Goal: Task Accomplishment & Management: Use online tool/utility

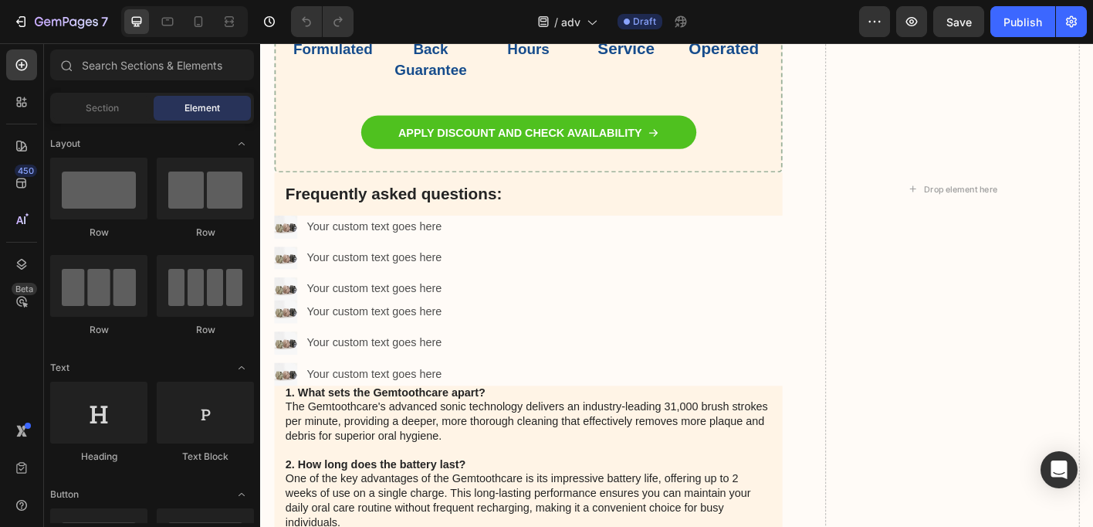
scroll to position [9393, 0]
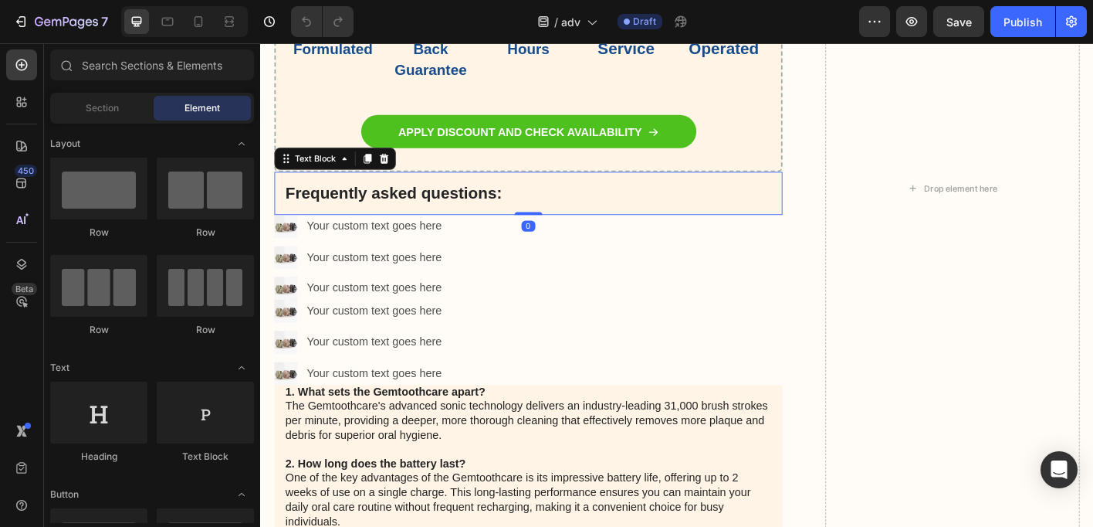
click at [405, 222] on p "Frequently asked questions:" at bounding box center [558, 209] width 541 height 23
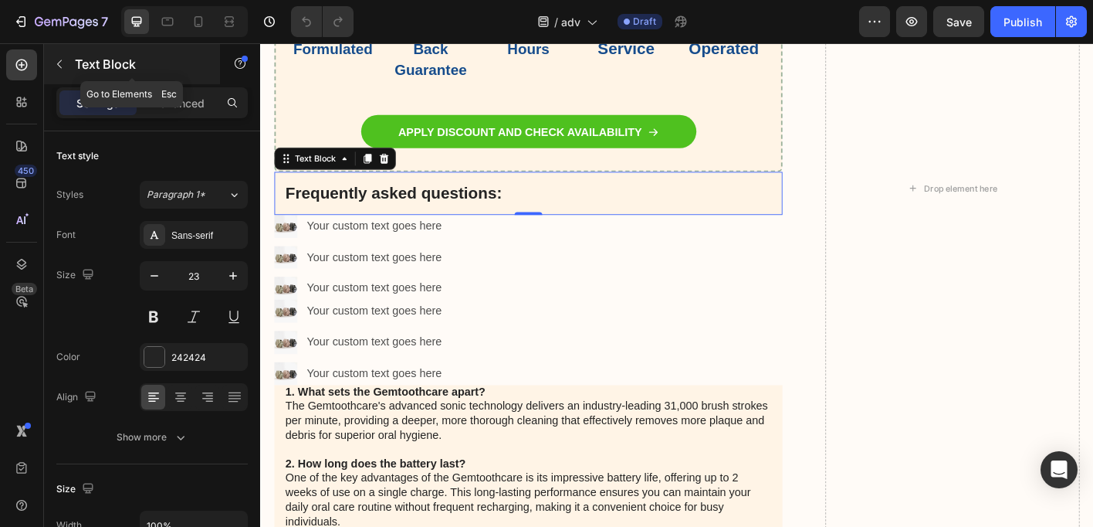
click at [66, 65] on button "button" at bounding box center [59, 64] width 25 height 25
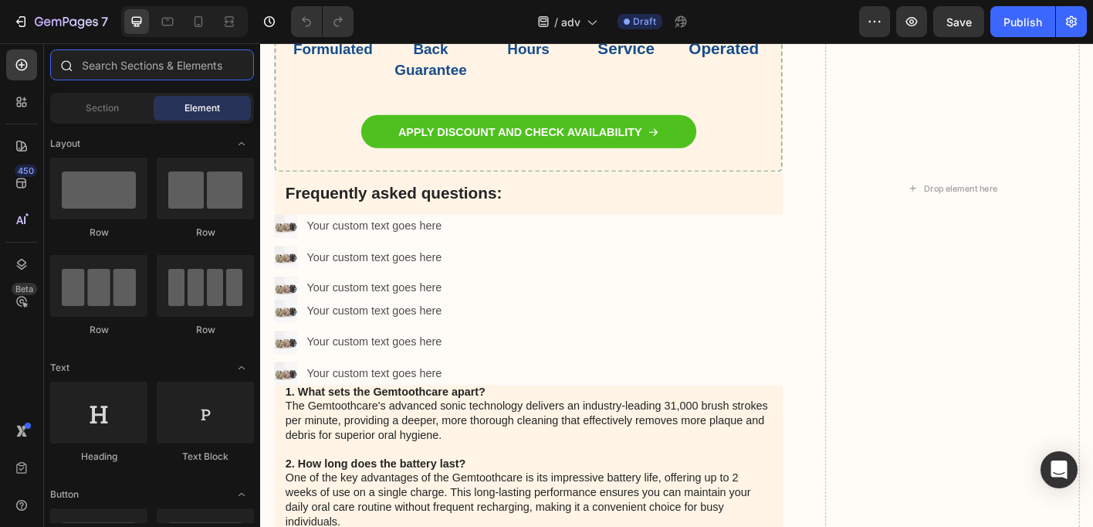
click at [88, 59] on input "text" at bounding box center [152, 64] width 204 height 31
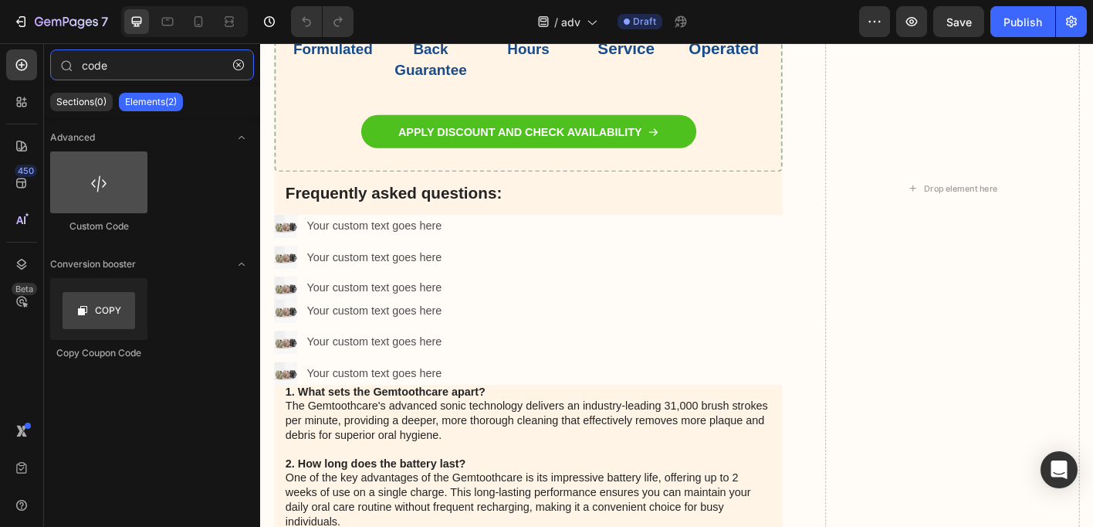
type input "code"
click at [89, 194] on div at bounding box center [98, 182] width 97 height 62
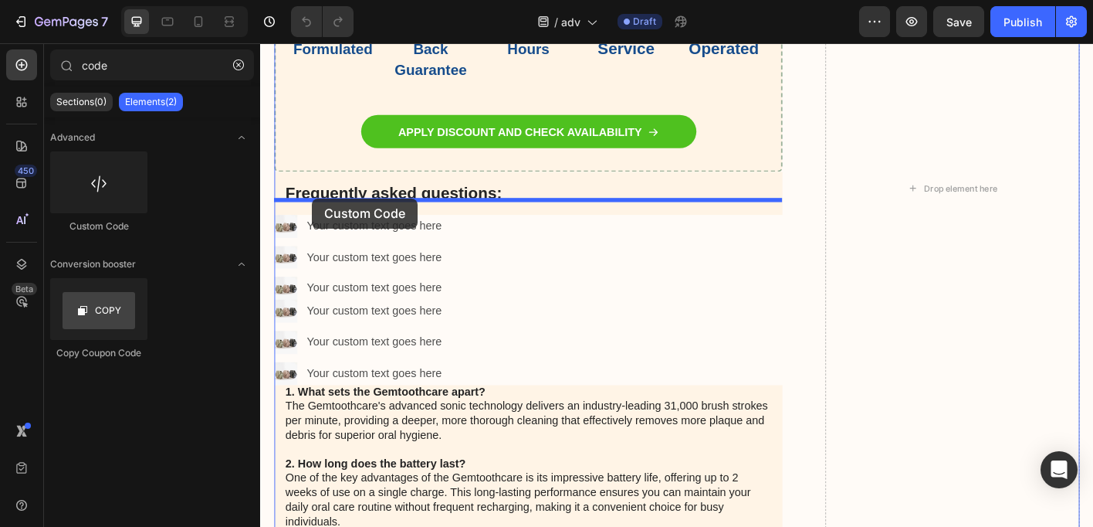
drag, startPoint x: 349, startPoint y: 237, endPoint x: 318, endPoint y: 215, distance: 37.7
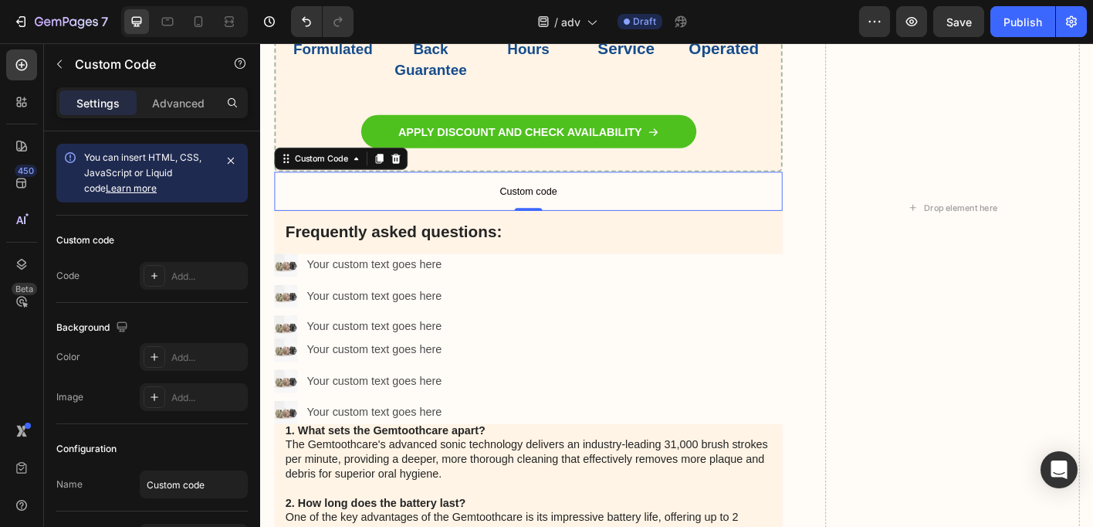
click at [342, 228] on p "Custom code" at bounding box center [558, 207] width 565 height 43
click at [154, 282] on div at bounding box center [155, 276] width 22 height 22
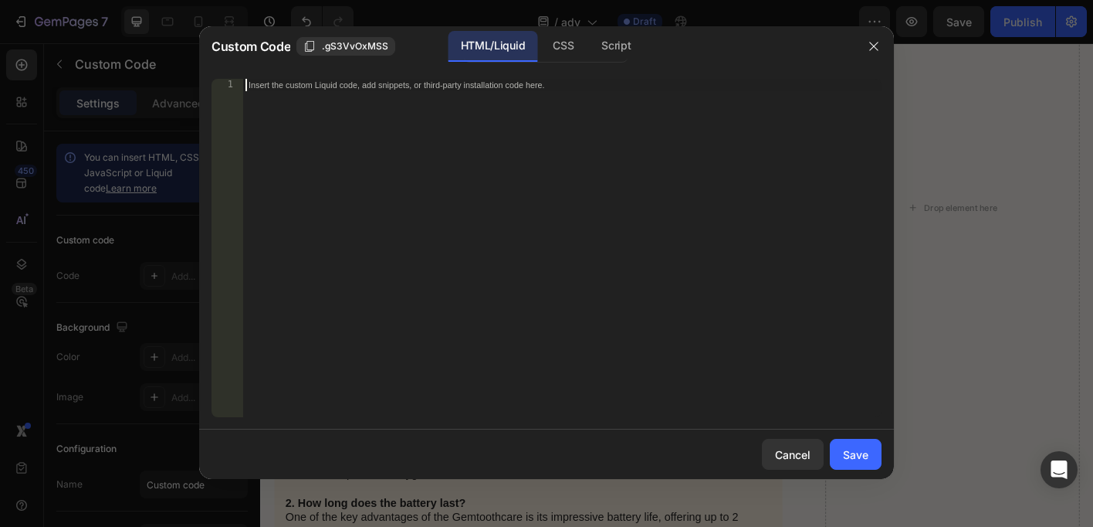
click at [289, 214] on div "Insert the custom Liquid code, add snippets, or third-party installation code h…" at bounding box center [561, 260] width 639 height 363
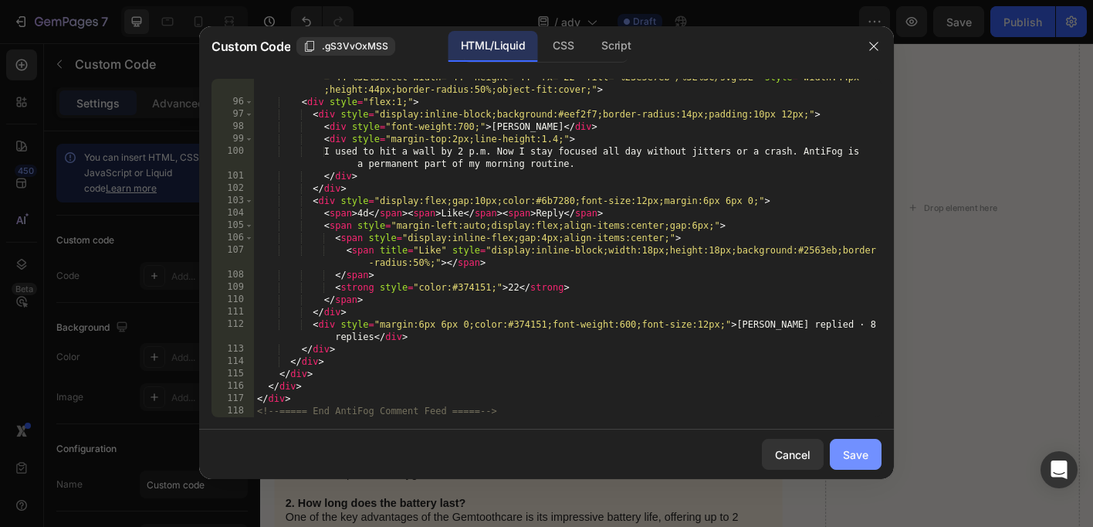
click at [869, 446] on button "Save" at bounding box center [856, 454] width 52 height 31
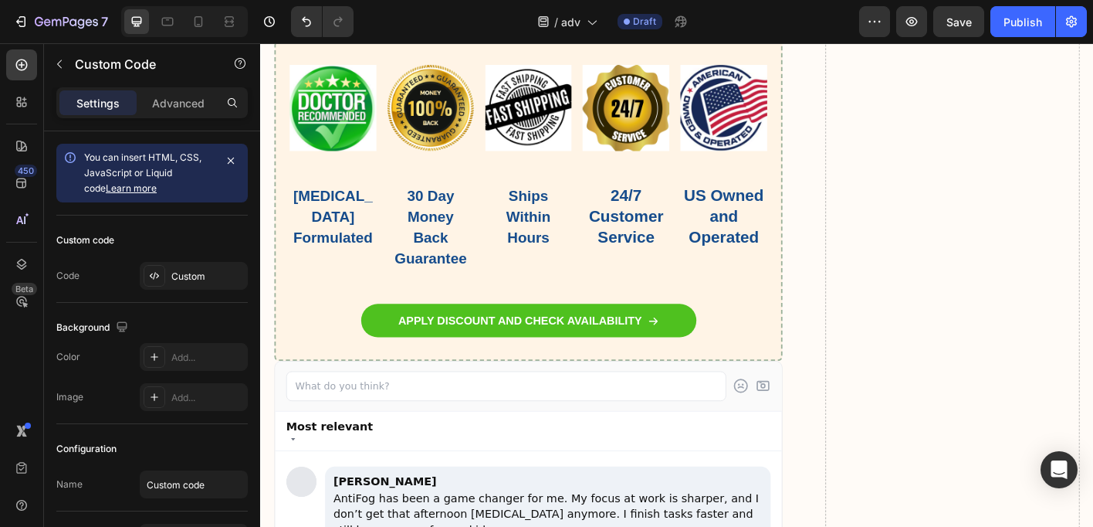
scroll to position [9292, 0]
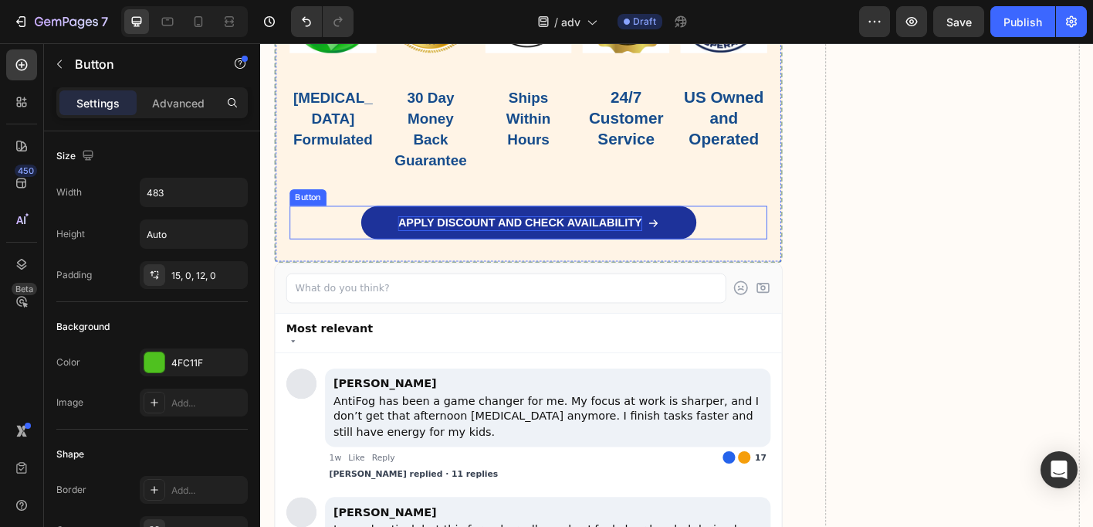
click at [645, 252] on p "APPLY DISCOUNT AND CHECK AVAILABILITY" at bounding box center [548, 244] width 271 height 16
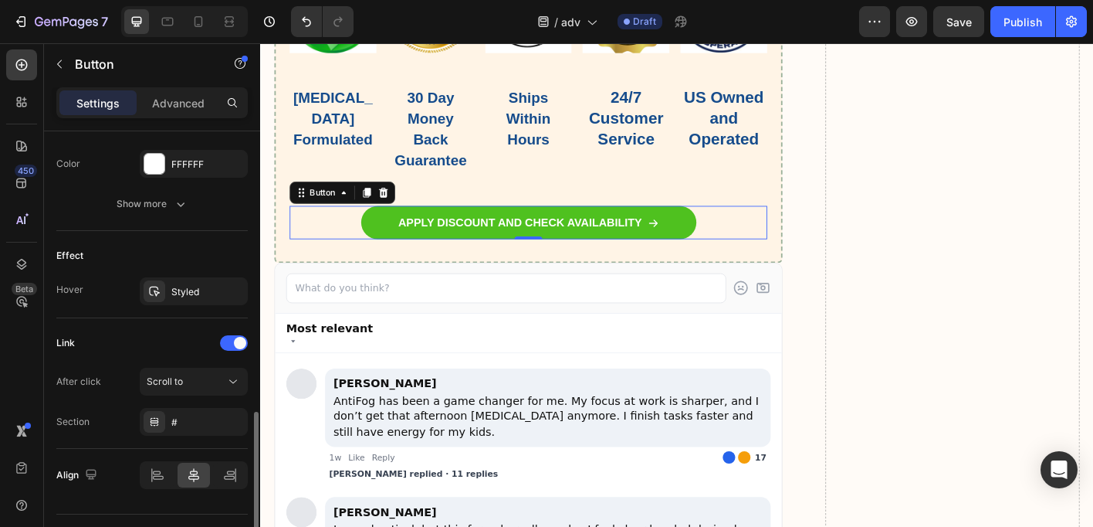
scroll to position [870, 0]
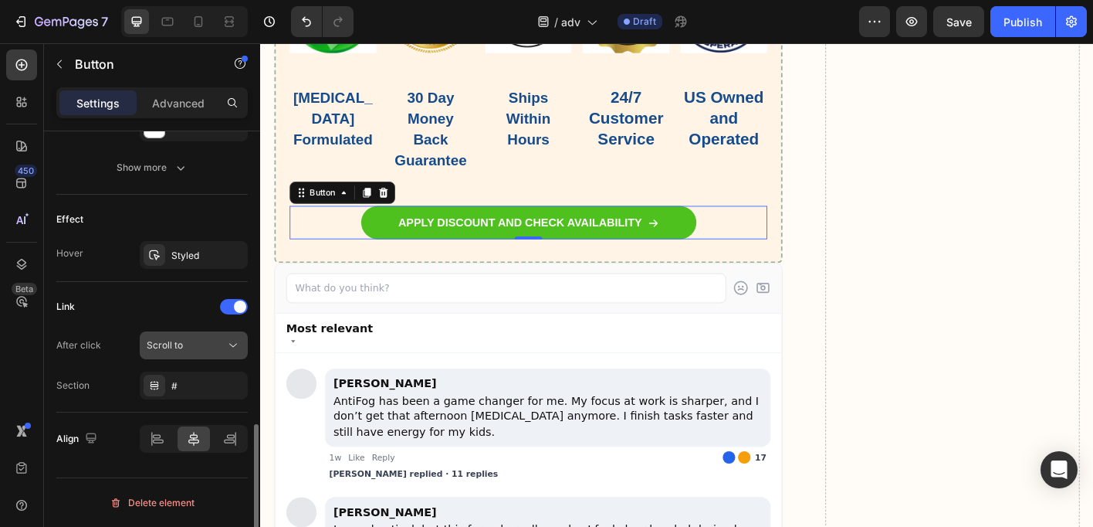
click at [187, 342] on div "Scroll to" at bounding box center [186, 345] width 79 height 14
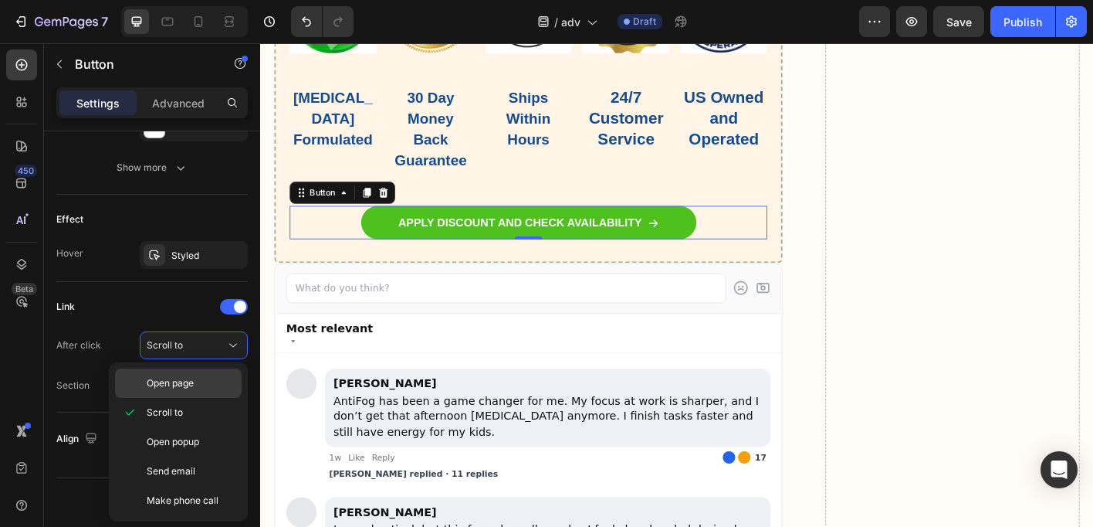
click at [186, 386] on span "Open page" at bounding box center [170, 383] width 47 height 14
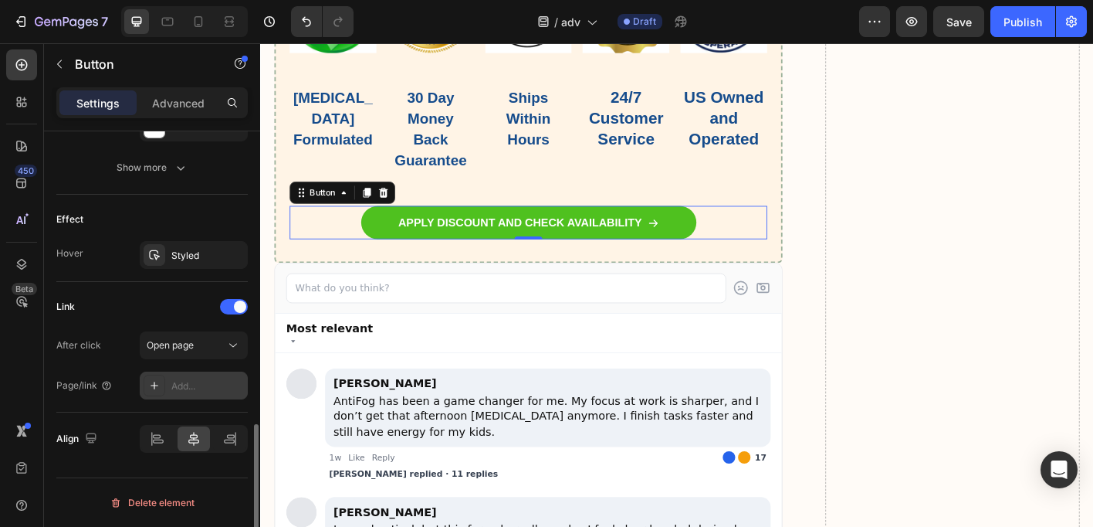
click at [160, 385] on icon at bounding box center [154, 385] width 12 height 12
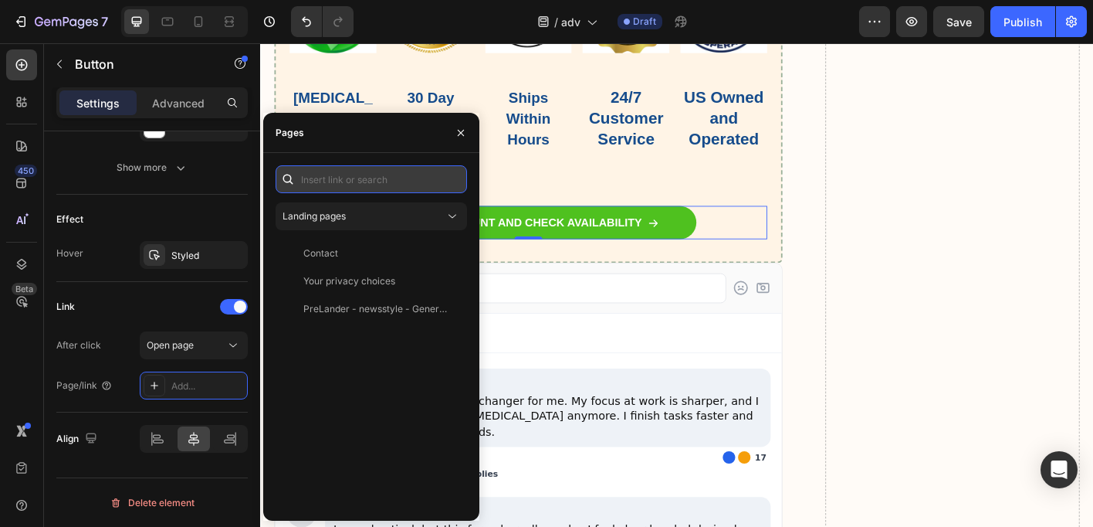
click at [337, 178] on input "text" at bounding box center [372, 179] width 192 height 28
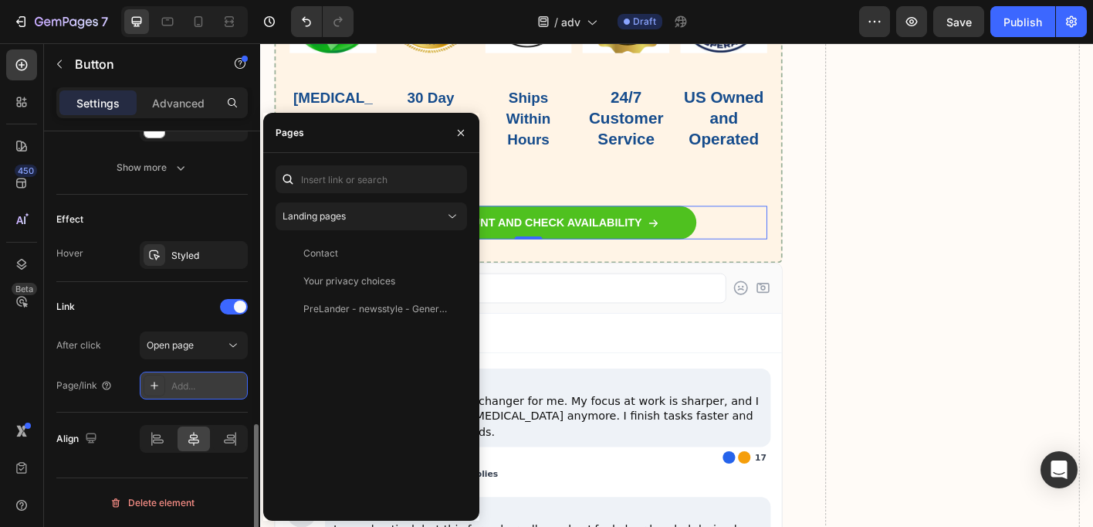
click at [190, 380] on div "Add..." at bounding box center [207, 386] width 73 height 14
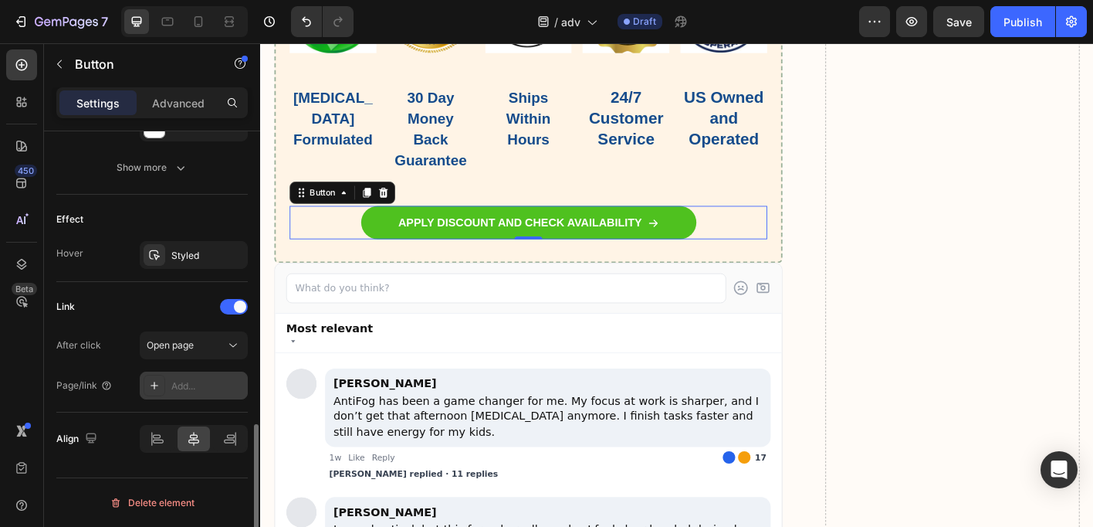
click at [190, 380] on div "Add..." at bounding box center [207, 386] width 73 height 14
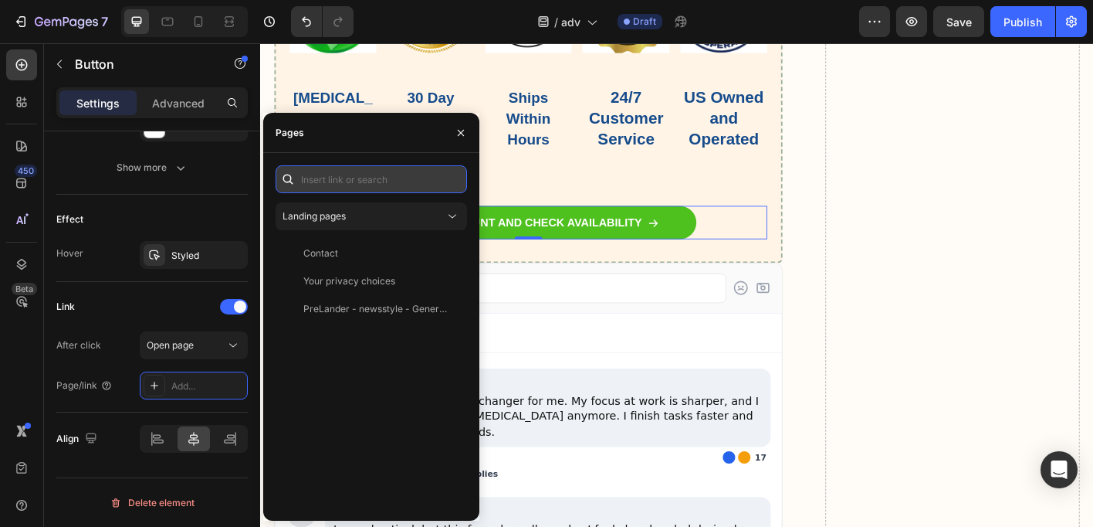
click at [315, 184] on input "text" at bounding box center [372, 179] width 192 height 28
paste input "[URL][DOMAIN_NAME]"
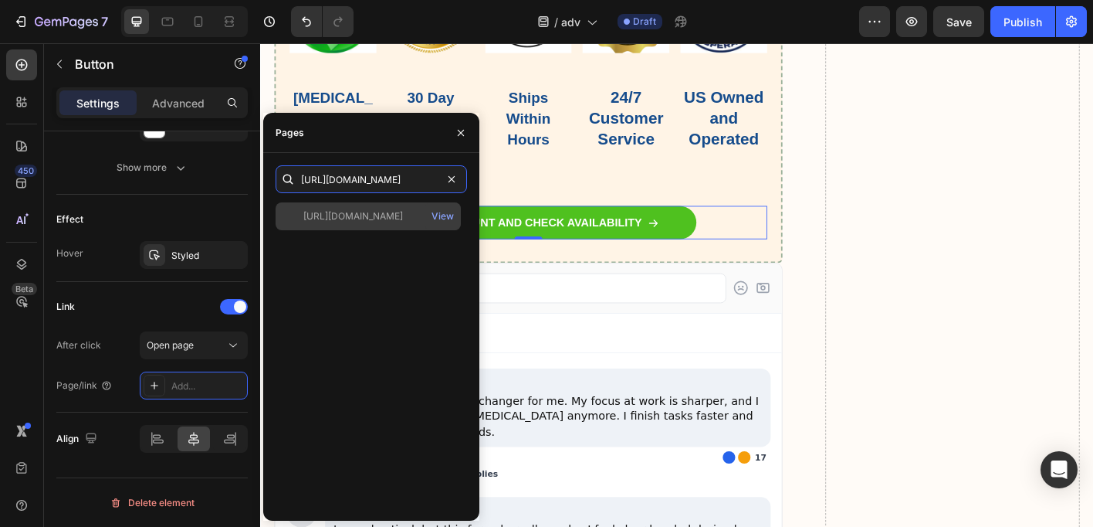
type input "[URL][DOMAIN_NAME]"
click at [324, 209] on div "[URL][DOMAIN_NAME]" at bounding box center [353, 216] width 100 height 14
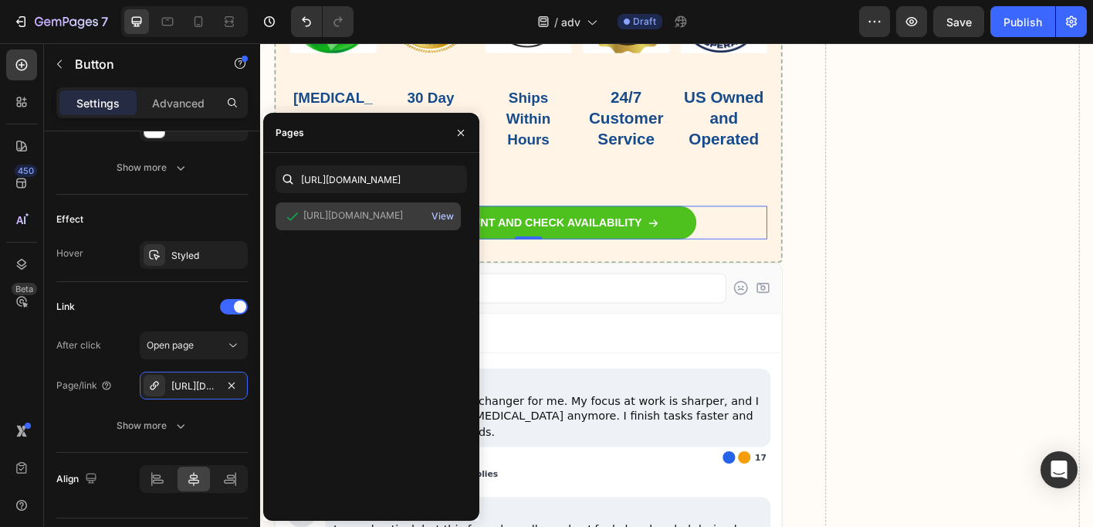
click at [444, 215] on div "View" at bounding box center [443, 216] width 22 height 14
click at [462, 138] on button "button" at bounding box center [461, 132] width 25 height 25
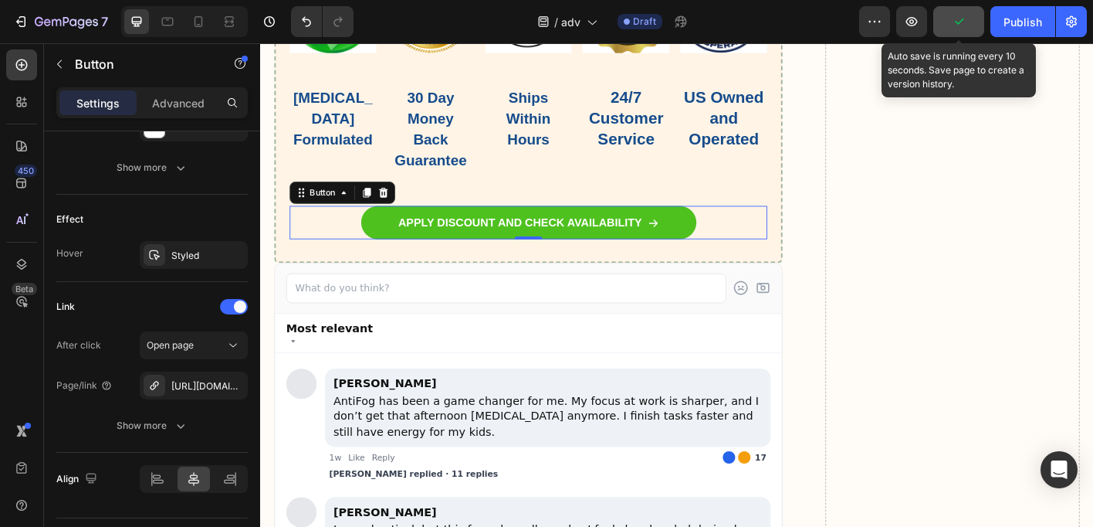
click at [967, 26] on icon "button" at bounding box center [958, 21] width 15 height 15
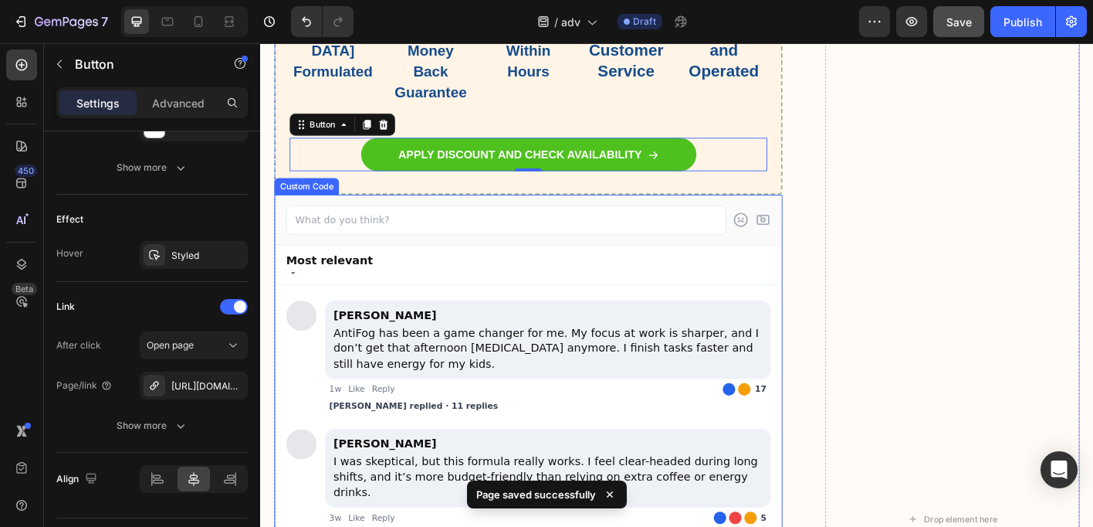
scroll to position [9366, 0]
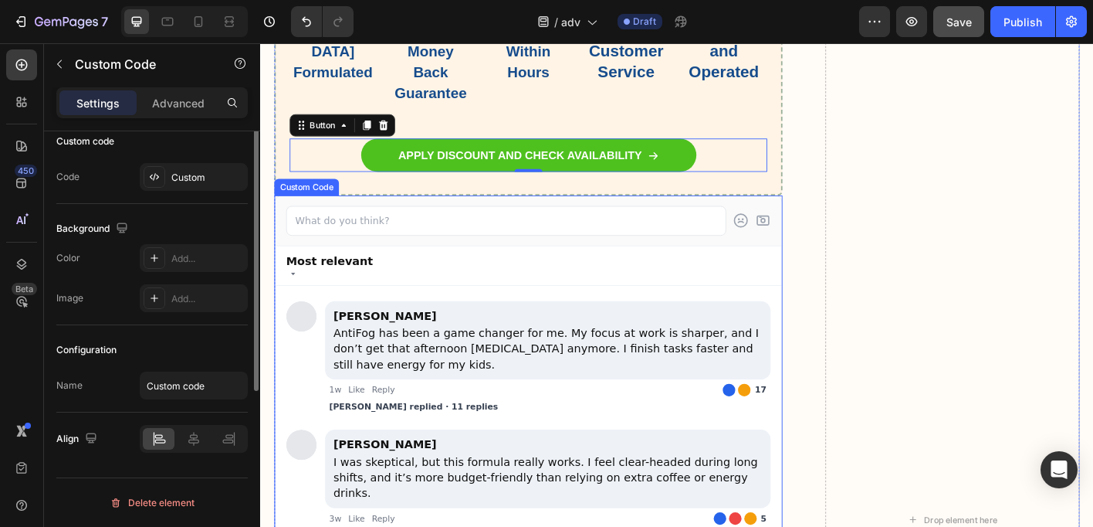
click at [309, 364] on img at bounding box center [306, 347] width 34 height 34
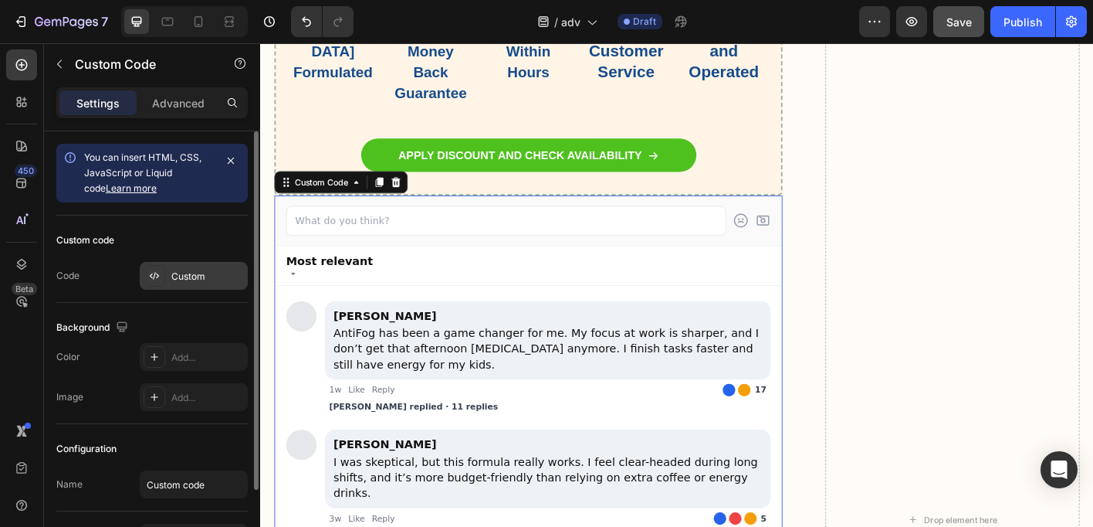
click at [211, 283] on div "Custom" at bounding box center [207, 277] width 73 height 14
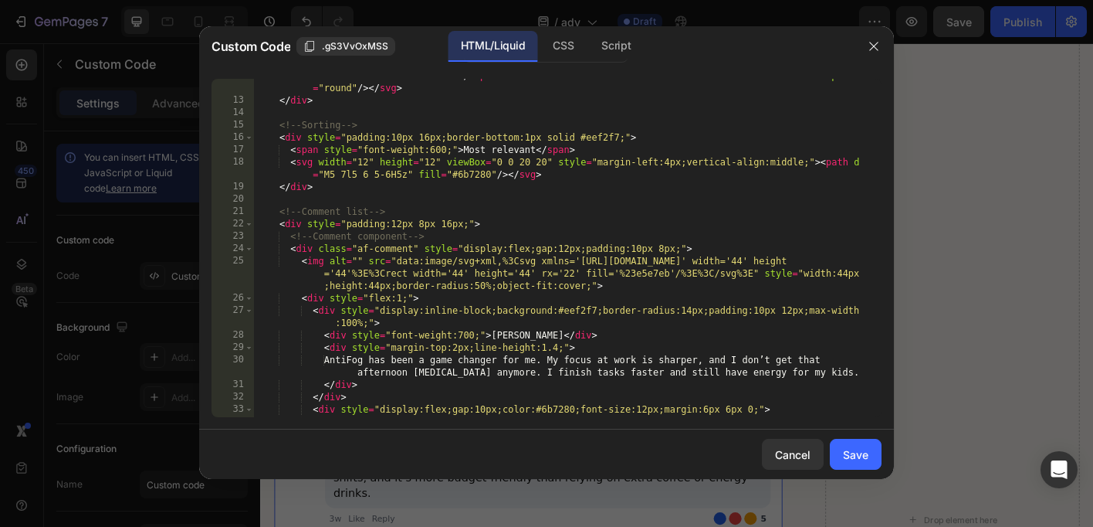
scroll to position [247, 0]
type textarea "<img alt="" src="data:image/svg+xml,%3Csvg xmlns='[URL][DOMAIN_NAME]' width='44…"
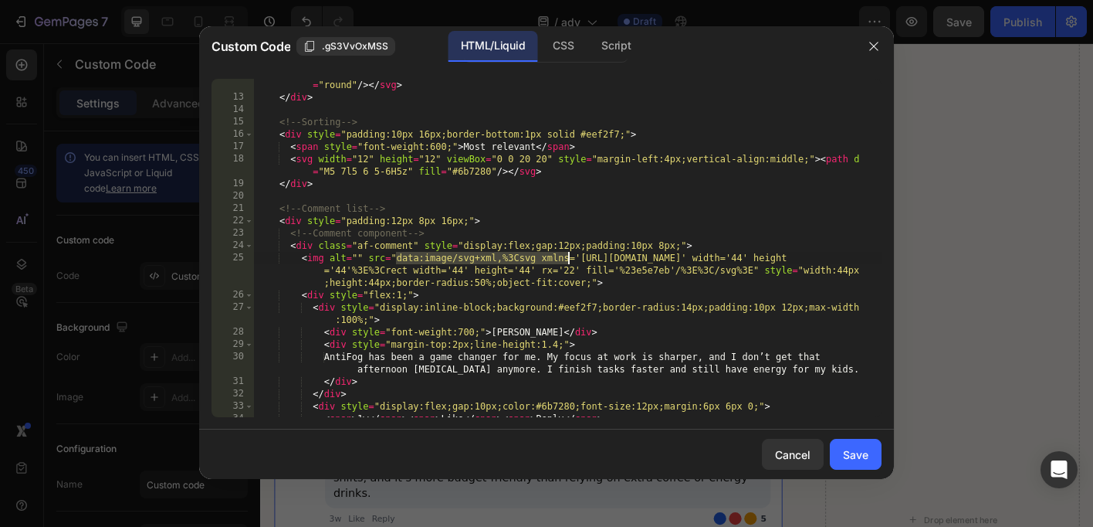
drag, startPoint x: 396, startPoint y: 259, endPoint x: 571, endPoint y: 258, distance: 174.5
click at [571, 258] on div "< svg width = "22" height = "22" viewBox = "0 0 24 24" fill = "none" aria-hidde…" at bounding box center [568, 242] width 628 height 400
click at [985, 262] on div at bounding box center [546, 263] width 1093 height 527
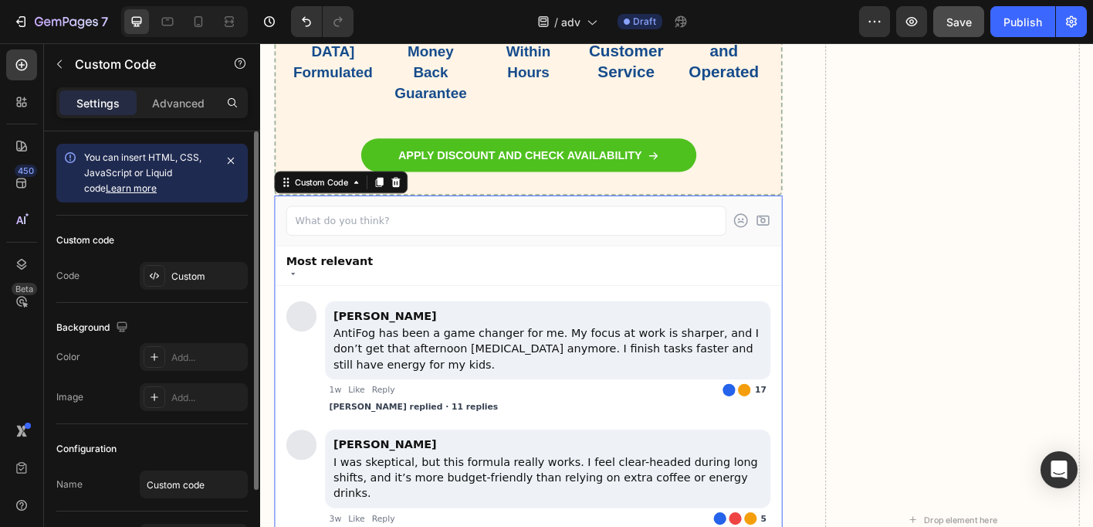
click at [177, 181] on div "You can insert HTML, CSS, JavaScript or Liquid code Learn more" at bounding box center [149, 173] width 130 height 46
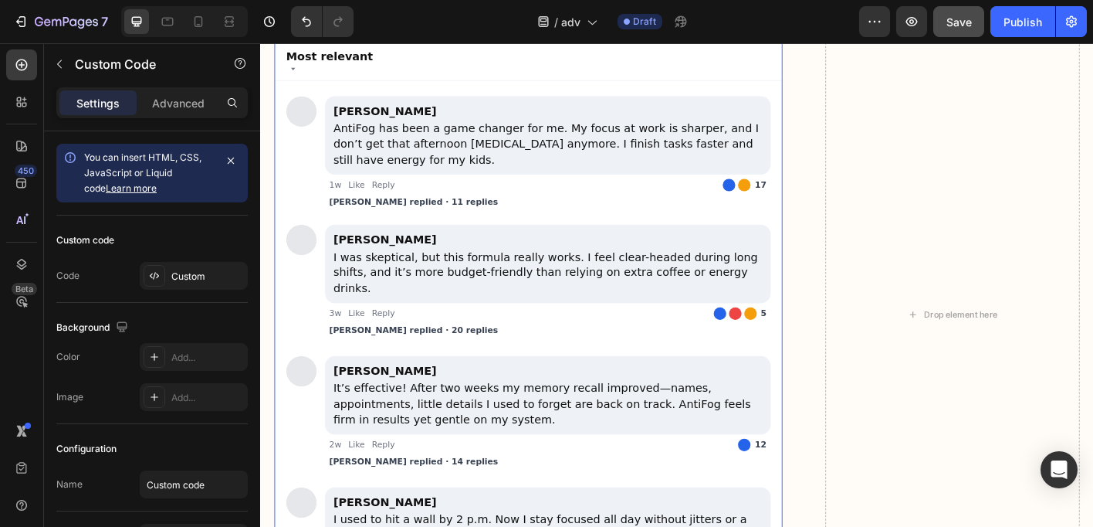
scroll to position [9615, 0]
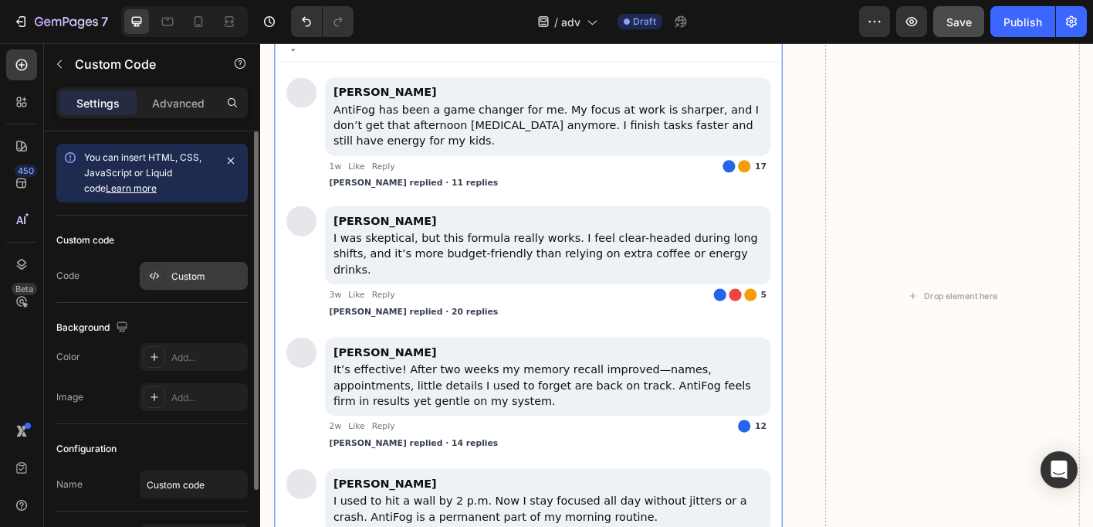
click at [186, 281] on div "Custom" at bounding box center [207, 277] width 73 height 14
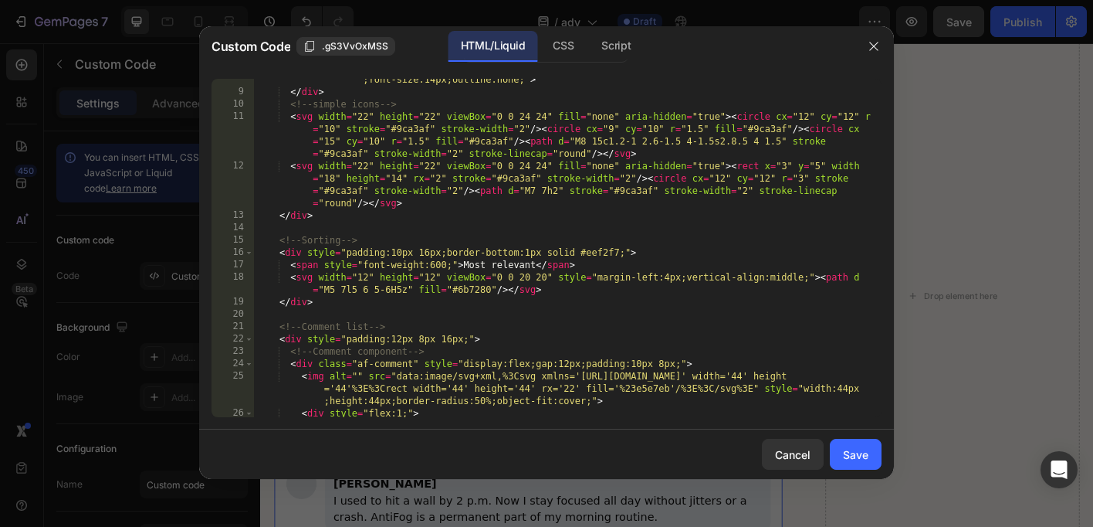
scroll to position [253, 0]
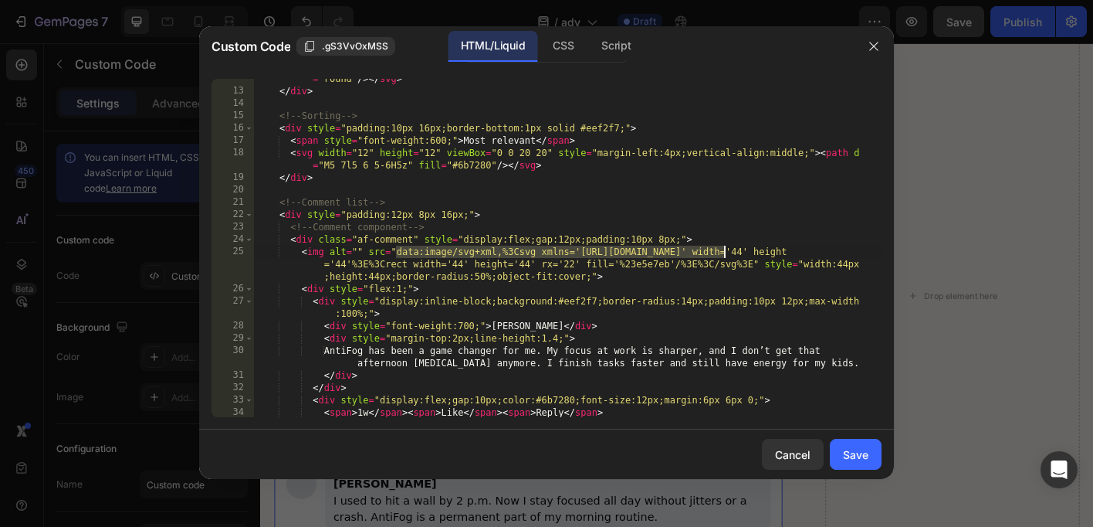
drag, startPoint x: 395, startPoint y: 253, endPoint x: 724, endPoint y: 249, distance: 329.0
click at [724, 249] on div "< svg width = "22" height = "22" viewBox = "0 0 24 24" fill = "none" aria-hidde…" at bounding box center [568, 236] width 628 height 400
paste textarea "[URL][DOMAIN_NAME]"
type textarea "<img alt="" src="[URL][DOMAIN_NAME]' width='44' height='44'%3E%3Crect width='44…"
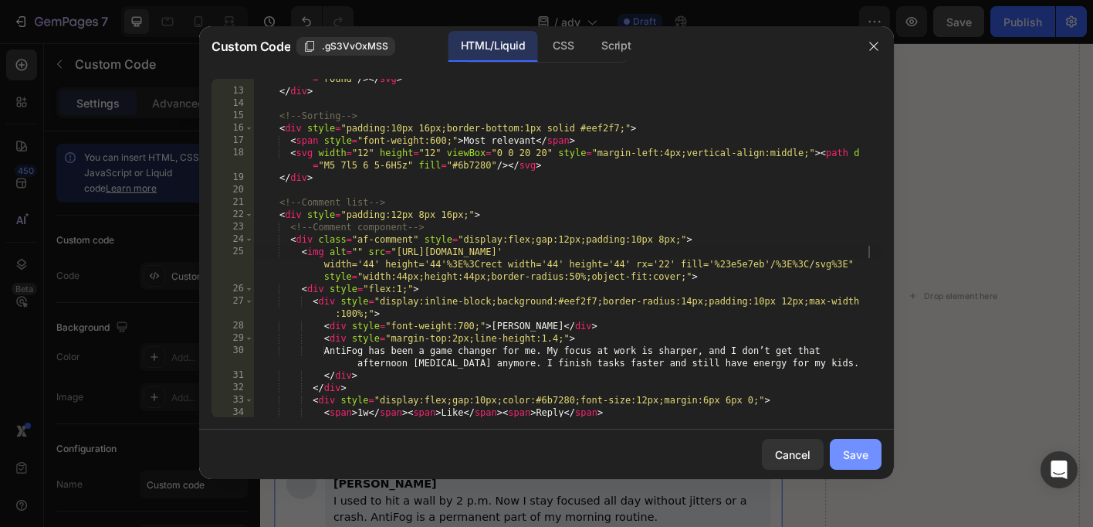
click at [849, 453] on div "Save" at bounding box center [855, 454] width 25 height 16
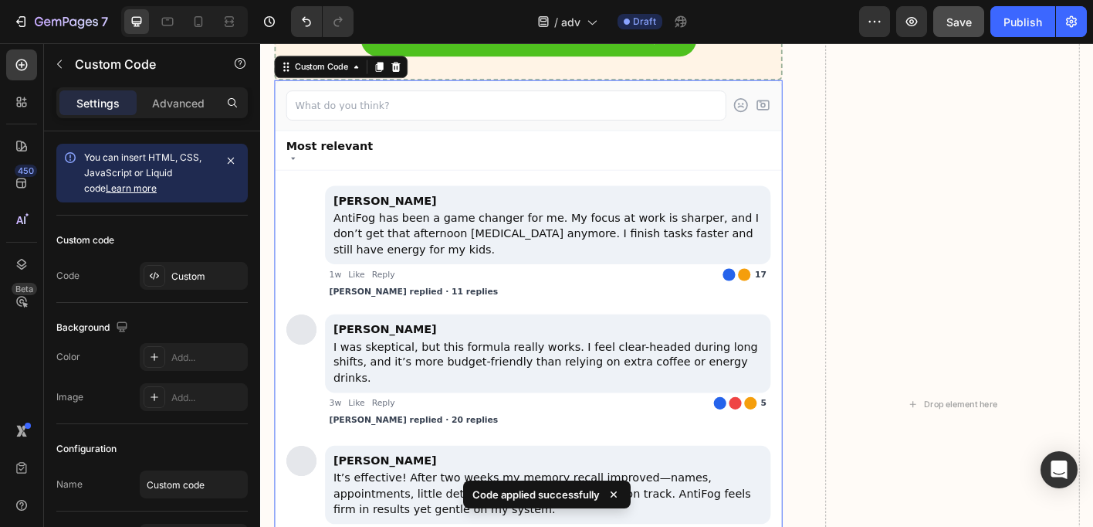
scroll to position [9431, 0]
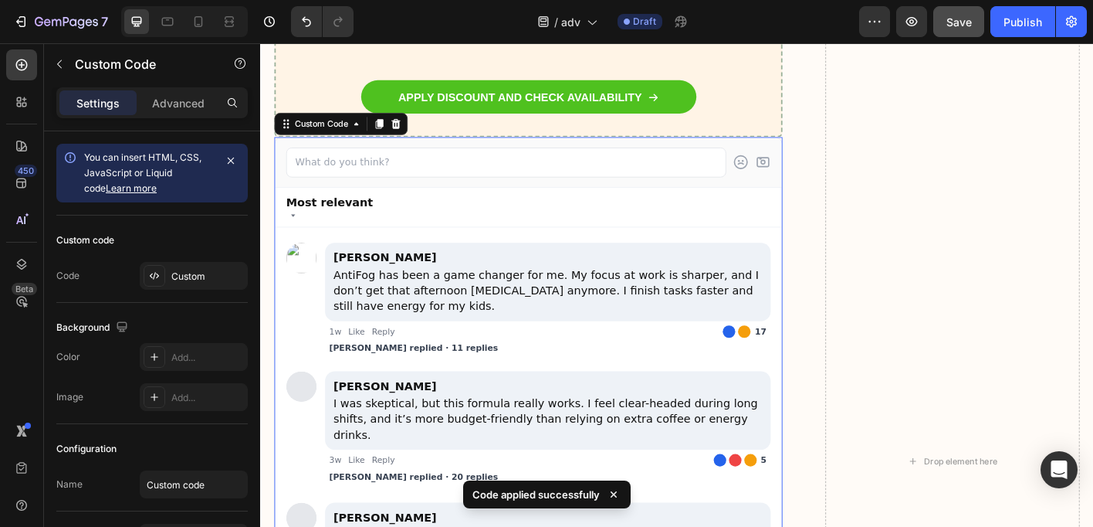
click at [300, 299] on img at bounding box center [306, 282] width 34 height 34
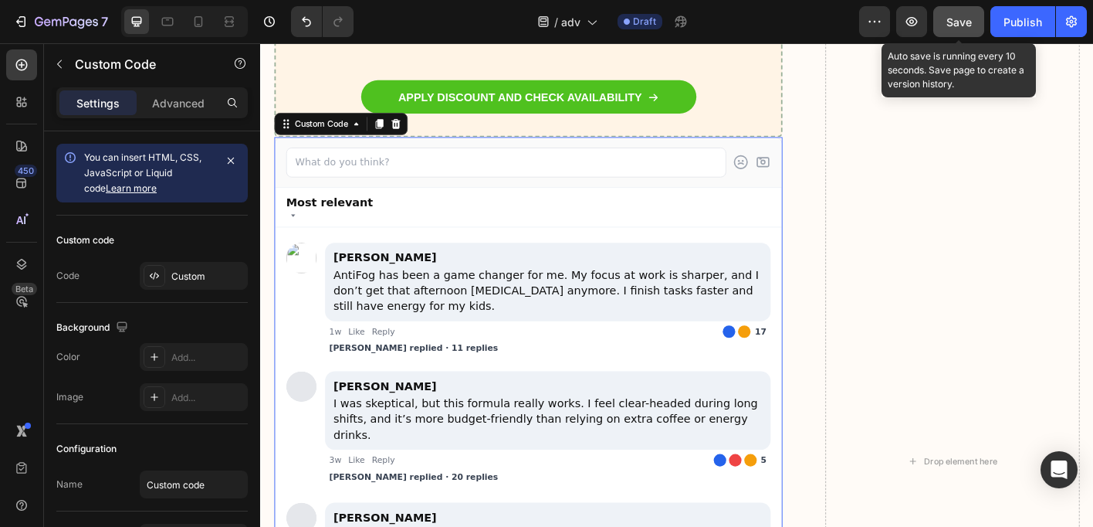
click at [967, 29] on button "Save" at bounding box center [959, 21] width 51 height 31
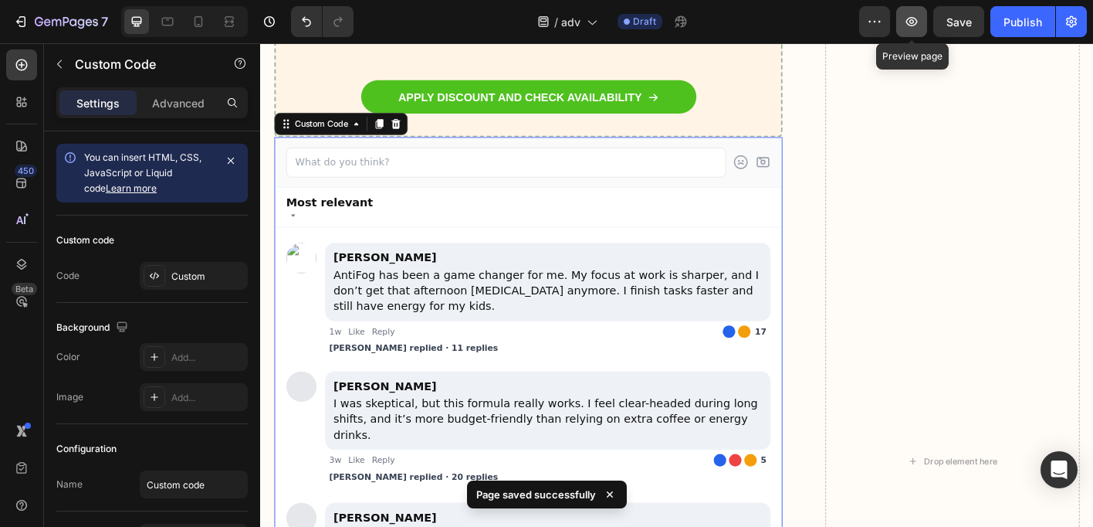
click at [921, 25] on button "button" at bounding box center [912, 21] width 31 height 31
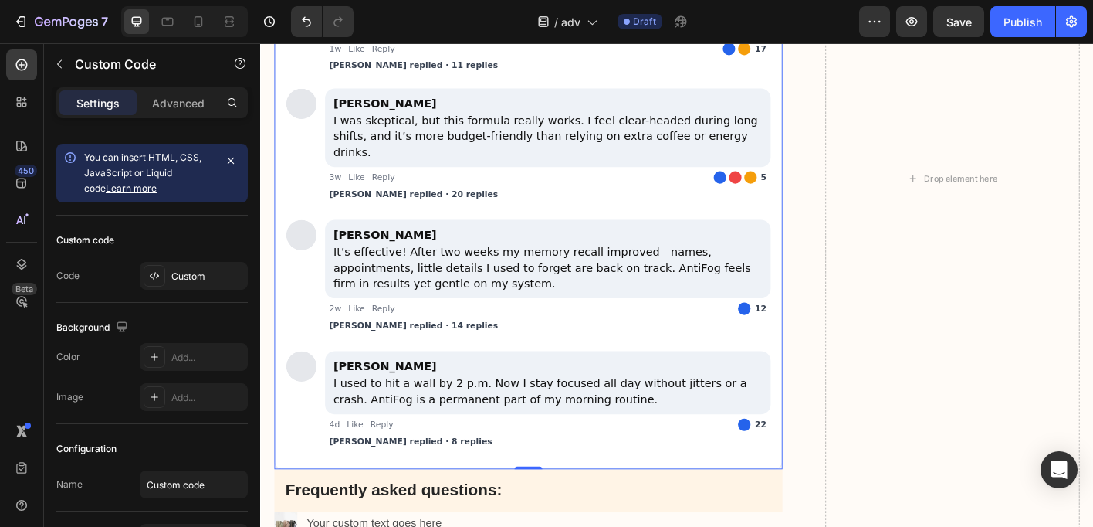
scroll to position [9747, 0]
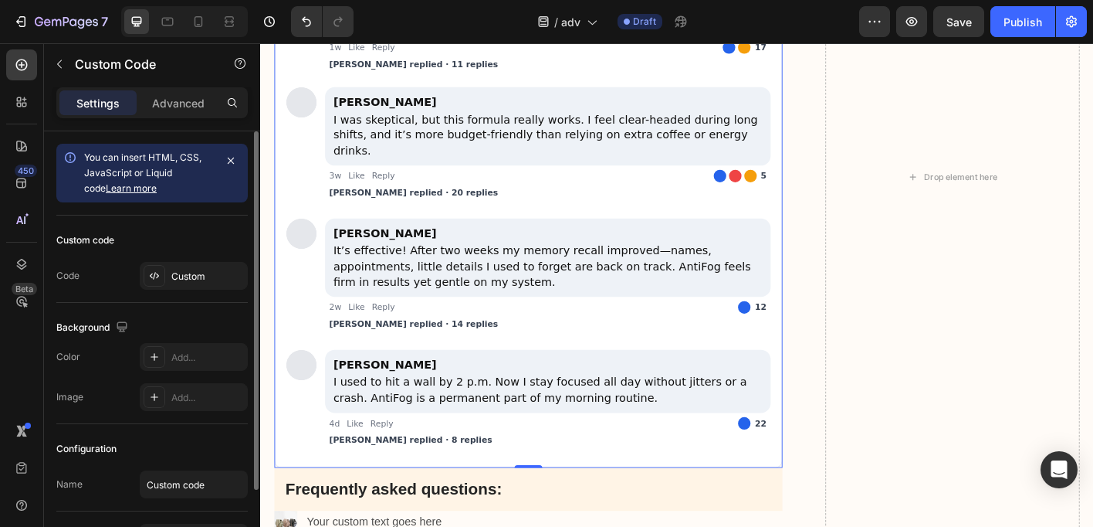
click at [175, 173] on span "You can insert HTML, CSS, JavaScript or Liquid code Learn more" at bounding box center [142, 172] width 117 height 42
click at [194, 273] on div "Custom" at bounding box center [207, 277] width 73 height 14
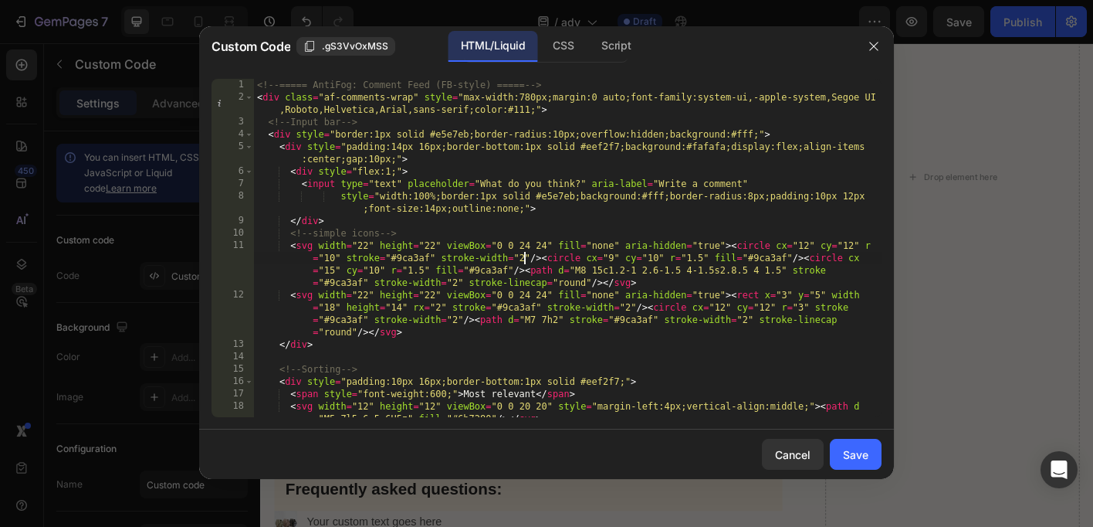
click at [521, 259] on div "<!-- ===== AntiFog: Comment Feed (FB-style) ===== --> < div class = "af-comment…" at bounding box center [568, 260] width 628 height 363
type textarea "<!-- ===== End AntiFog Comment Feed ===== -->"
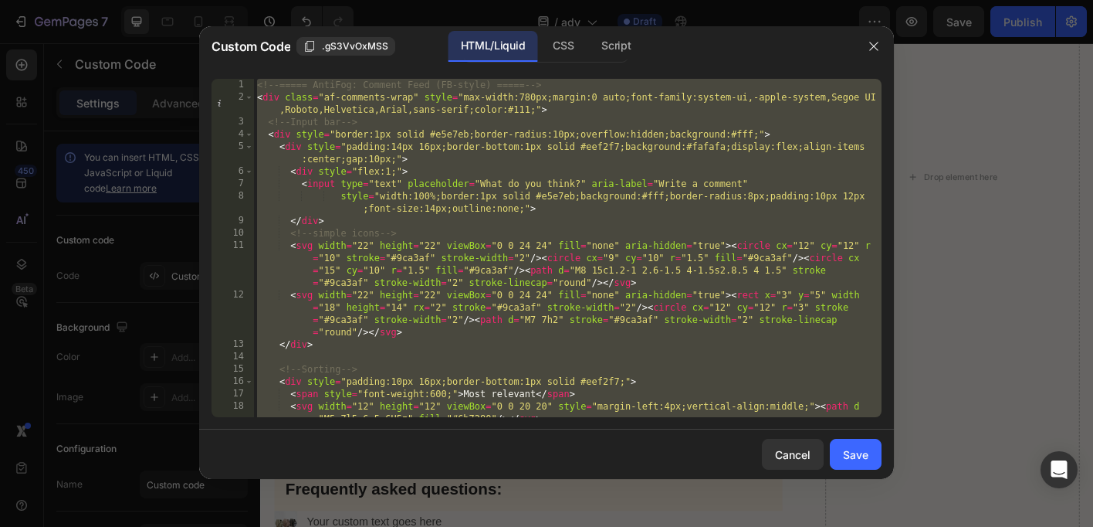
paste textarea
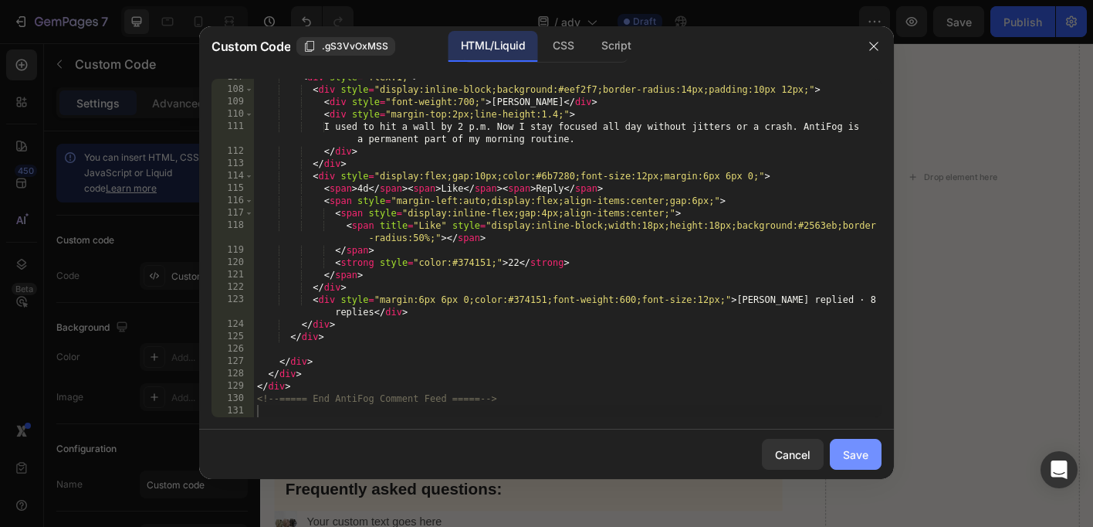
click at [862, 464] on button "Save" at bounding box center [856, 454] width 52 height 31
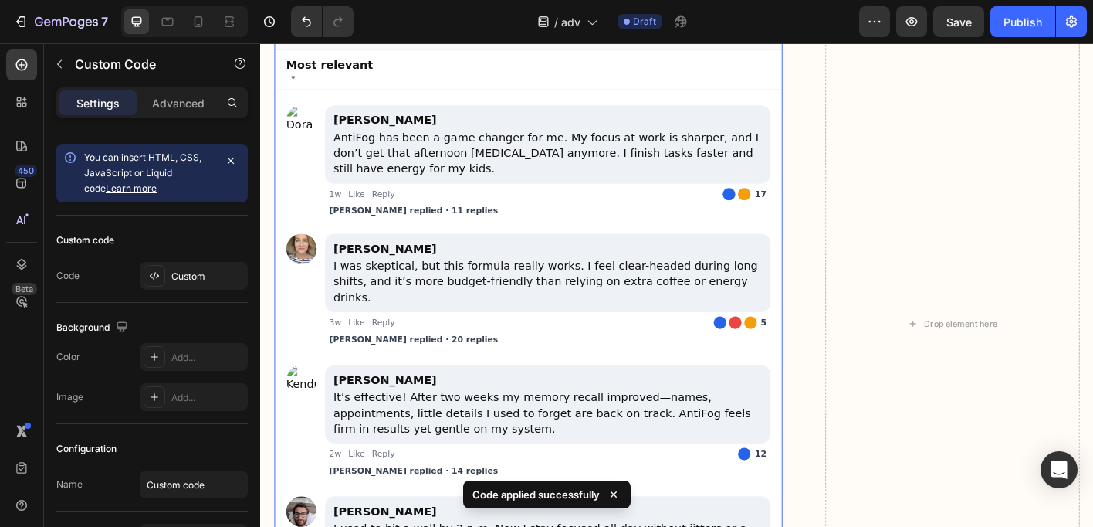
scroll to position [9303, 0]
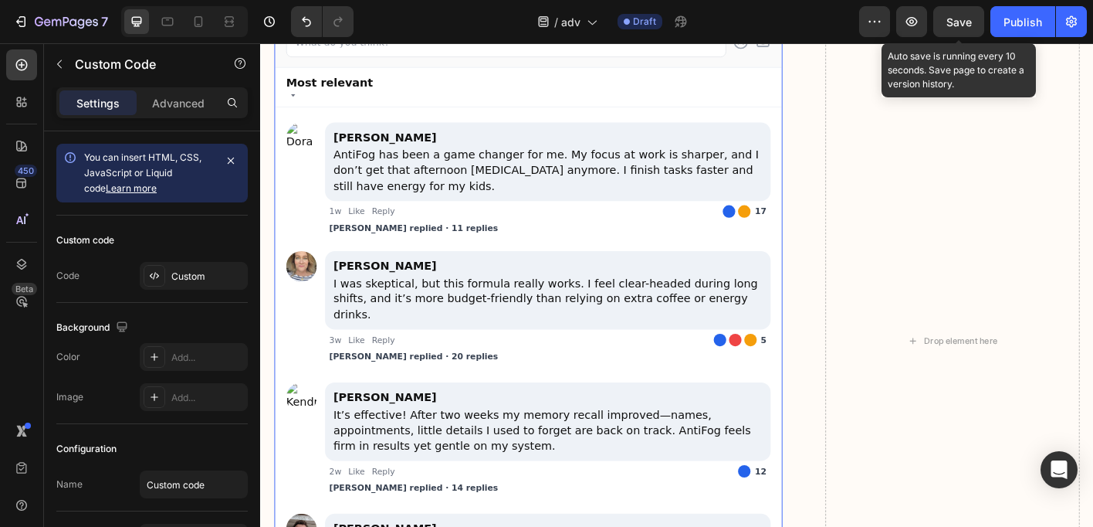
click at [953, 18] on span "Save" at bounding box center [959, 21] width 25 height 13
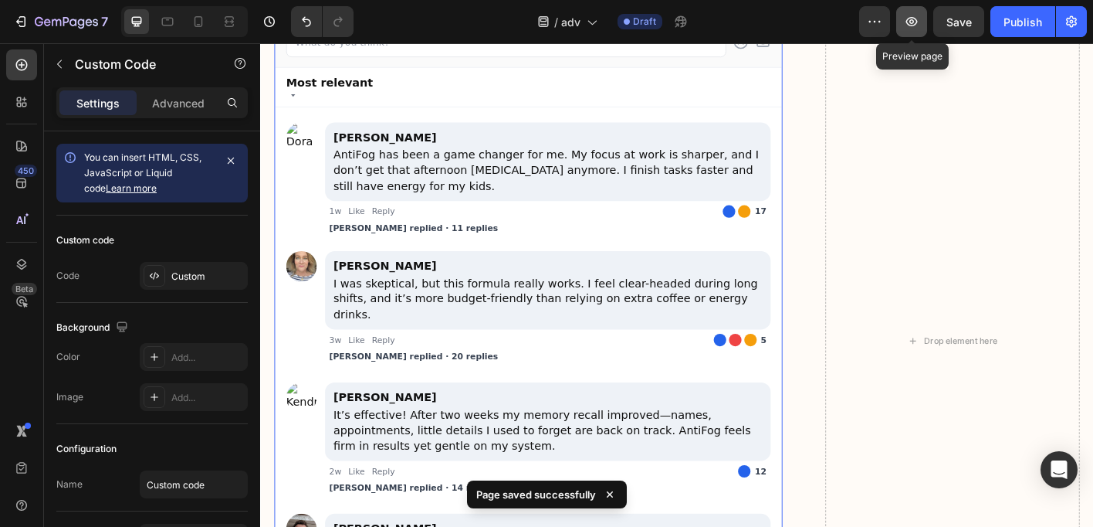
click at [915, 20] on icon "button" at bounding box center [911, 21] width 15 height 15
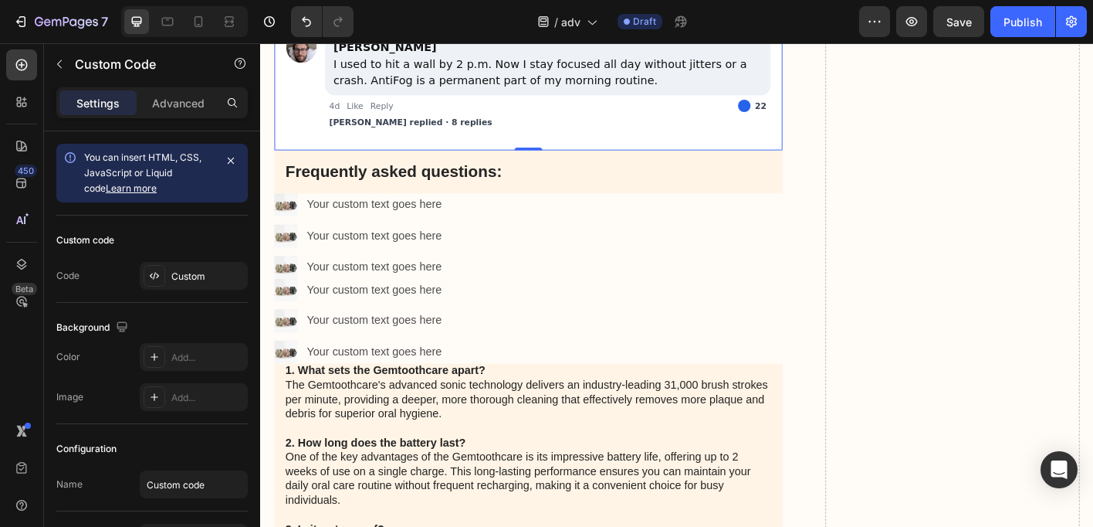
scroll to position [9948, 0]
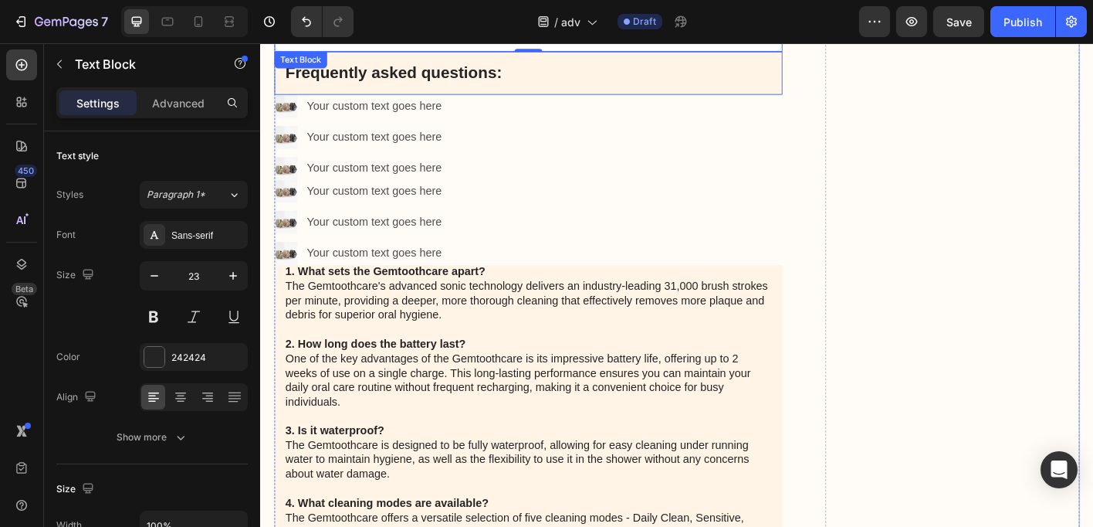
click at [576, 88] on p "Frequently asked questions:" at bounding box center [558, 76] width 541 height 23
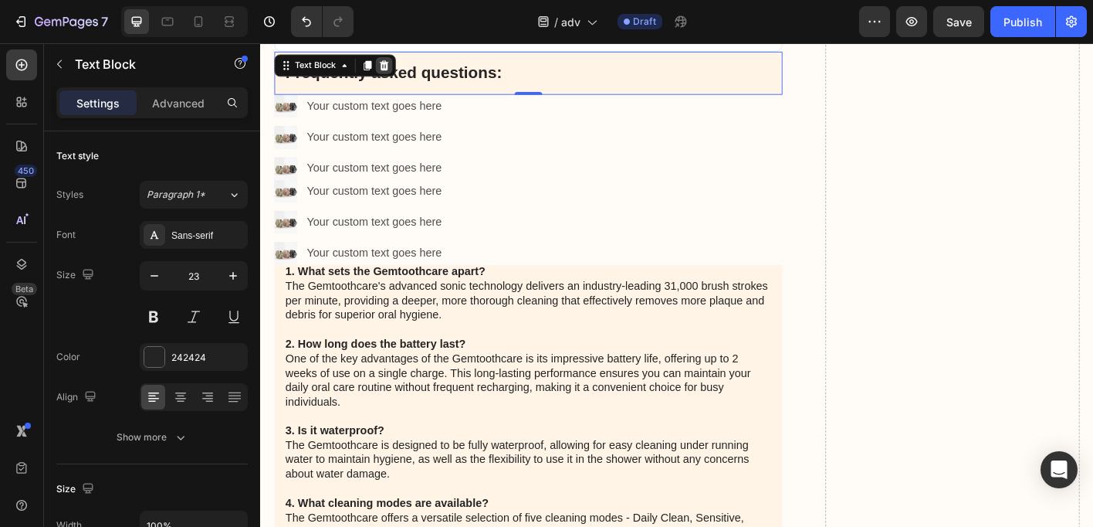
click at [405, 77] on div at bounding box center [397, 68] width 19 height 19
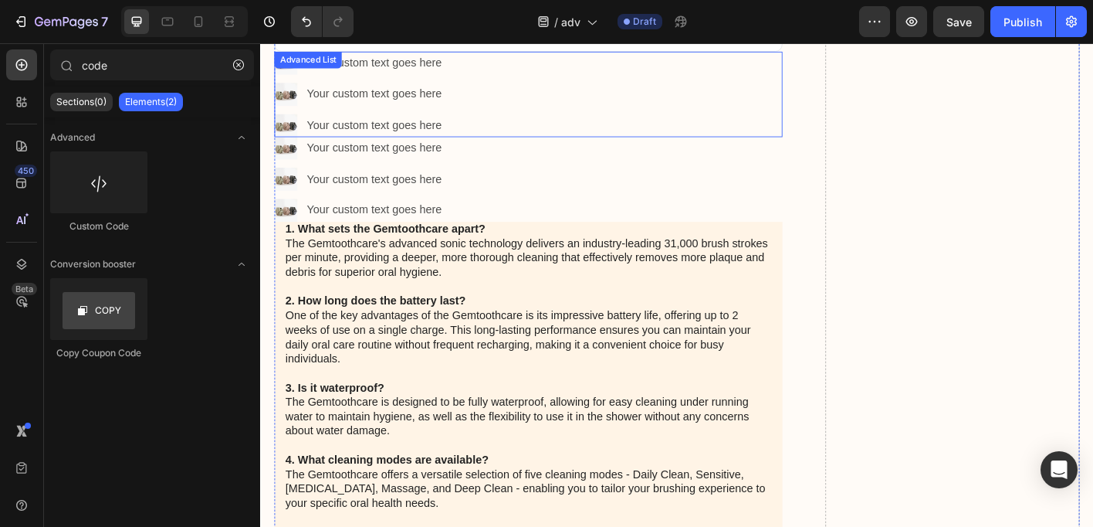
click at [289, 94] on div "Image Your custom text goes here Text Block Image Your custom text goes here Te…" at bounding box center [558, 100] width 565 height 94
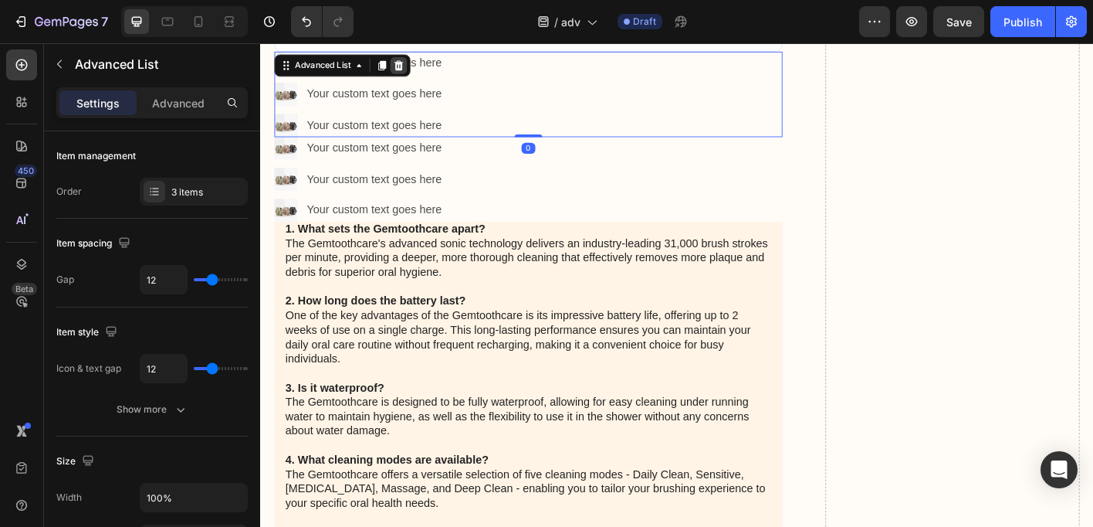
click at [415, 73] on icon at bounding box center [414, 68] width 10 height 11
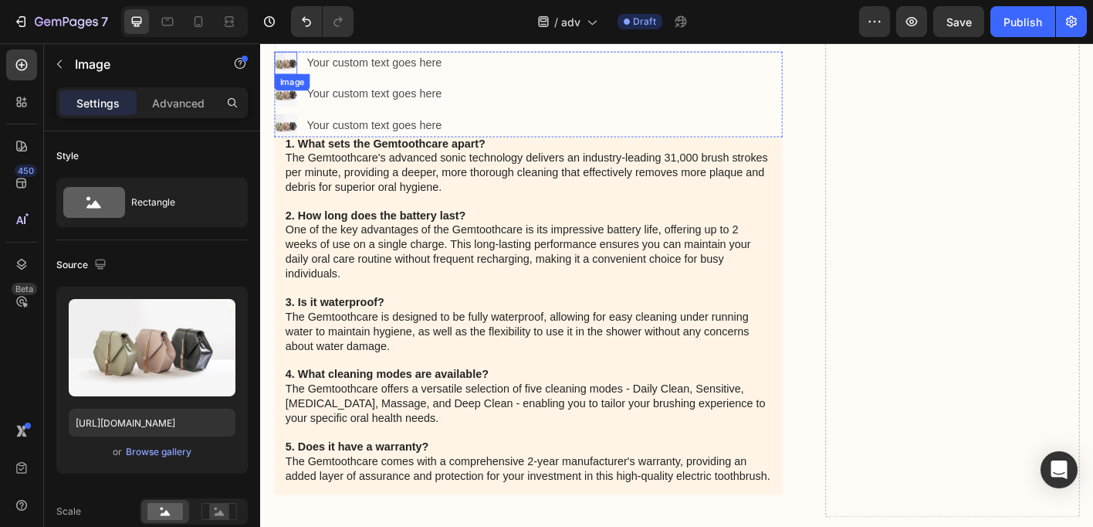
click at [283, 78] on div "Image" at bounding box center [288, 65] width 25 height 25
click at [511, 99] on div "Image Your custom text goes here Text Block Image Your custom text goes here Te…" at bounding box center [558, 100] width 565 height 94
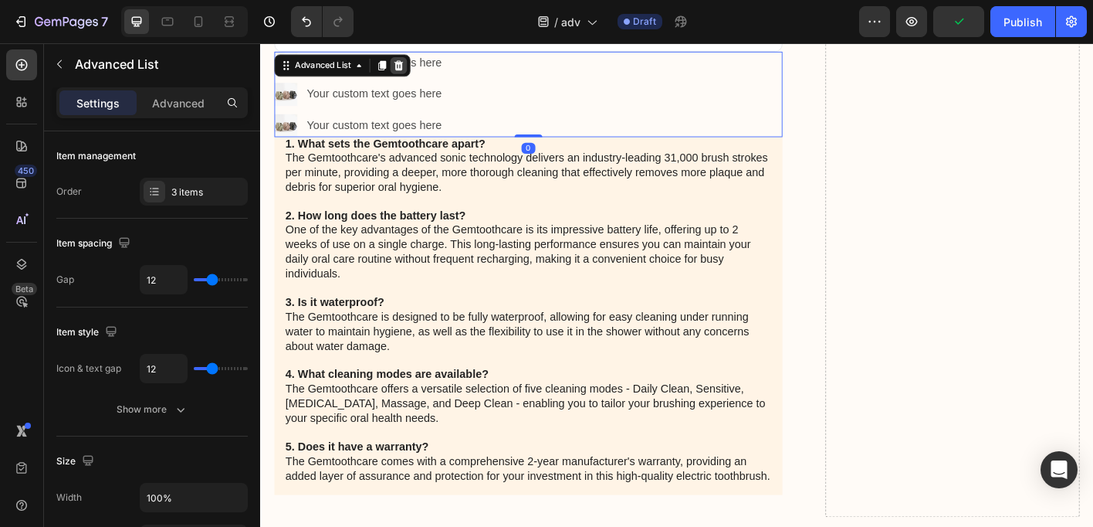
click at [415, 74] on icon at bounding box center [414, 68] width 12 height 12
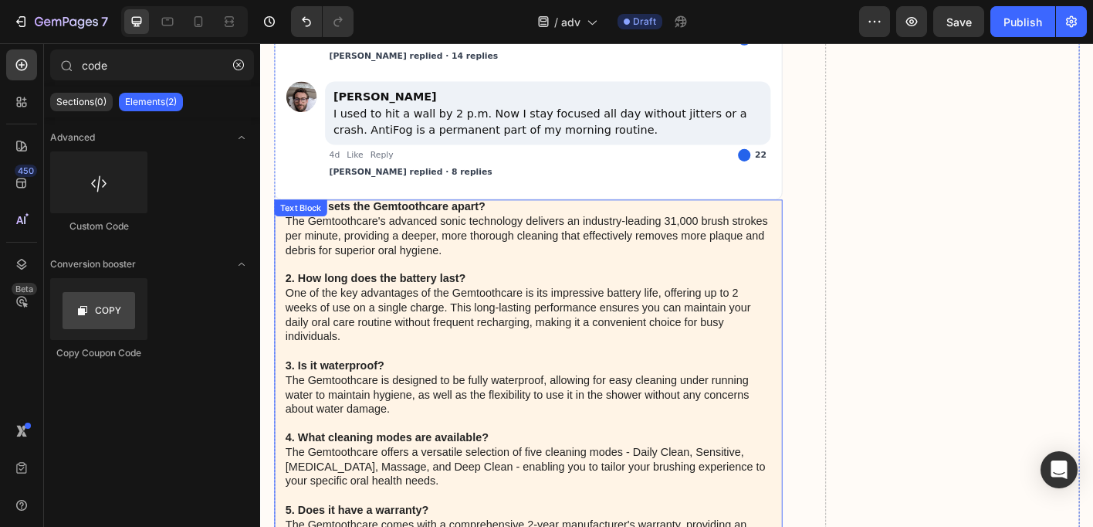
scroll to position [9781, 0]
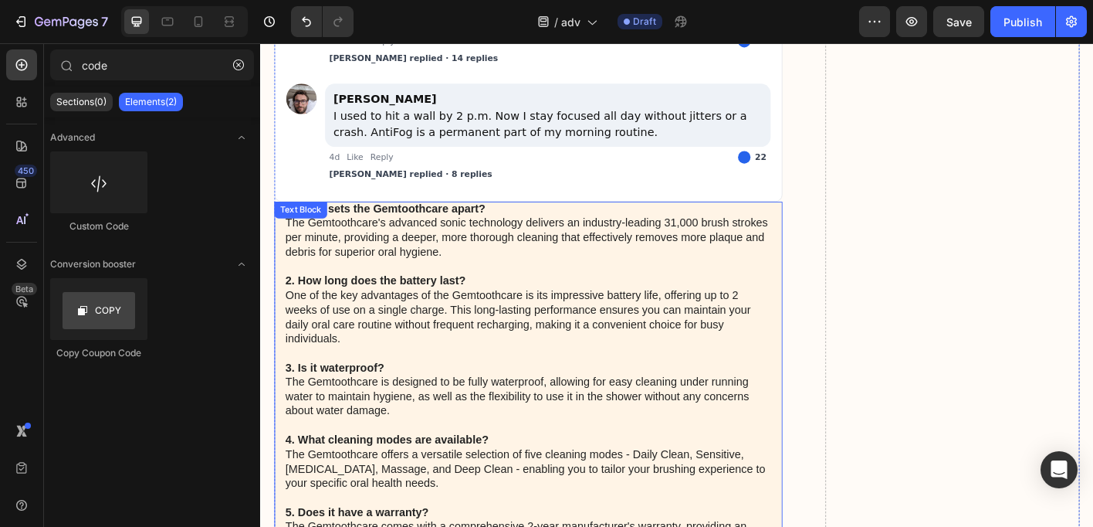
click at [317, 240] on div "1. What sets the Gemtoothcare apart? The Gemtoothcare's advanced sonic technolo…" at bounding box center [558, 418] width 565 height 398
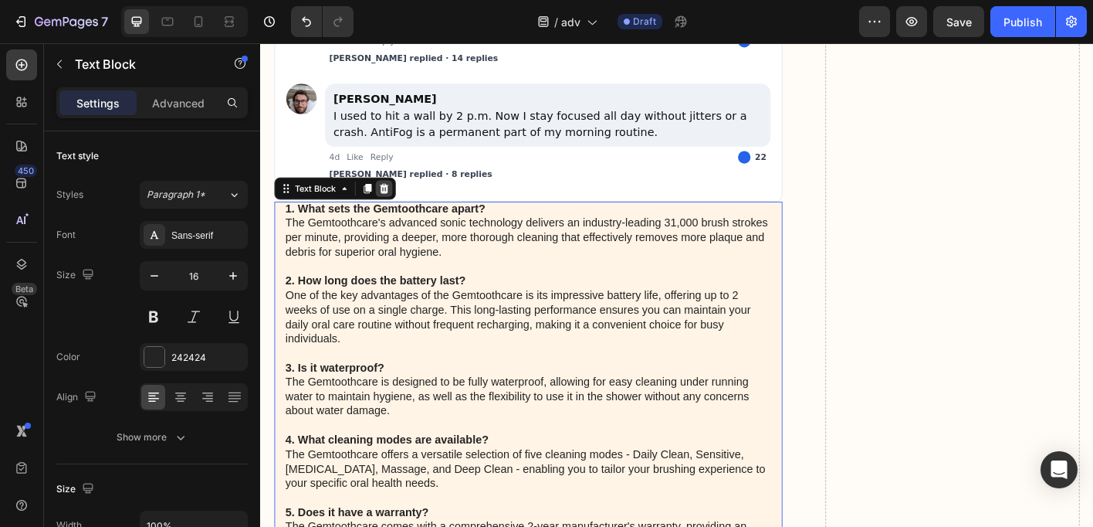
click at [397, 210] on icon at bounding box center [398, 204] width 10 height 11
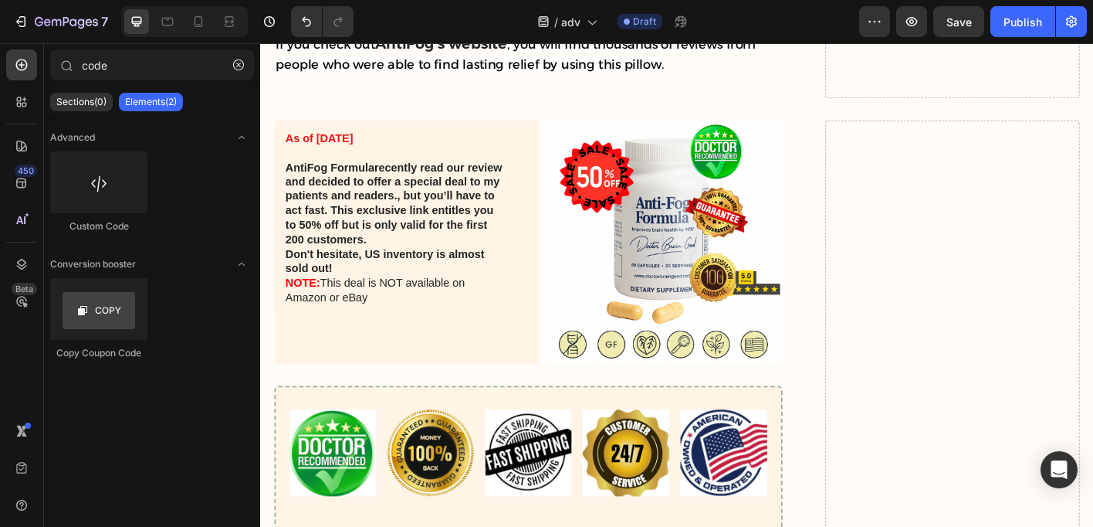
scroll to position [8581, 0]
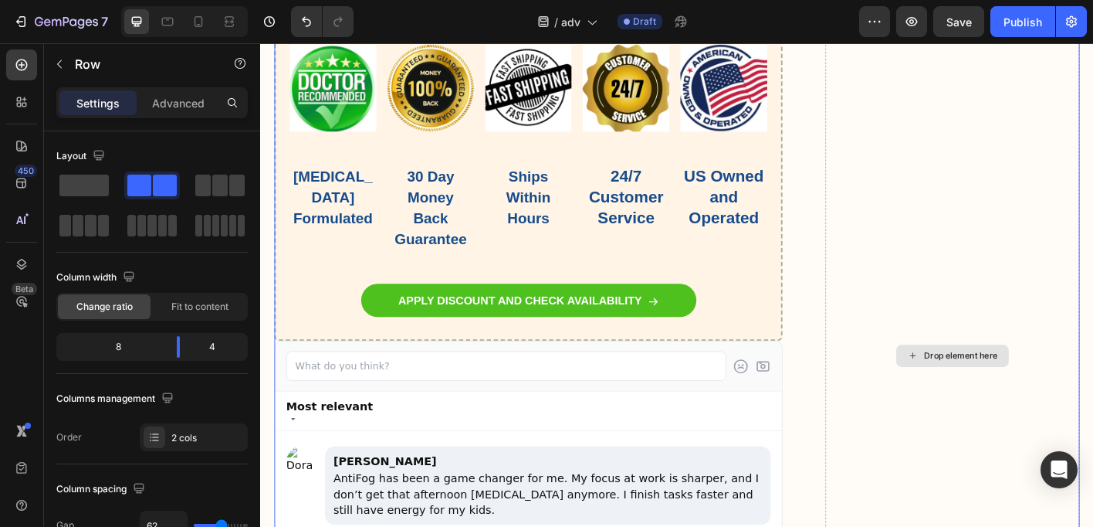
scroll to position [9237, 0]
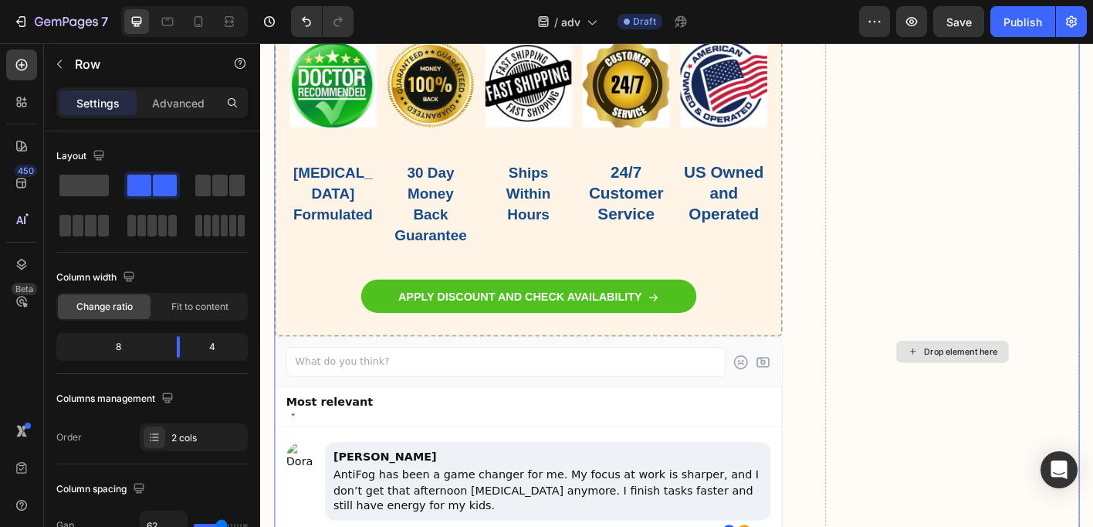
click at [1012, 394] on div "Drop element here" at bounding box center [1030, 386] width 283 height 1334
click at [1017, 380] on div "Drop element here" at bounding box center [1040, 386] width 82 height 12
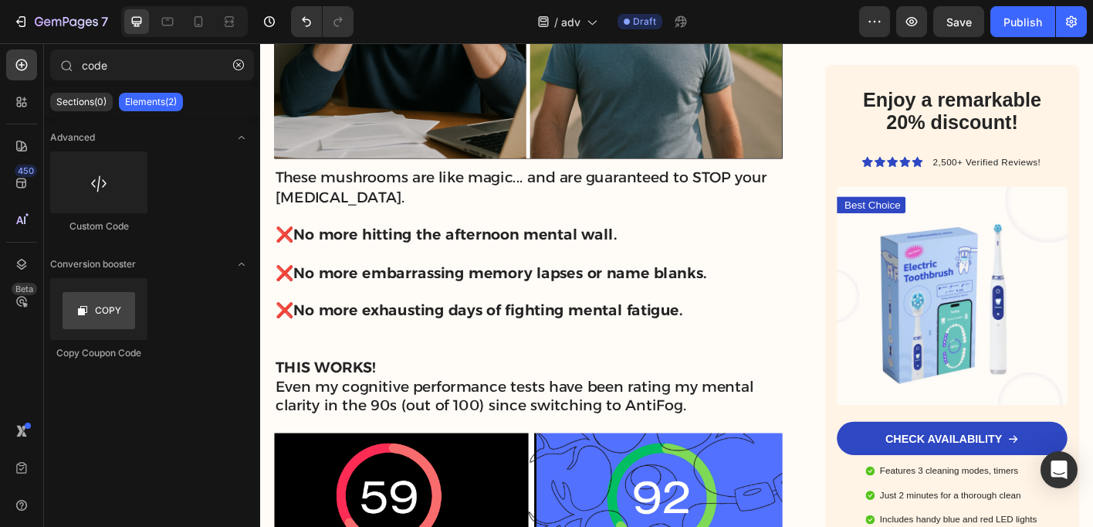
scroll to position [4788, 0]
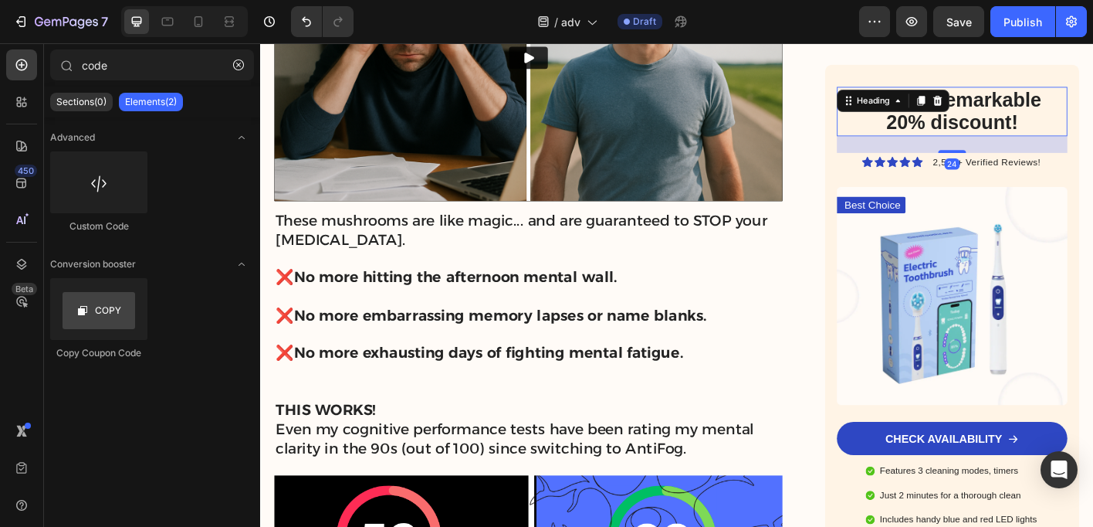
click at [1061, 103] on h2 "Enjoy a remarkable 20% discount!" at bounding box center [1030, 118] width 242 height 55
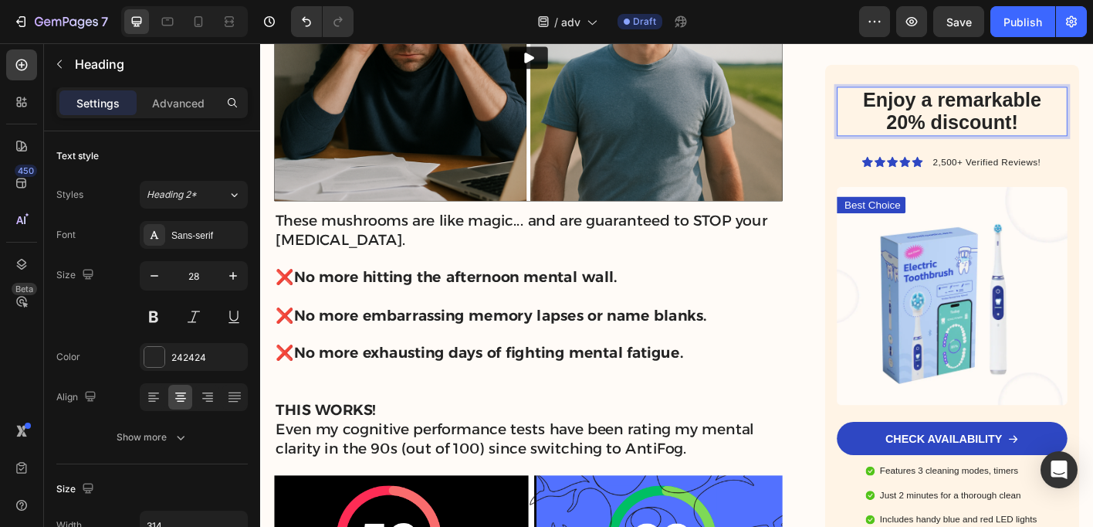
click at [1061, 103] on h2 "Enjoy a remarkable 20% discount!" at bounding box center [1030, 118] width 242 height 55
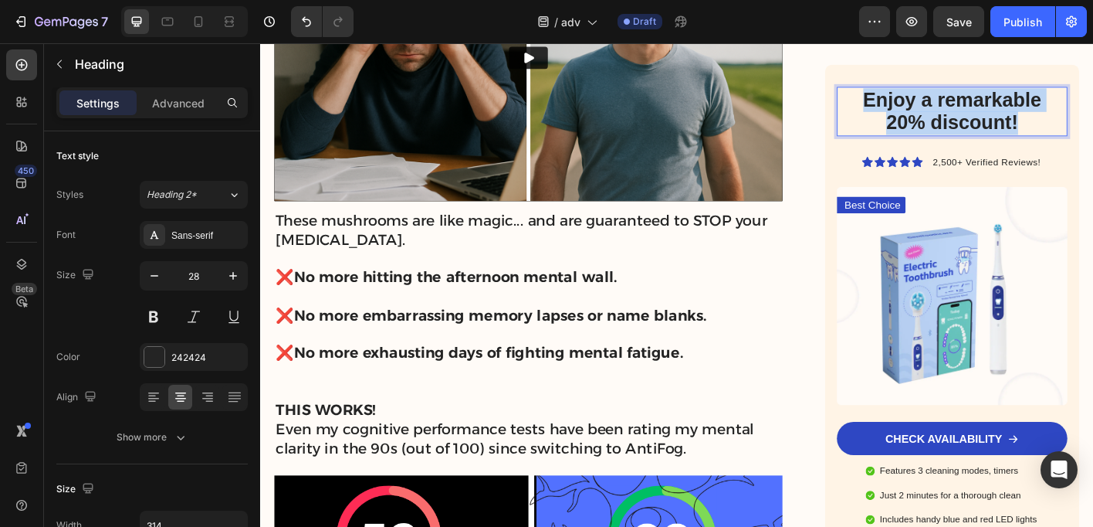
click at [1061, 103] on p "Enjoy a remarkable 20% discount!" at bounding box center [1030, 119] width 230 height 52
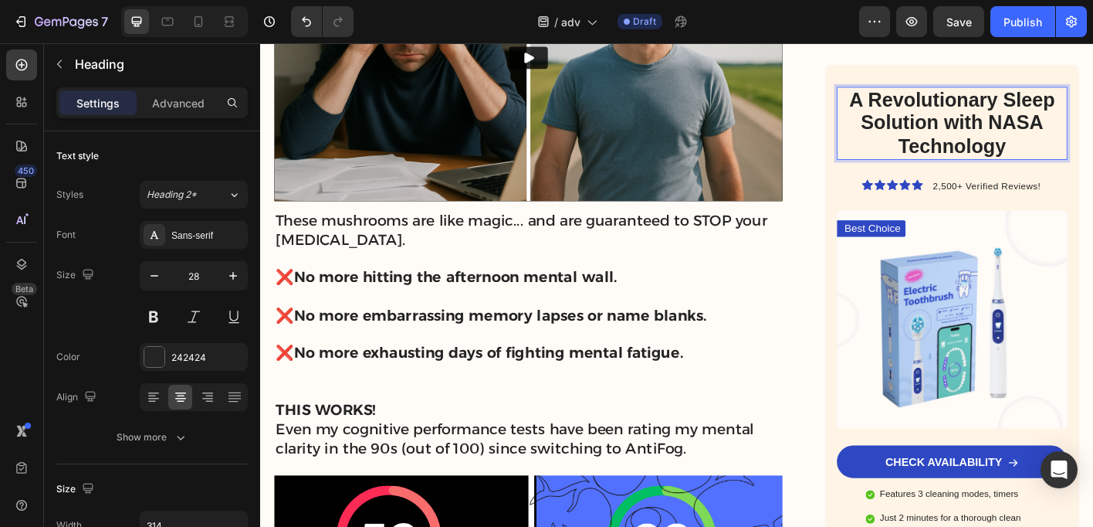
click at [1090, 93] on strong "A Revolutionary Sleep Solution with NASA Technology" at bounding box center [1030, 131] width 229 height 76
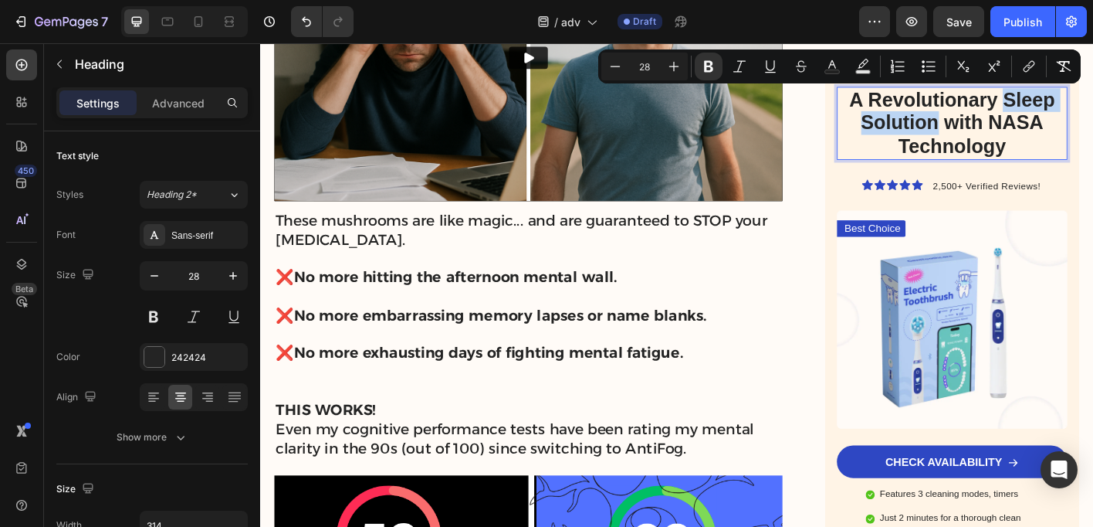
drag, startPoint x: 1090, startPoint y: 103, endPoint x: 1012, endPoint y: 128, distance: 81.1
click at [1012, 128] on strong "A Revolutionary Sleep Solution with NASA Technology" at bounding box center [1030, 131] width 229 height 76
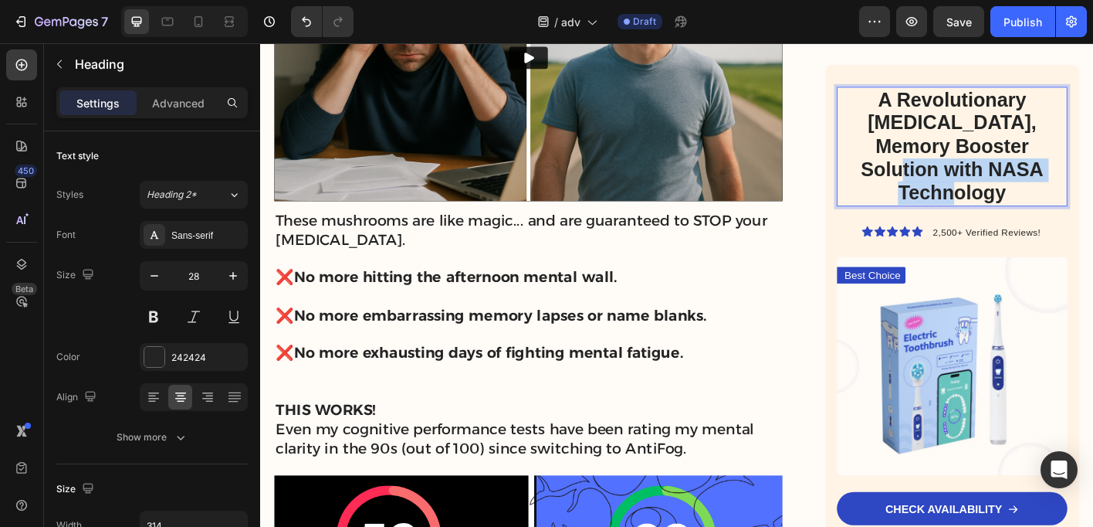
drag, startPoint x: 1026, startPoint y: 159, endPoint x: 1098, endPoint y: 183, distance: 76.4
click at [1093, 183] on p "A Revolutionary [MEDICAL_DATA], Memory Booster Solution with NASA Technology" at bounding box center [1030, 158] width 230 height 130
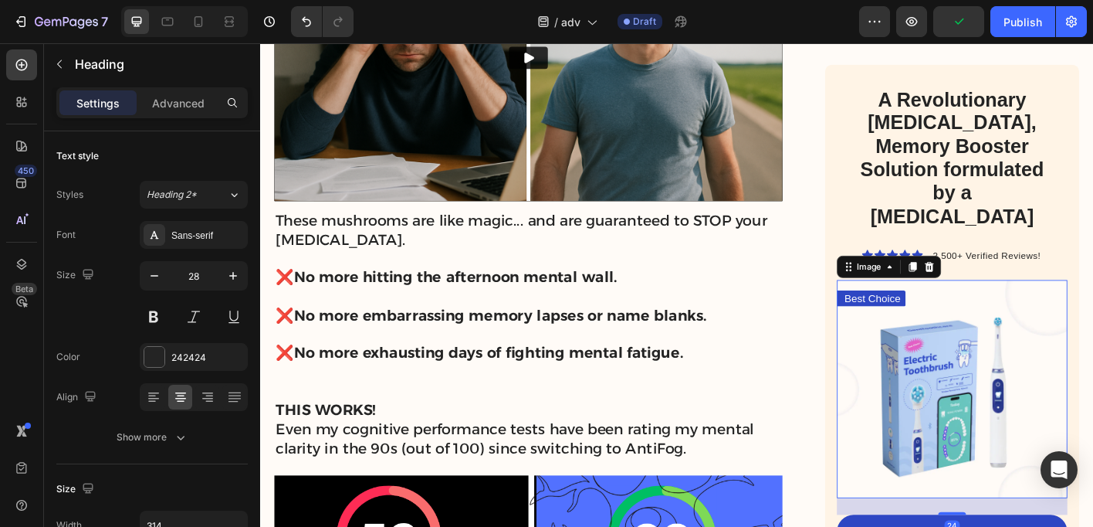
click at [1070, 370] on img at bounding box center [1030, 428] width 256 height 242
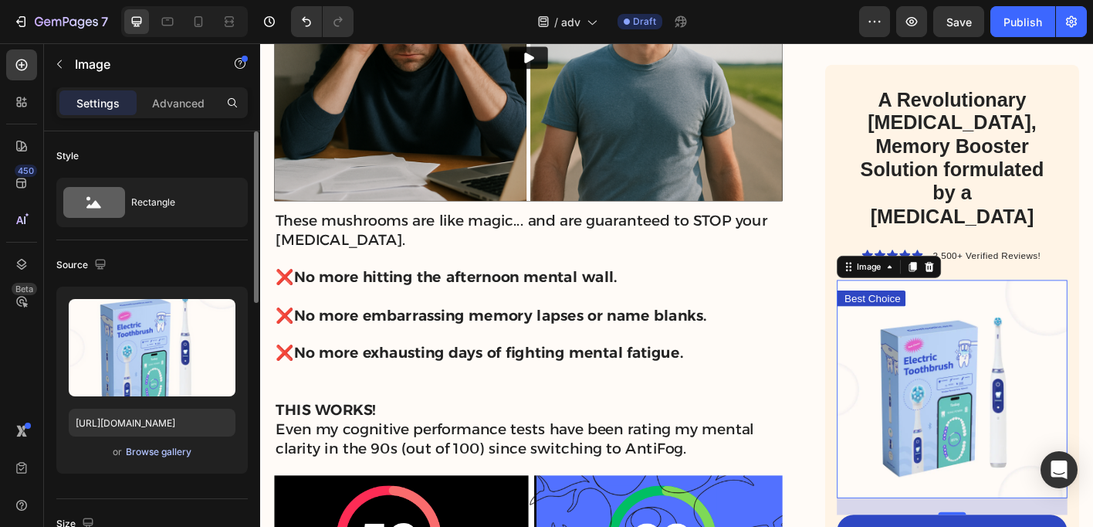
click at [149, 451] on div "Browse gallery" at bounding box center [159, 452] width 66 height 14
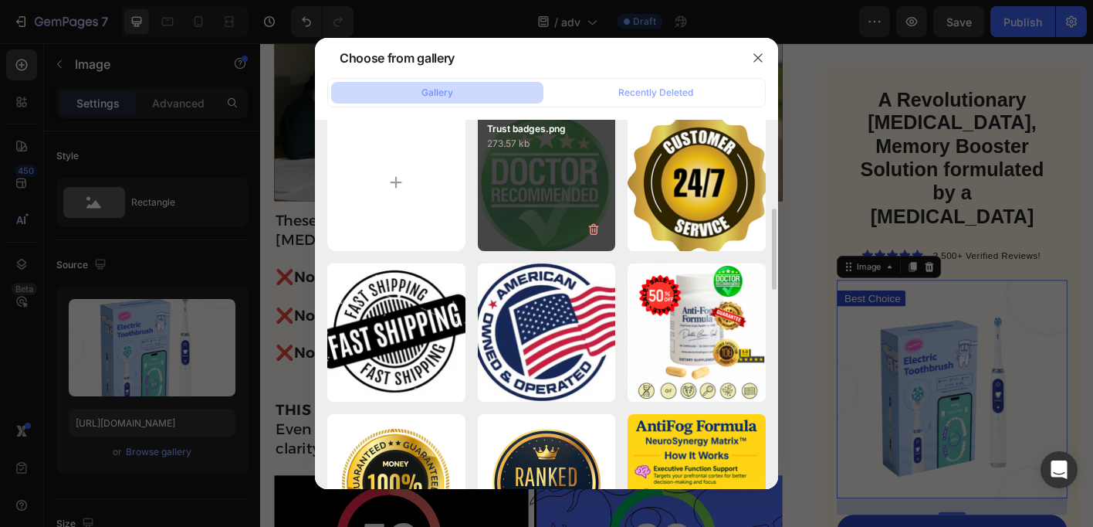
scroll to position [0, 0]
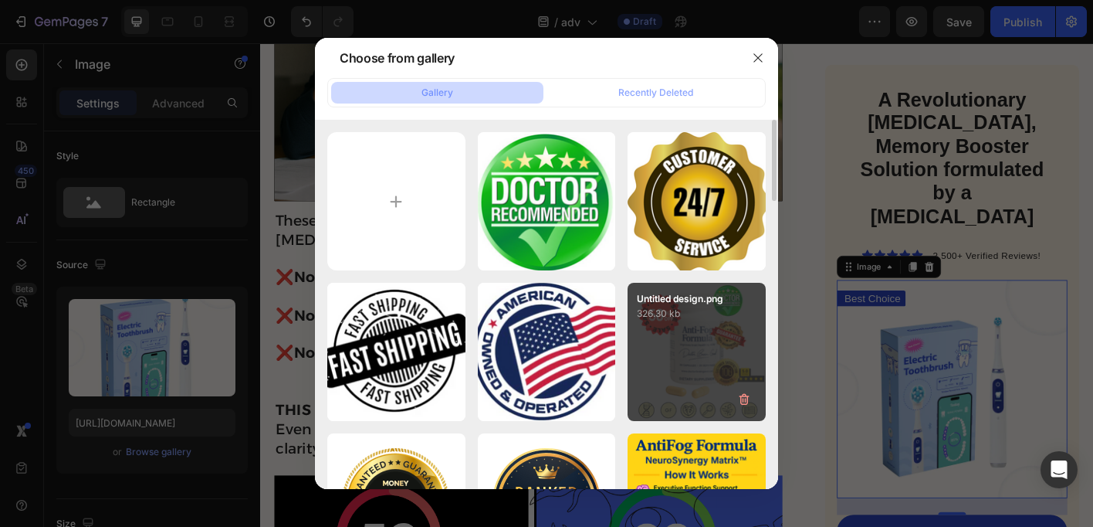
click at [679, 366] on div "Untitled design.png 326.30 kb" at bounding box center [697, 352] width 138 height 138
type input "[URL][DOMAIN_NAME]"
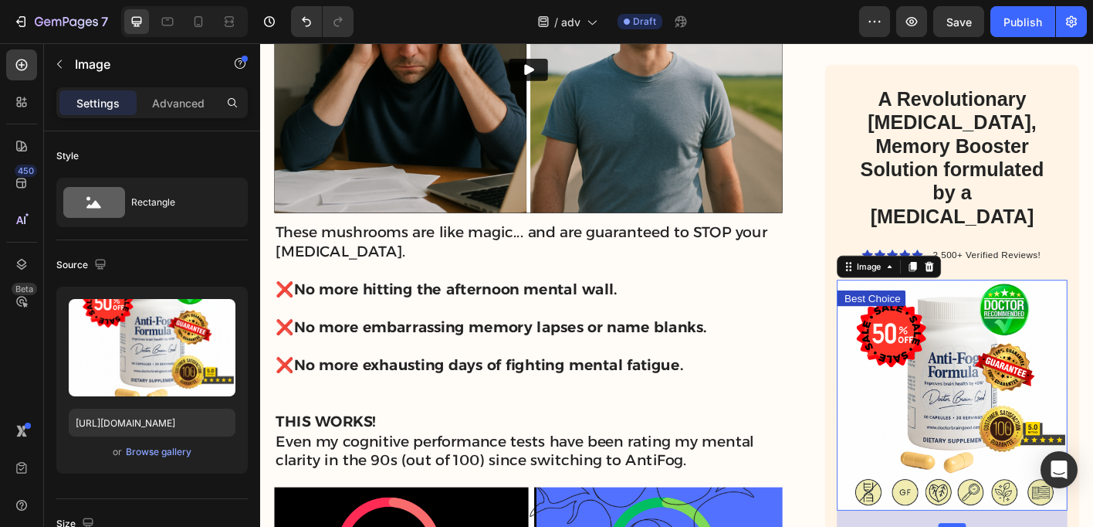
scroll to position [4769, 0]
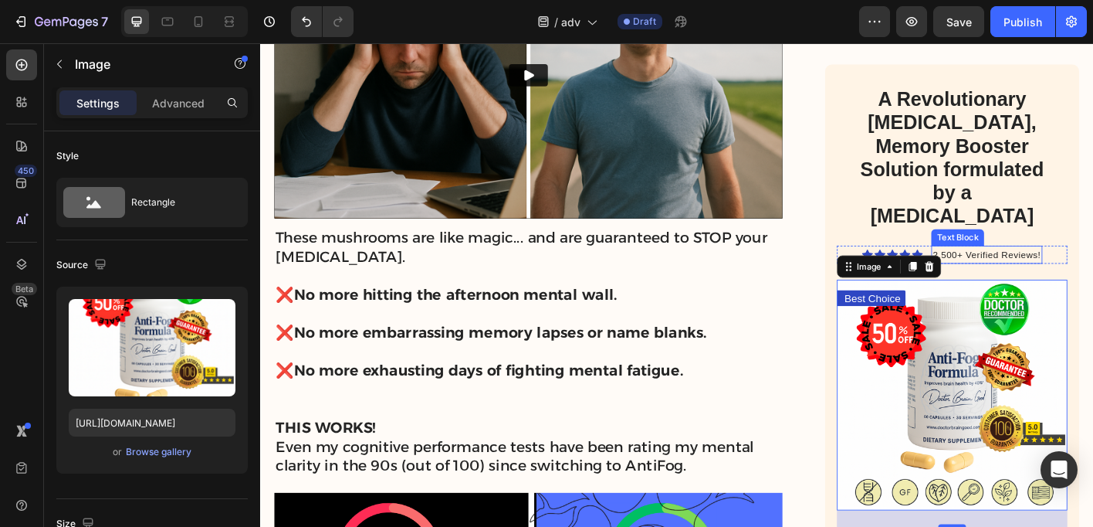
click at [1062, 273] on span "2,500+ Verified Reviews!" at bounding box center [1069, 279] width 120 height 12
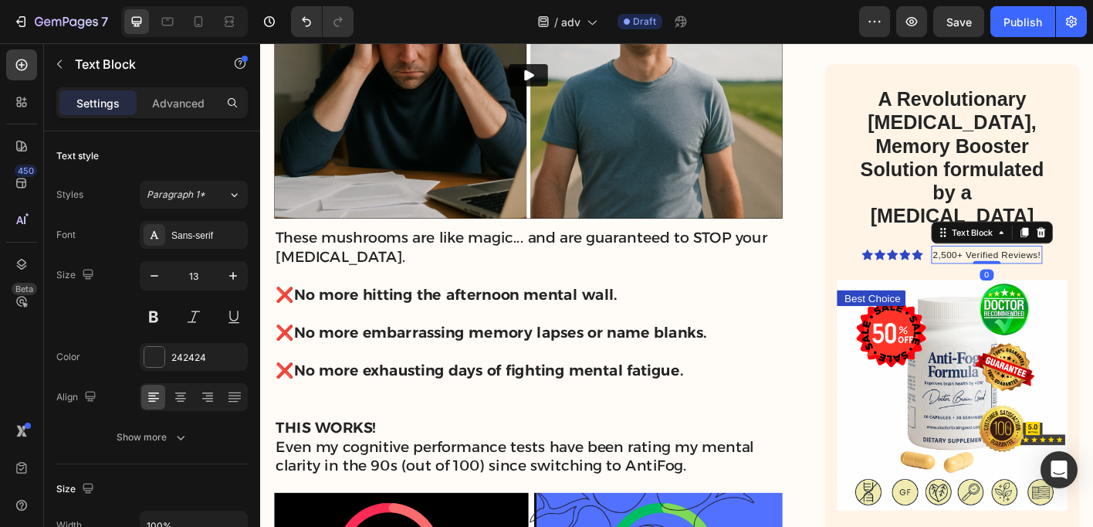
click at [1028, 273] on span "2,500+ Verified Reviews!" at bounding box center [1069, 279] width 120 height 12
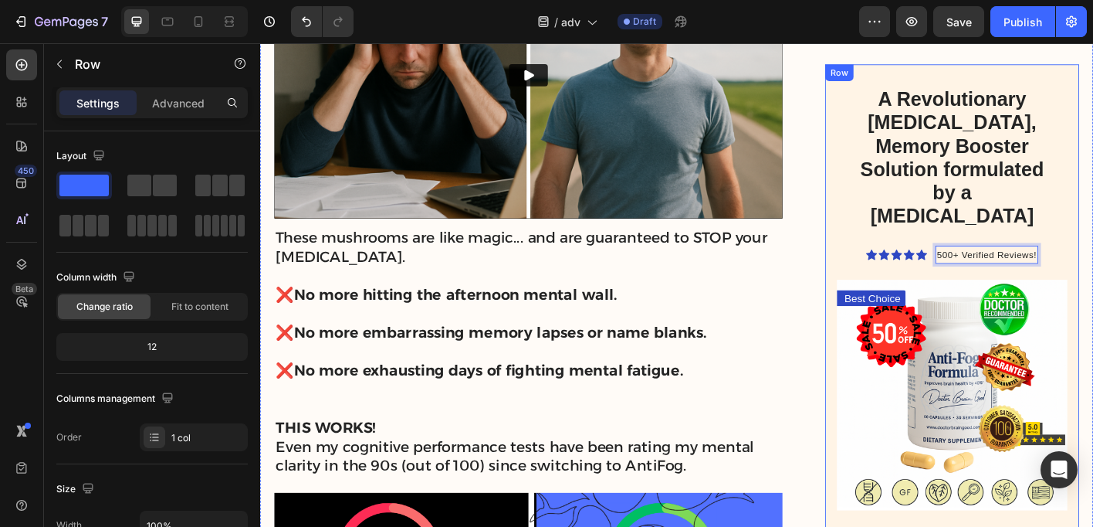
click at [904, 199] on div "⁠⁠⁠⁠⁠⁠⁠ A Revolutionary [MEDICAL_DATA], Memory Booster Solution formulated by a…" at bounding box center [1030, 408] width 256 height 635
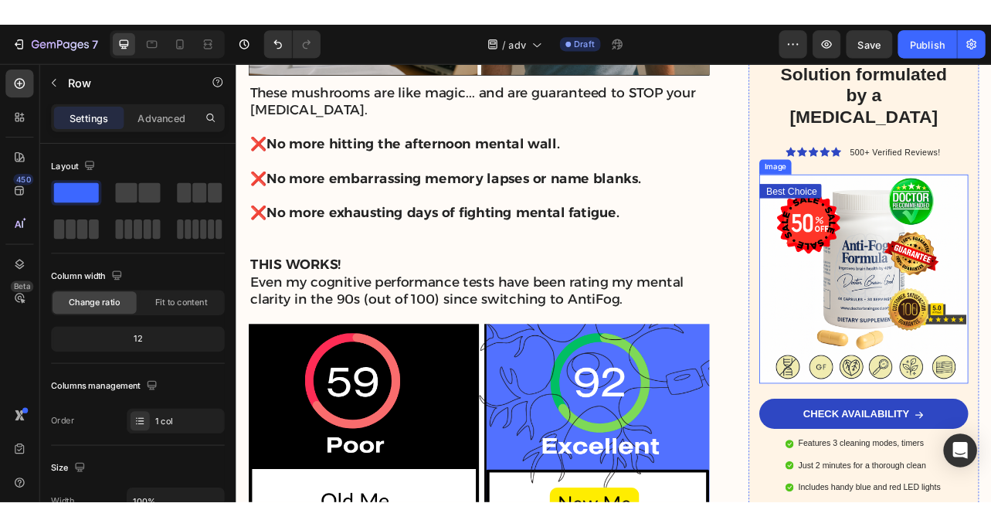
scroll to position [4898, 0]
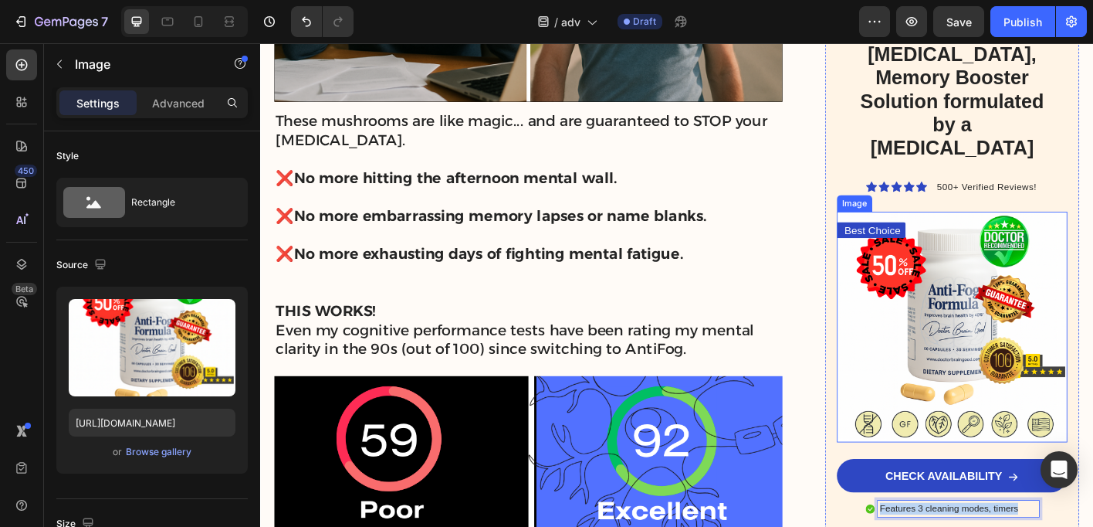
click at [958, 247] on img at bounding box center [1030, 359] width 256 height 256
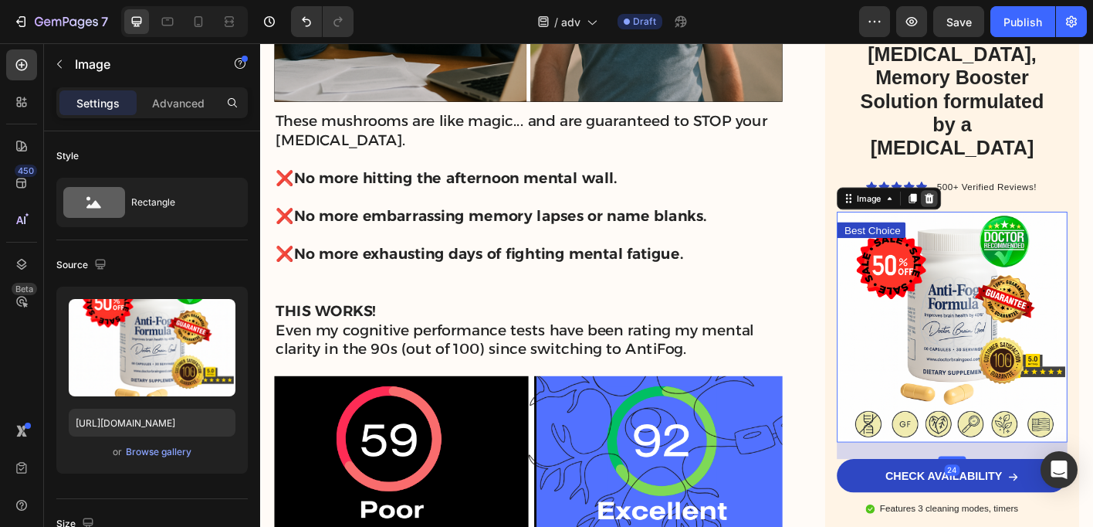
click at [1006, 211] on icon at bounding box center [1005, 216] width 10 height 11
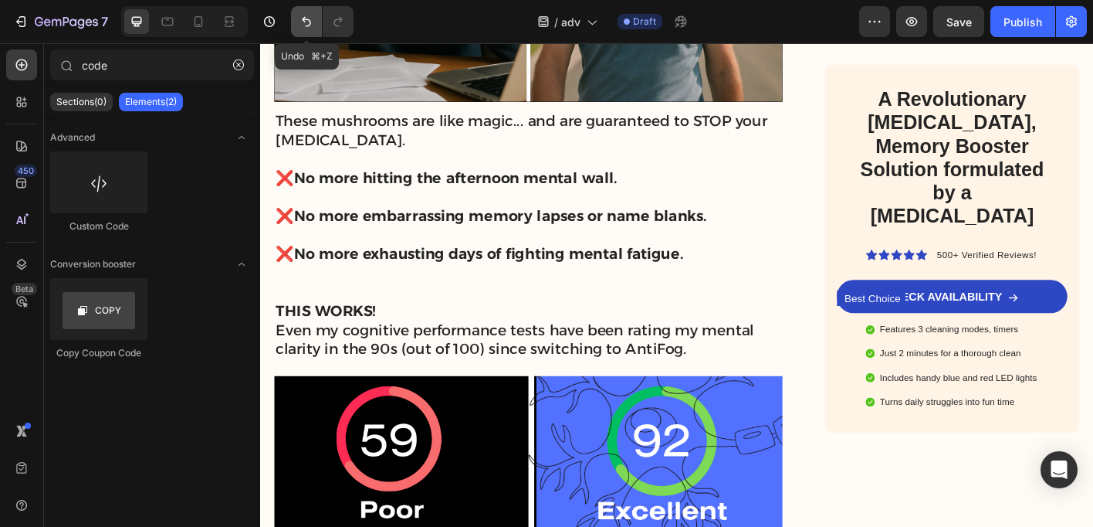
click at [308, 21] on icon "Undo/Redo" at bounding box center [306, 21] width 15 height 15
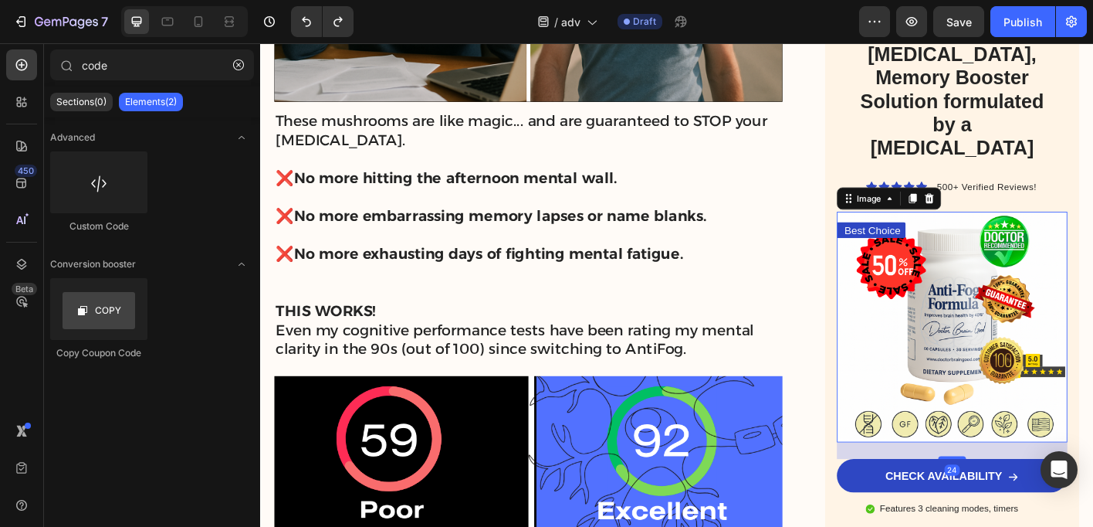
click at [1022, 256] on img at bounding box center [1030, 359] width 256 height 256
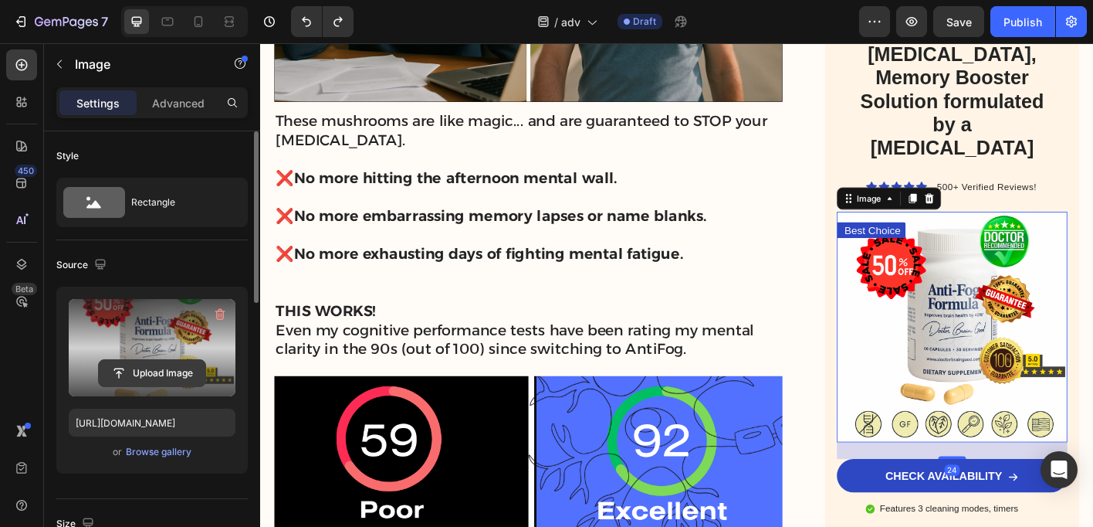
click at [137, 378] on input "file" at bounding box center [152, 373] width 107 height 26
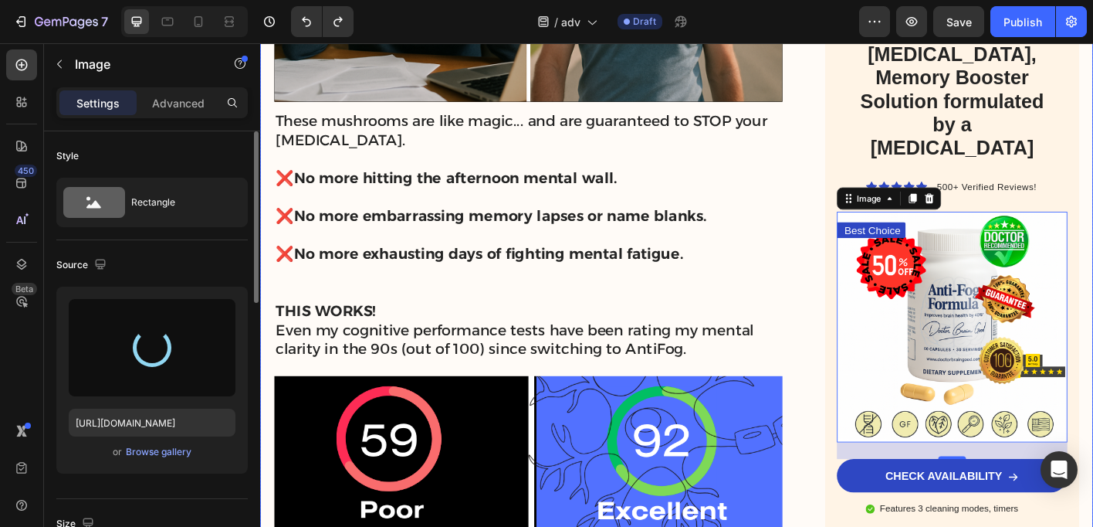
type input "[URL][DOMAIN_NAME]"
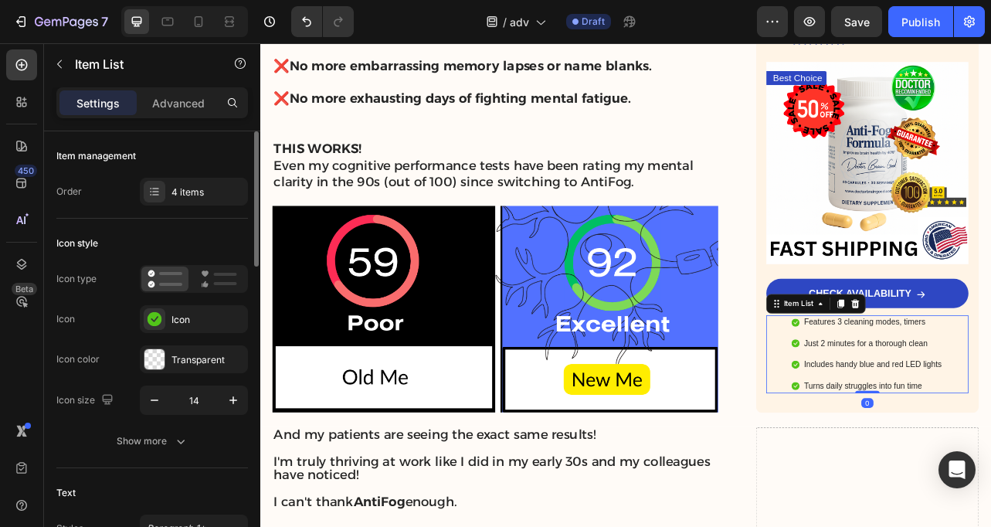
scroll to position [5064, 0]
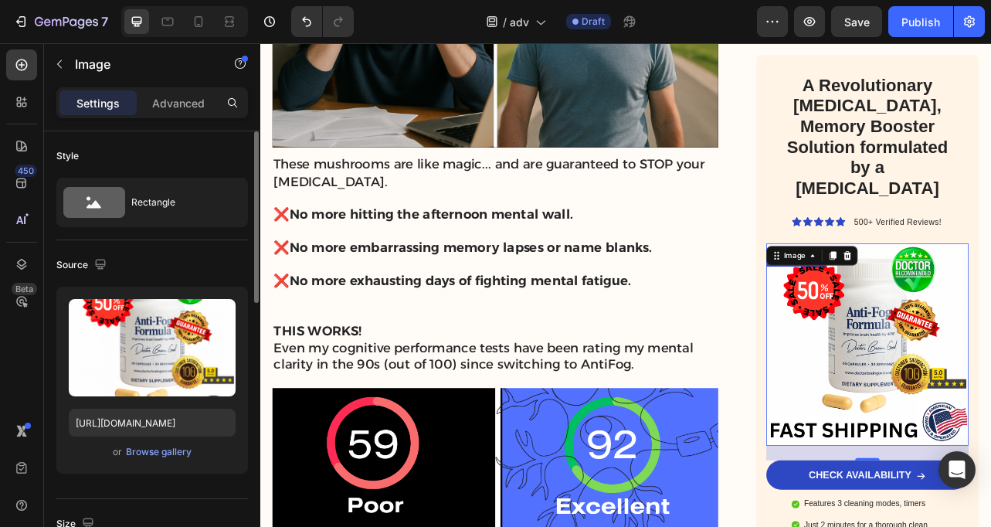
scroll to position [4830, 0]
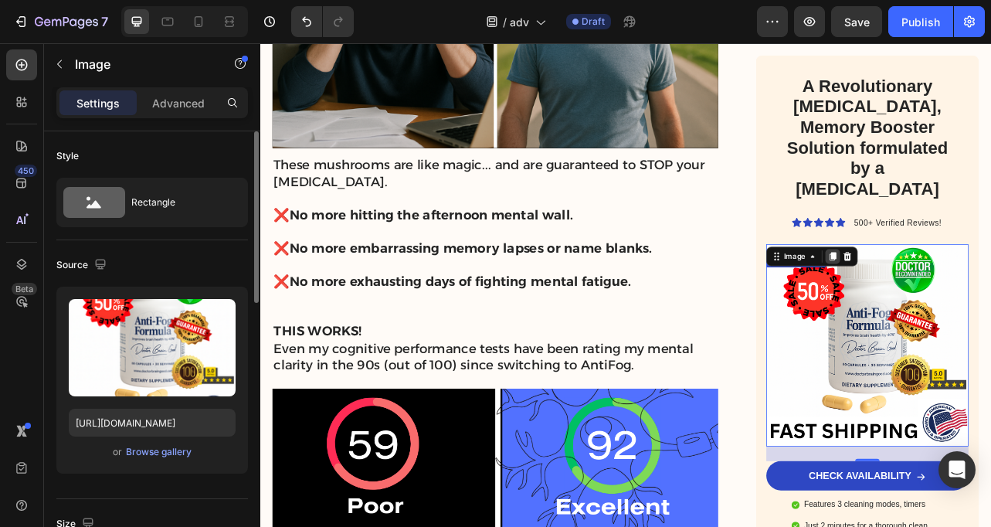
click at [992, 308] on icon at bounding box center [986, 314] width 12 height 12
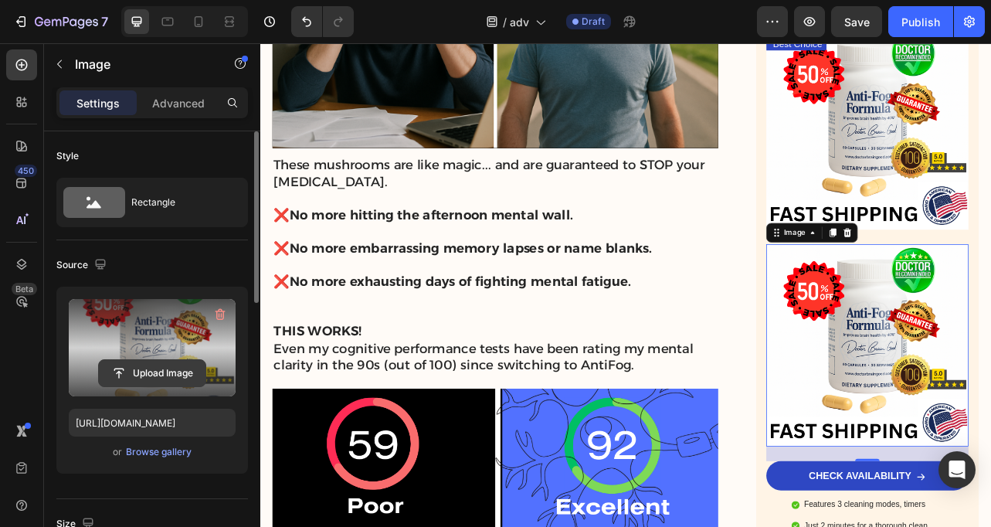
click at [151, 374] on input "file" at bounding box center [152, 373] width 107 height 26
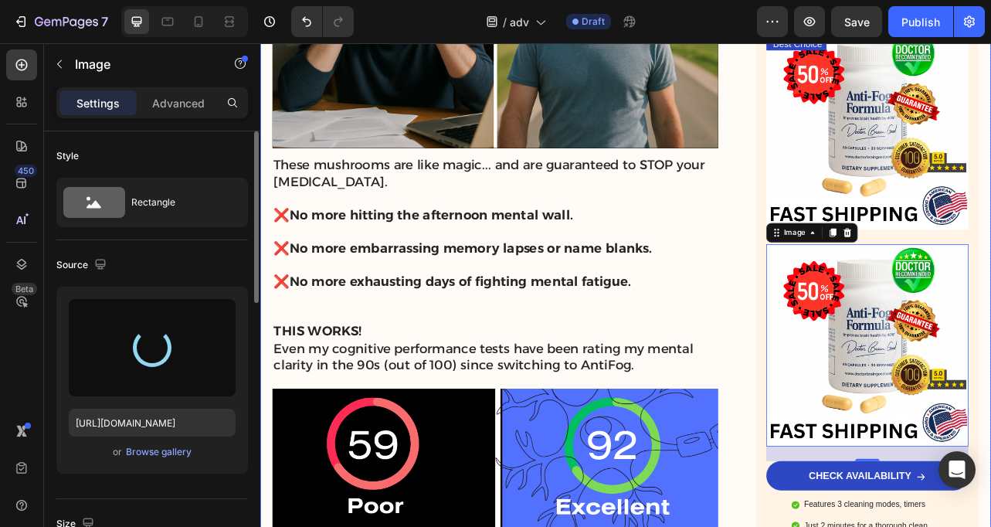
type input "[URL][DOMAIN_NAME]"
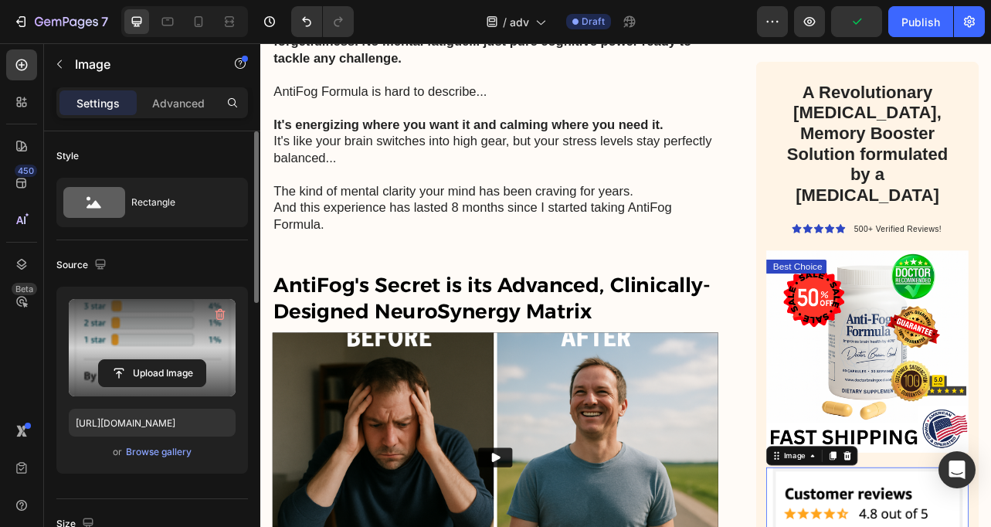
scroll to position [4277, 0]
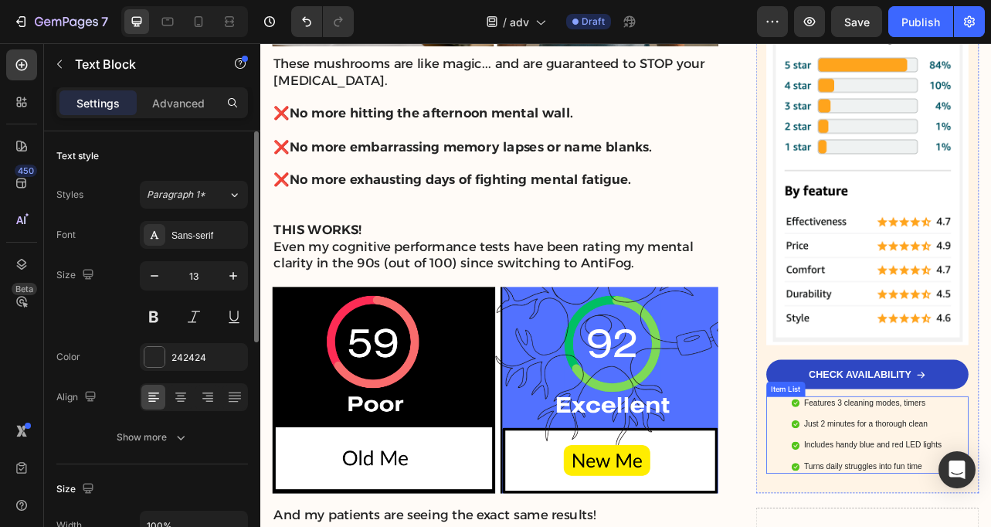
scroll to position [4965, 0]
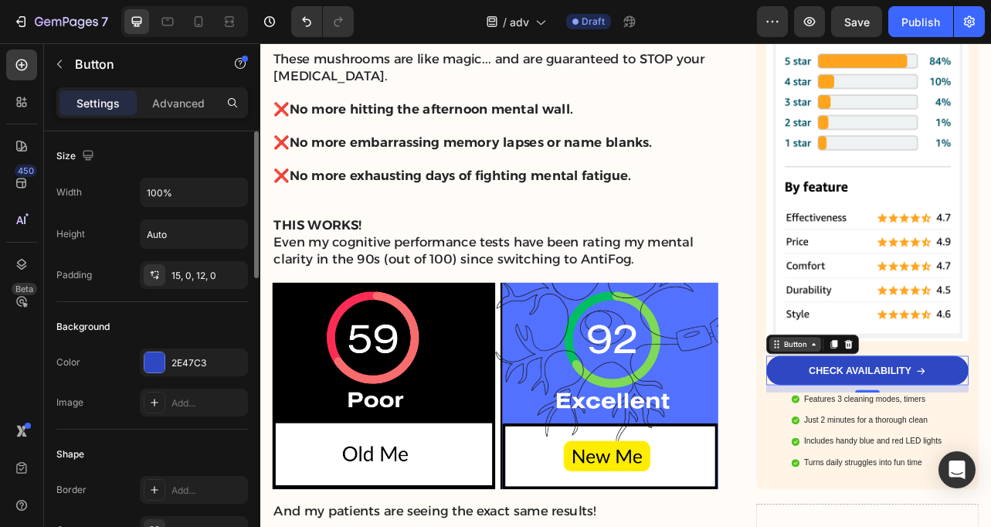
click at [962, 423] on icon at bounding box center [962, 424] width 5 height 3
click at [1008, 419] on icon at bounding box center [1007, 424] width 10 height 11
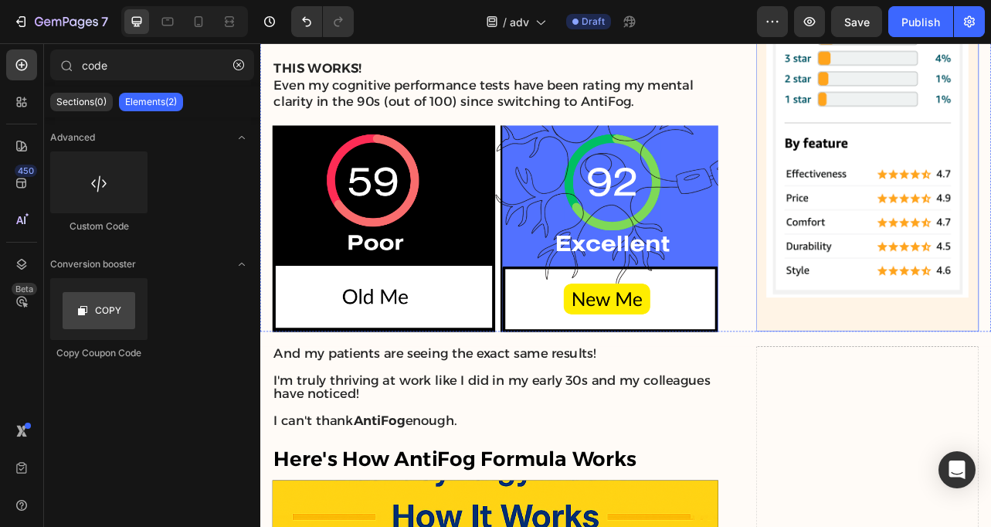
scroll to position [5176, 0]
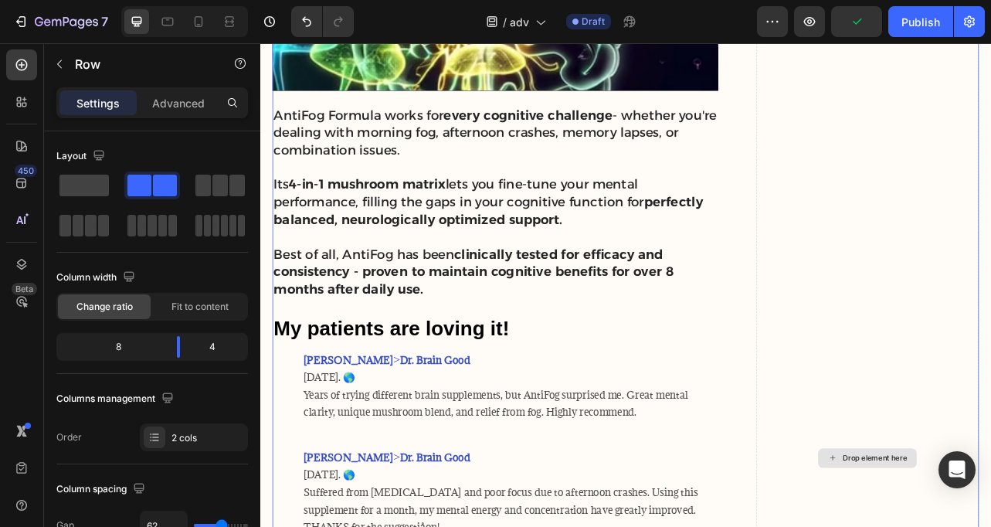
scroll to position [6539, 0]
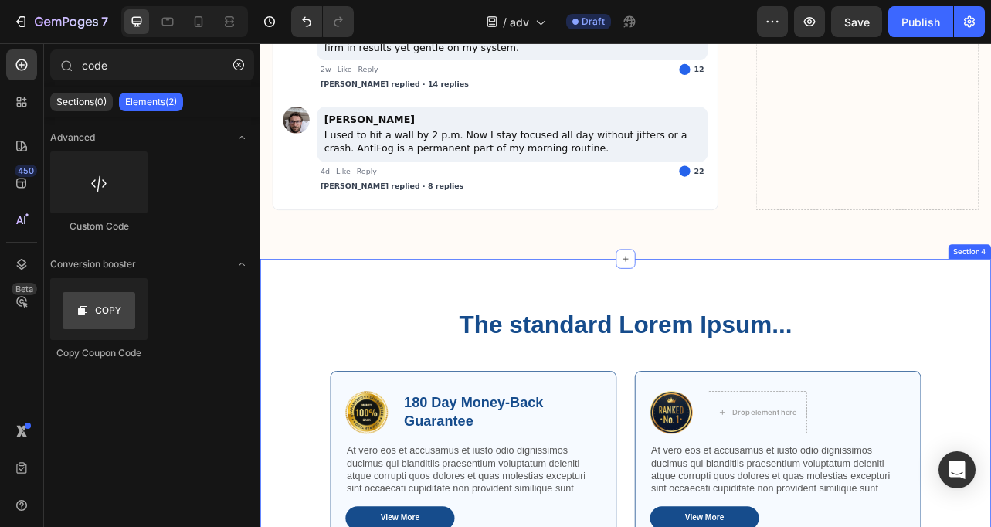
scroll to position [9773, 0]
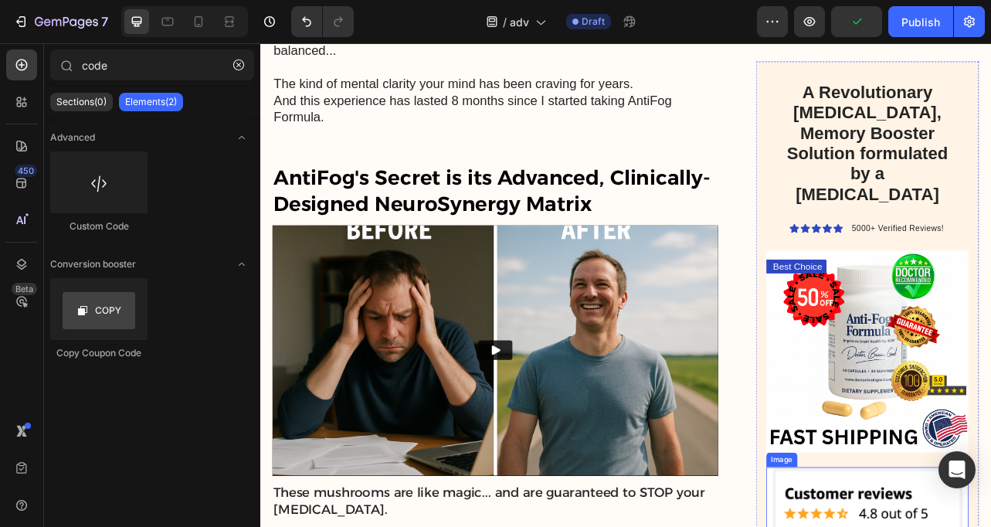
scroll to position [4423, 0]
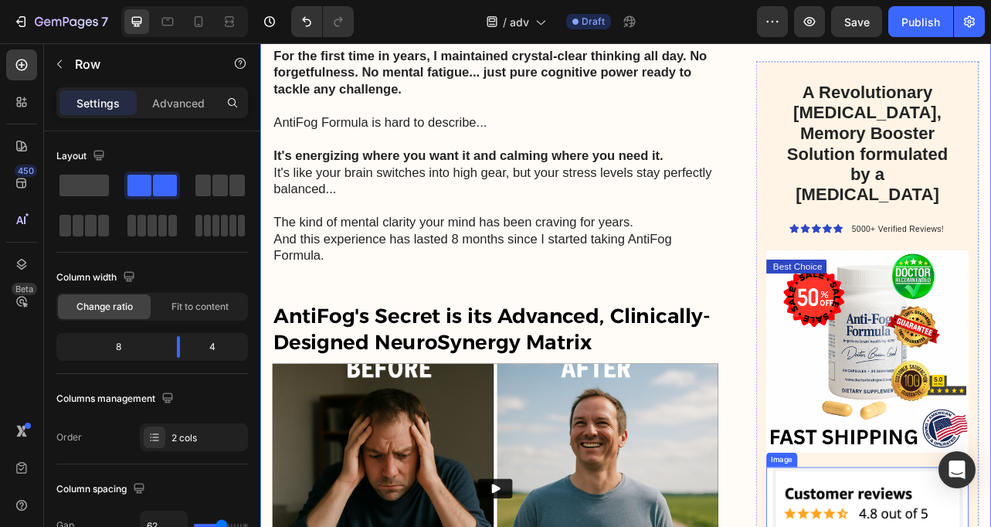
scroll to position [4141, 0]
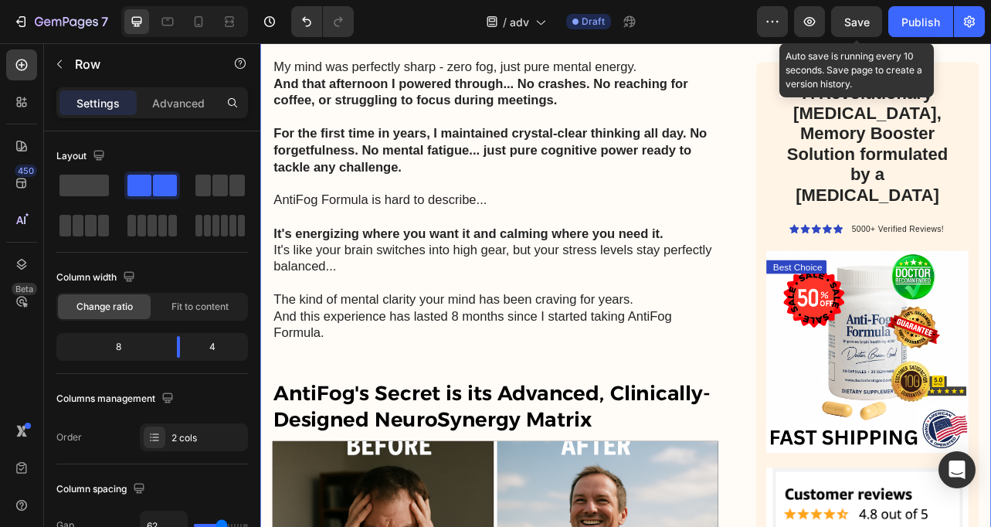
click at [848, 23] on span "Save" at bounding box center [856, 21] width 25 height 13
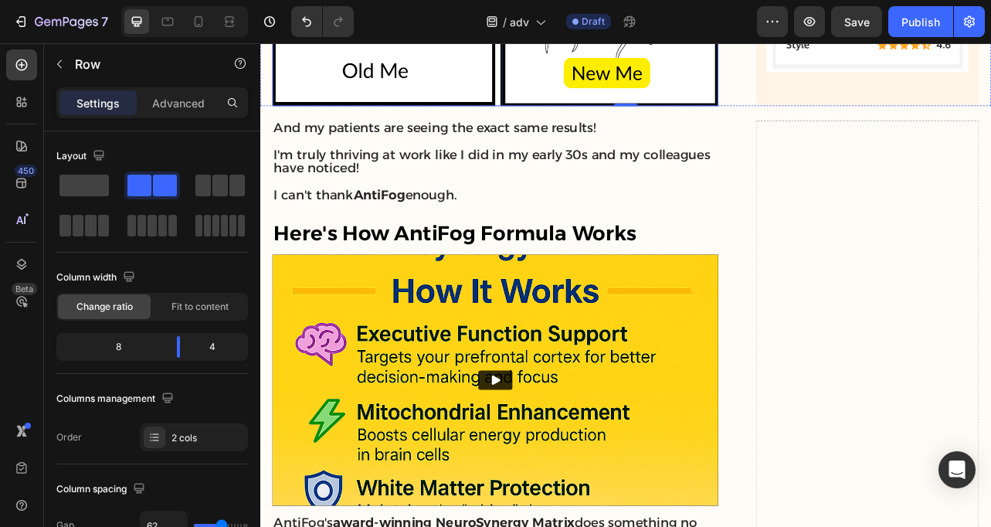
scroll to position [5458, 0]
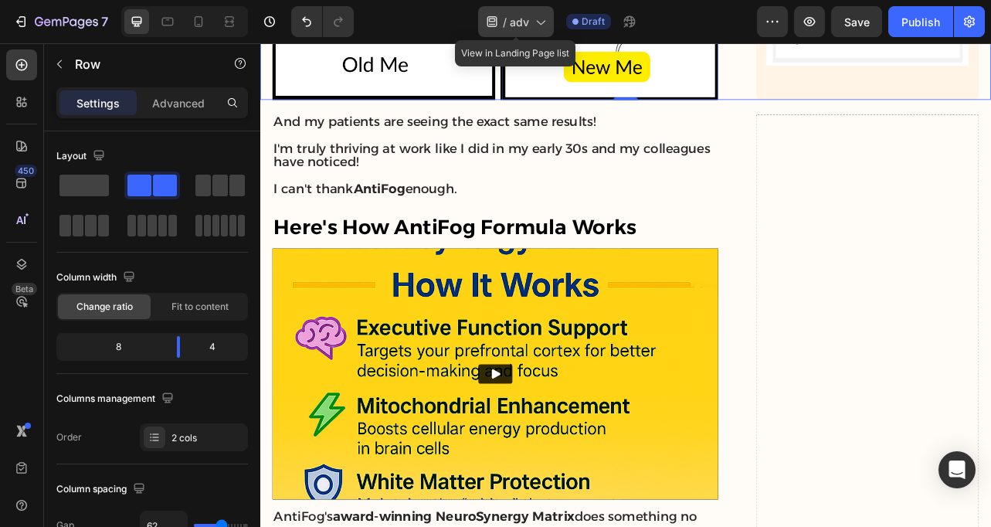
click at [543, 17] on icon at bounding box center [539, 21] width 15 height 15
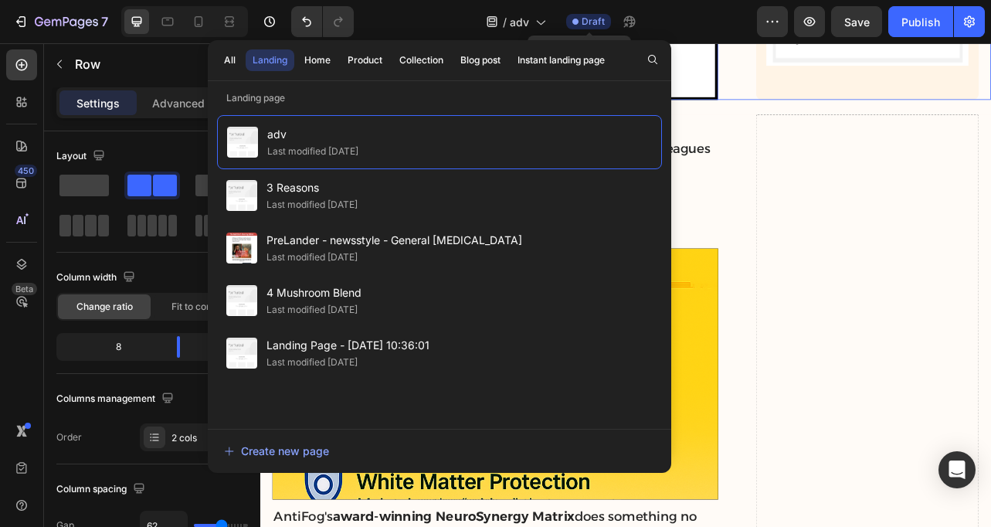
click at [578, 22] on icon at bounding box center [575, 22] width 6 height 6
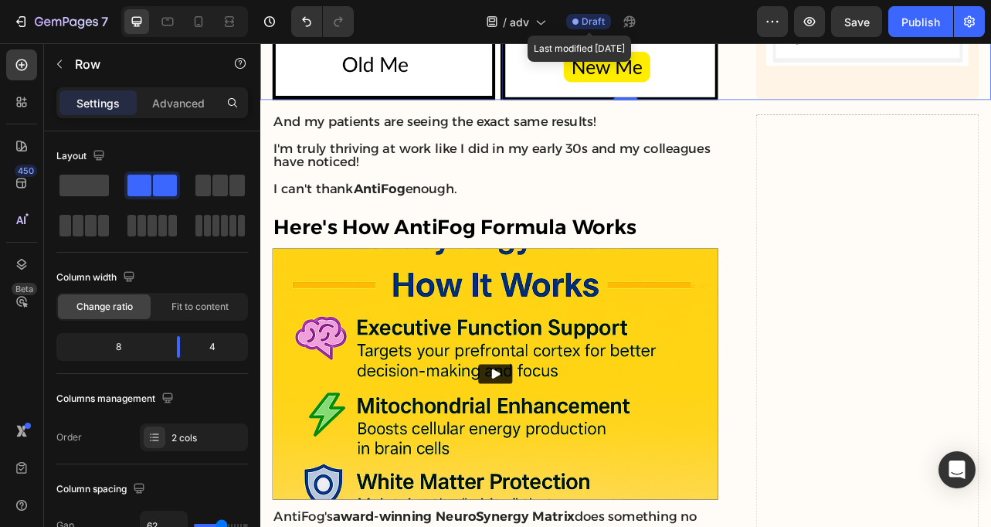
click at [578, 22] on icon at bounding box center [575, 22] width 6 height 6
click at [778, 29] on icon "button" at bounding box center [772, 21] width 15 height 15
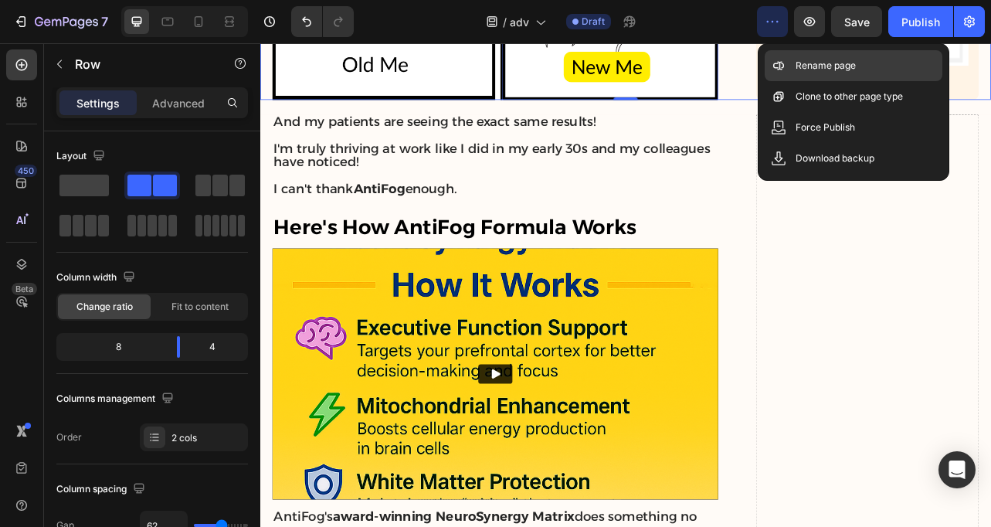
click at [790, 81] on div "Rename page" at bounding box center [854, 96] width 178 height 31
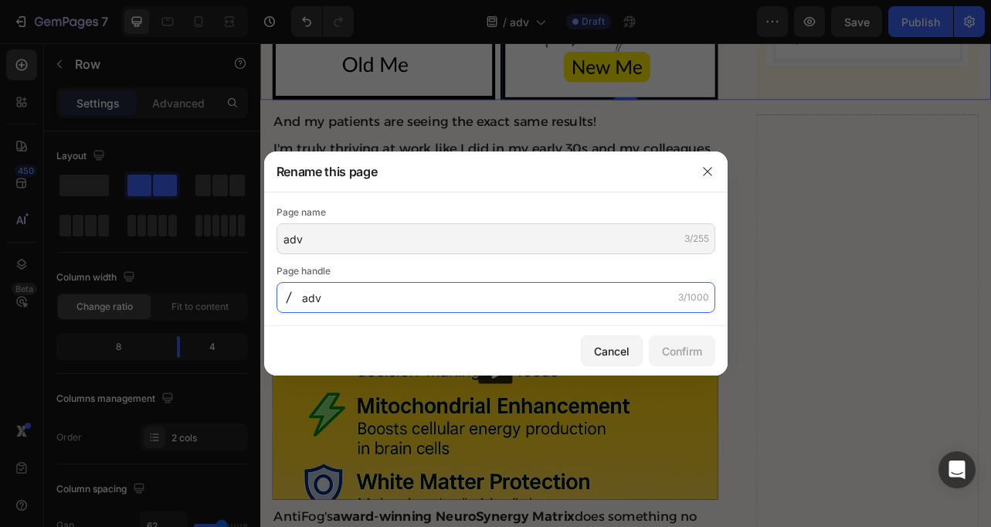
click at [473, 293] on input "adv" at bounding box center [495, 297] width 439 height 31
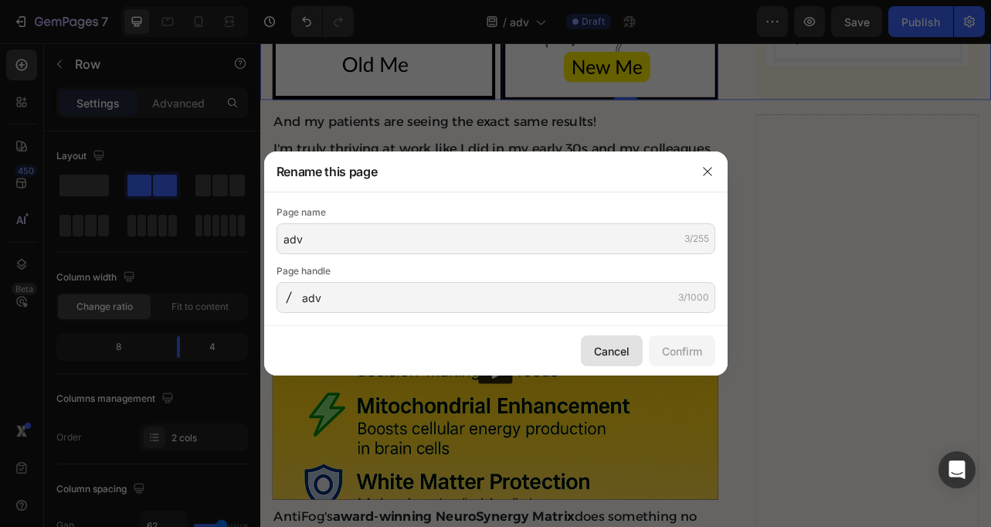
click at [585, 348] on button "Cancel" at bounding box center [612, 350] width 62 height 31
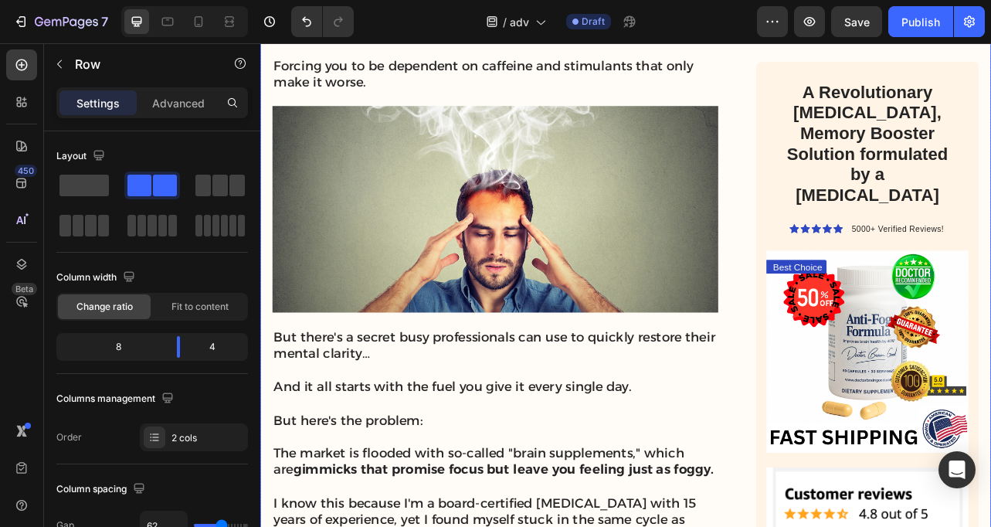
scroll to position [1141, 0]
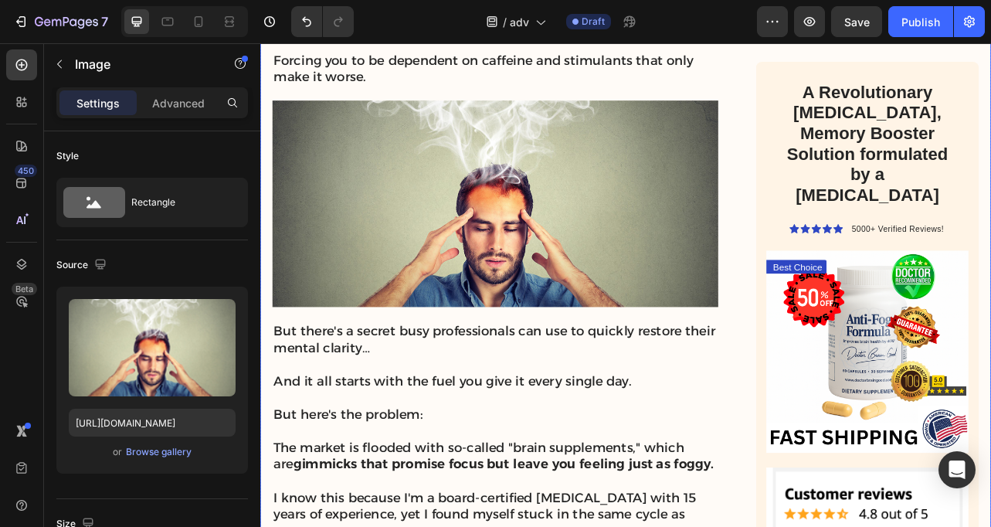
click at [317, 167] on img at bounding box center [558, 247] width 565 height 262
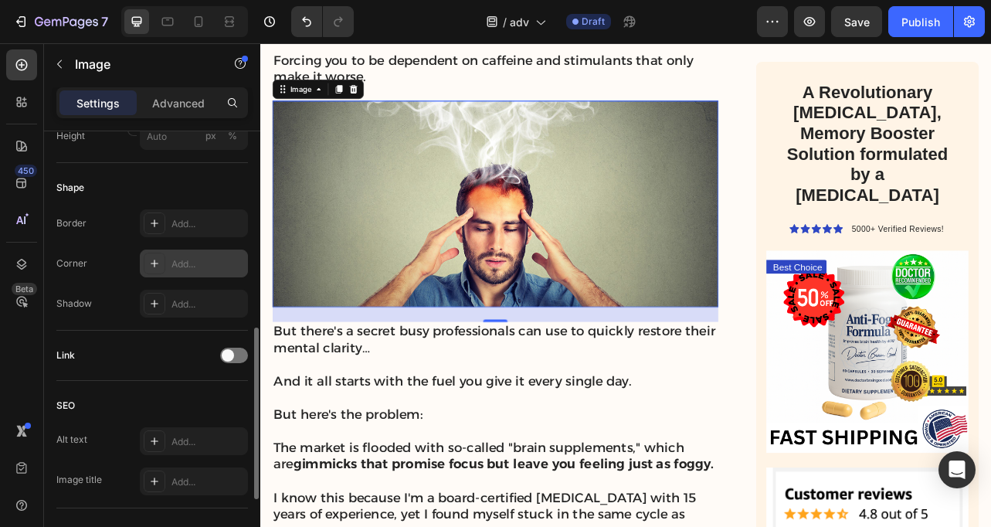
scroll to position [506, 0]
click at [159, 262] on icon at bounding box center [154, 261] width 12 height 12
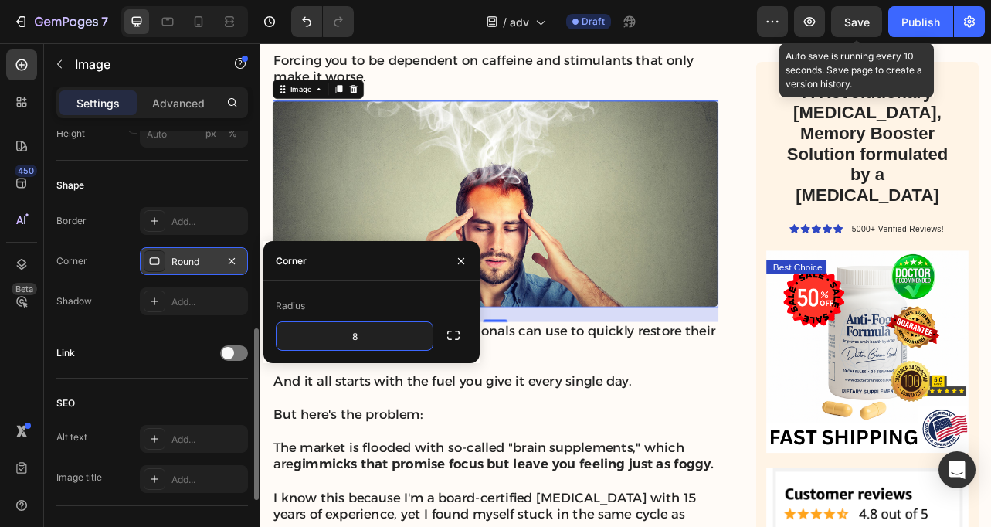
click at [844, 22] on span "Save" at bounding box center [856, 21] width 25 height 13
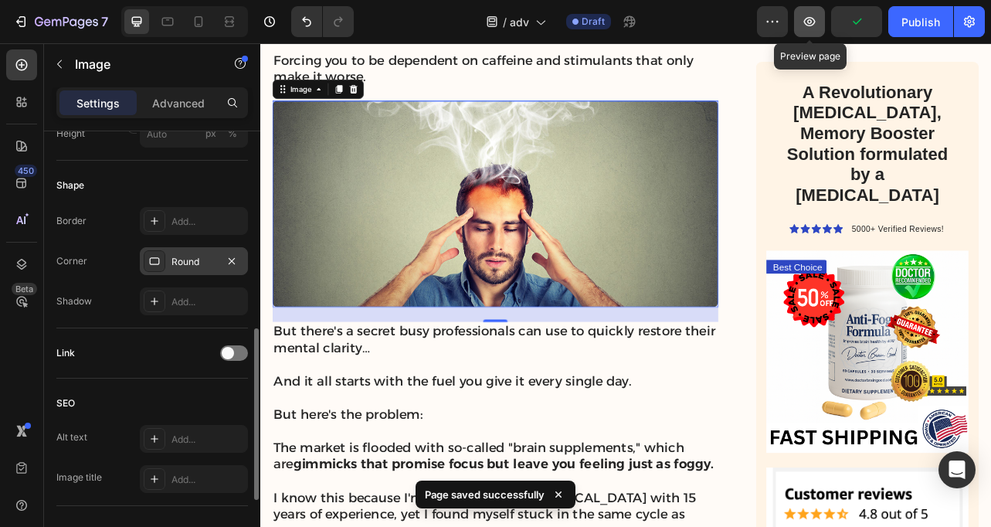
click at [812, 18] on icon "button" at bounding box center [809, 21] width 15 height 15
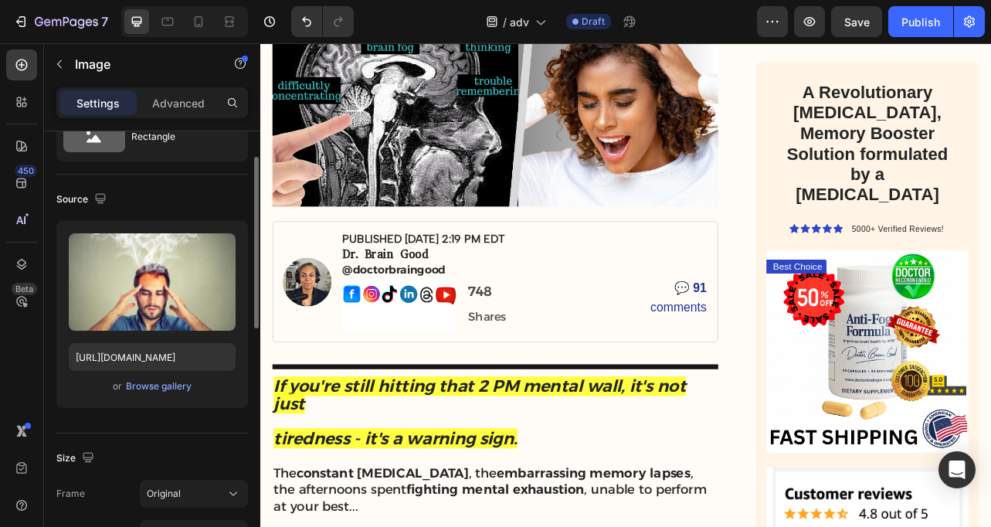
scroll to position [432, 0]
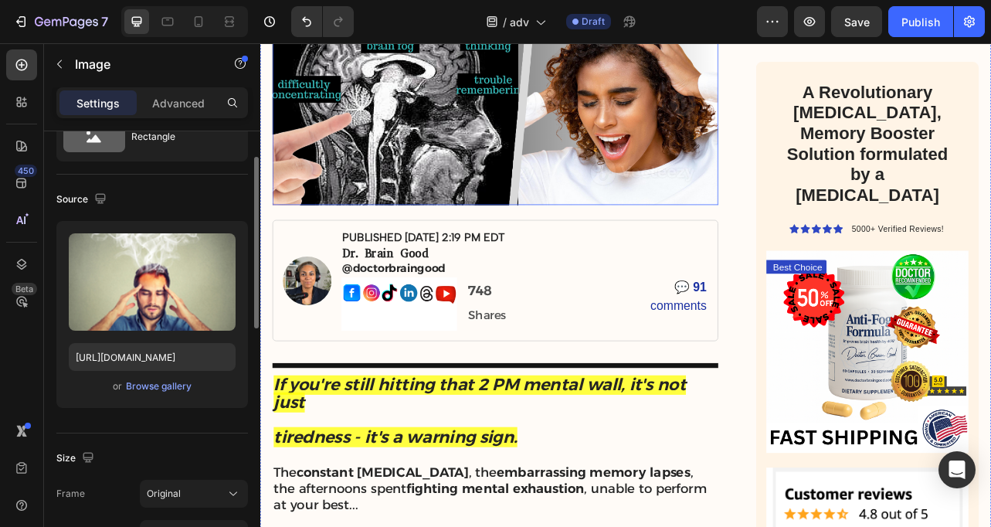
click at [405, 178] on img at bounding box center [558, 118] width 565 height 262
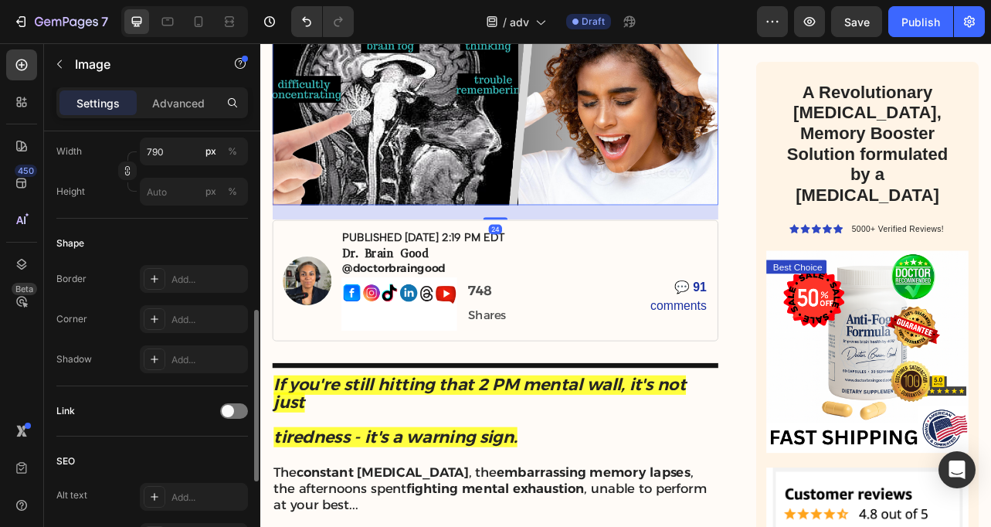
scroll to position [451, 0]
click at [190, 324] on div "Add..." at bounding box center [194, 316] width 108 height 28
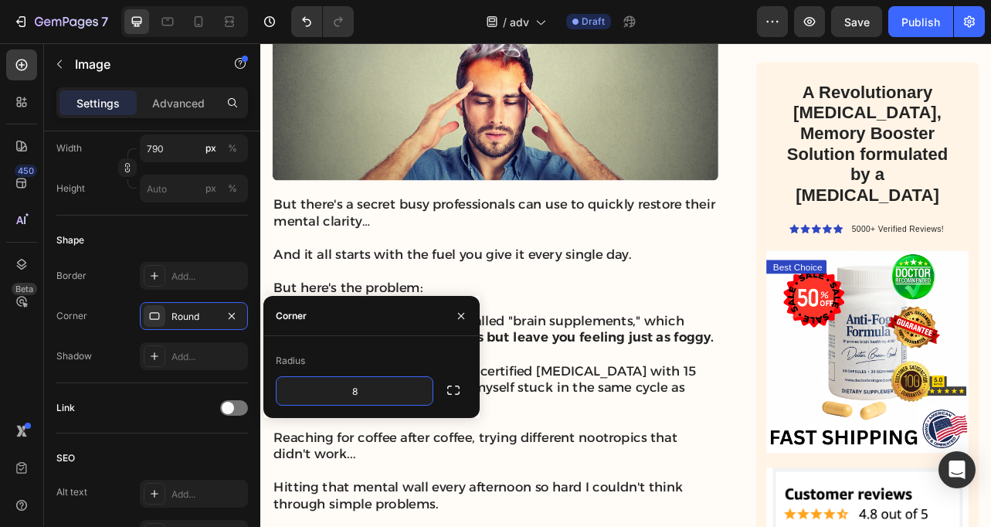
scroll to position [1320, 0]
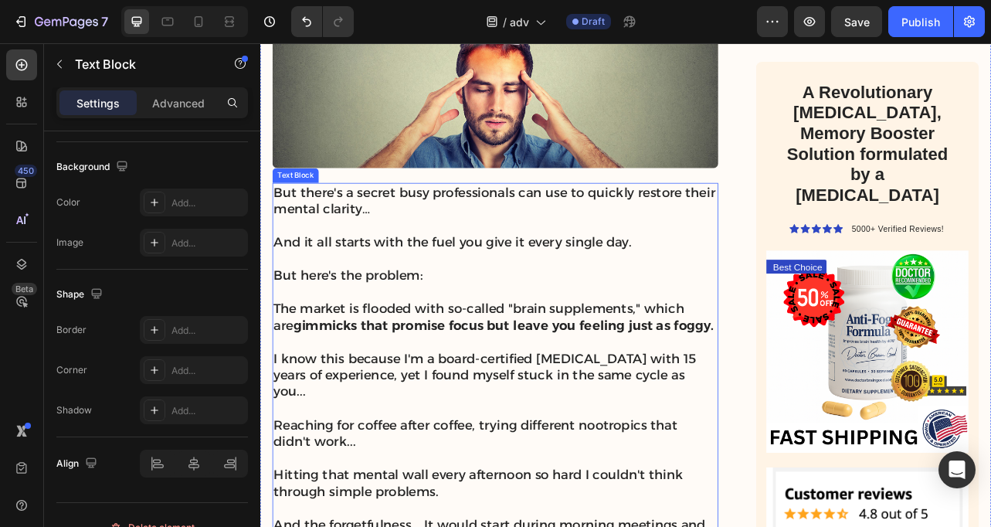
click at [707, 361] on p at bounding box center [558, 358] width 562 height 21
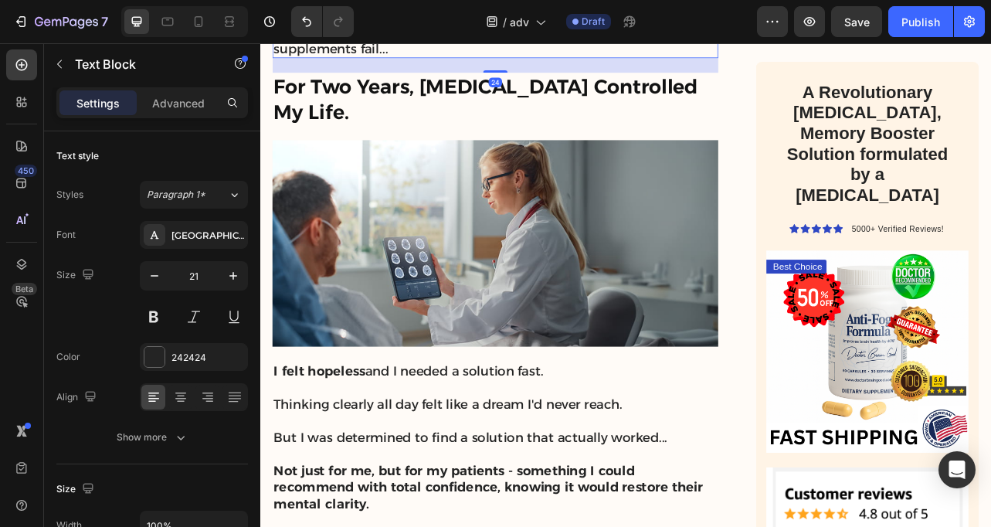
scroll to position [2211, 0]
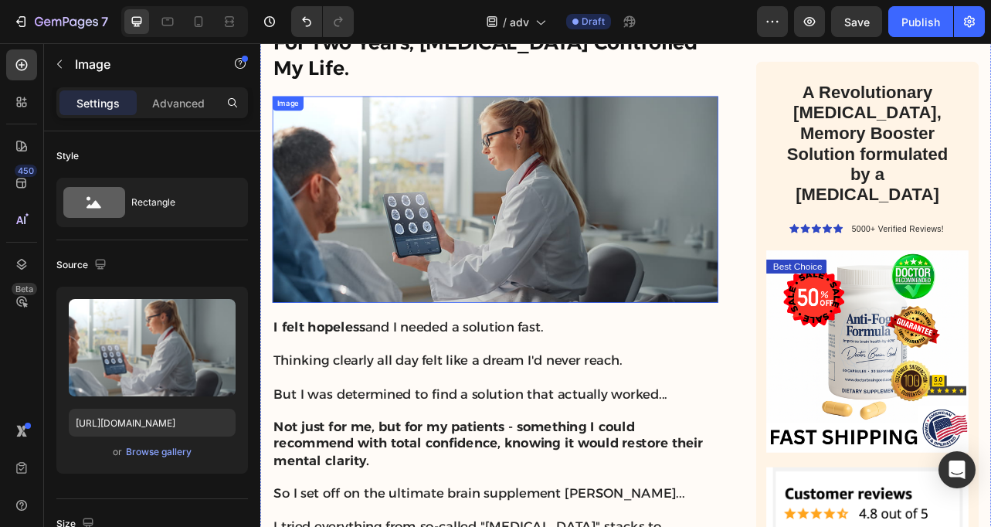
click at [687, 246] on img at bounding box center [558, 241] width 565 height 262
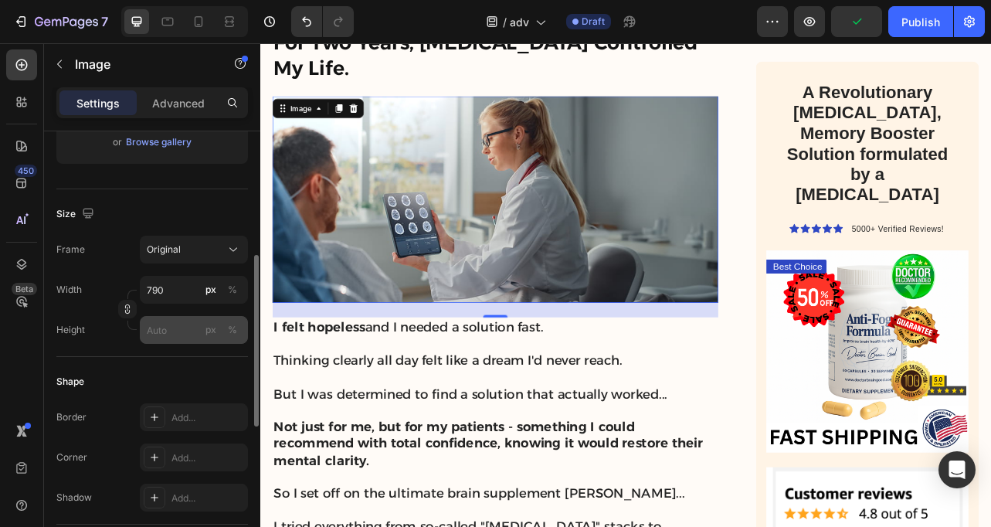
scroll to position [312, 0]
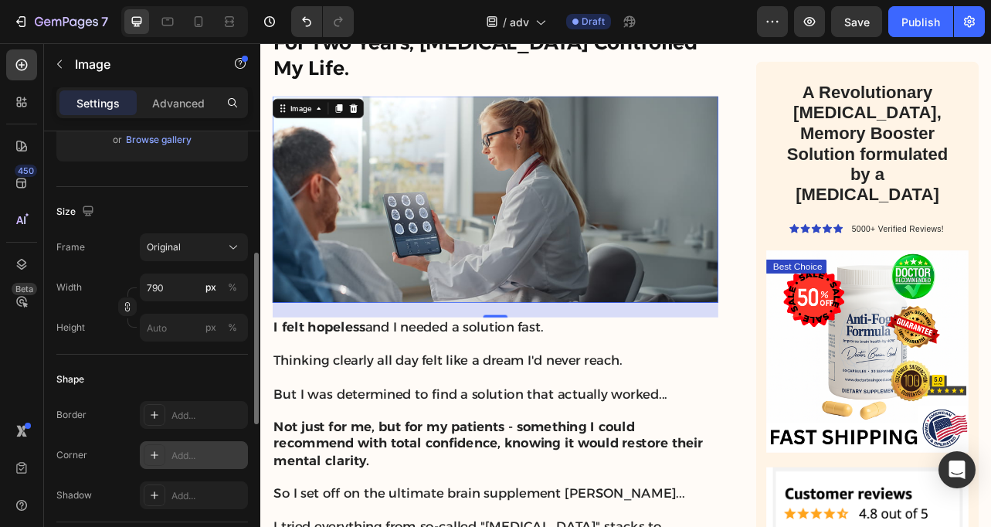
click at [173, 461] on div "Add..." at bounding box center [207, 456] width 73 height 14
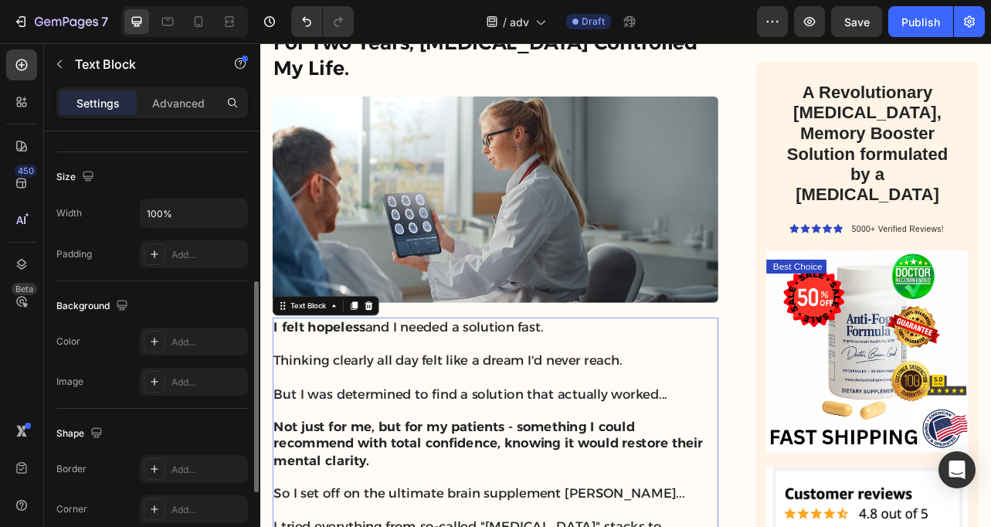
click at [483, 456] on p at bounding box center [558, 466] width 562 height 21
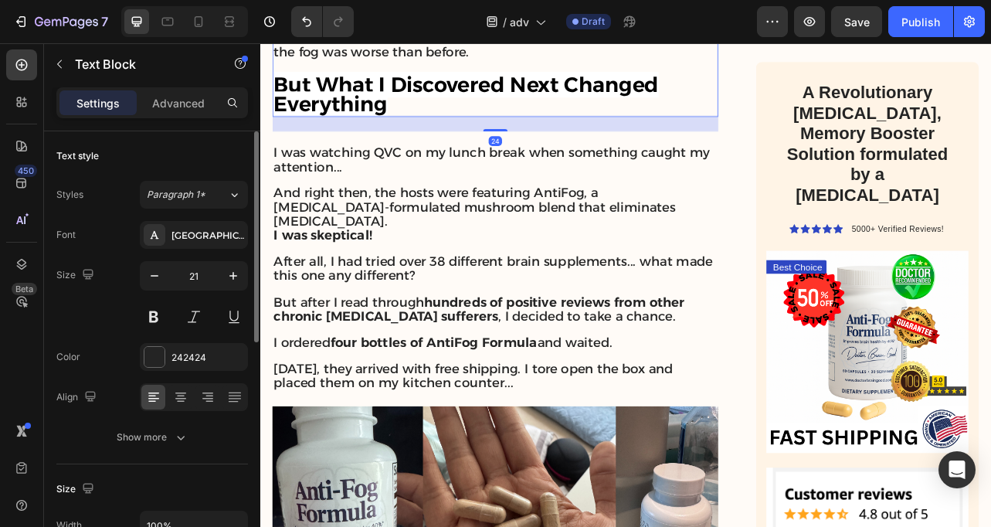
scroll to position [3255, 0]
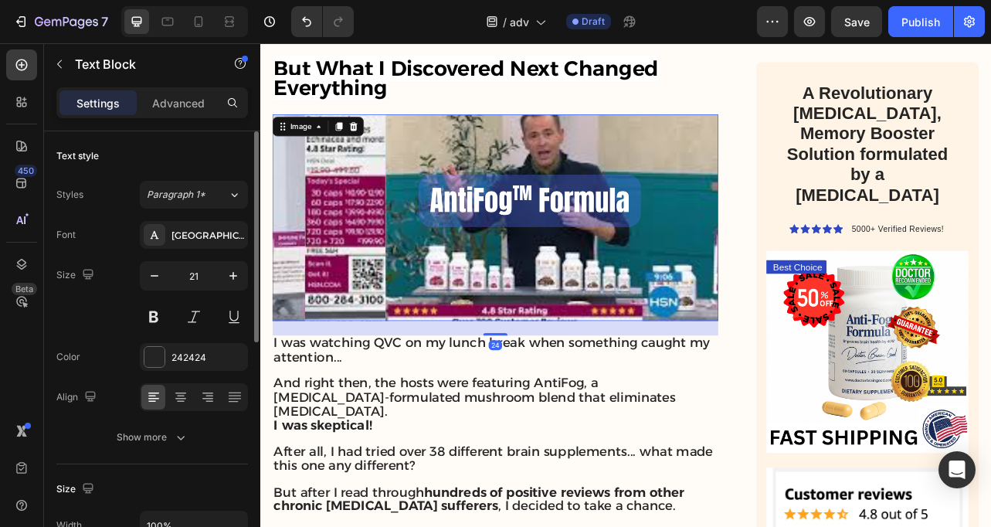
click at [422, 181] on img at bounding box center [558, 265] width 565 height 262
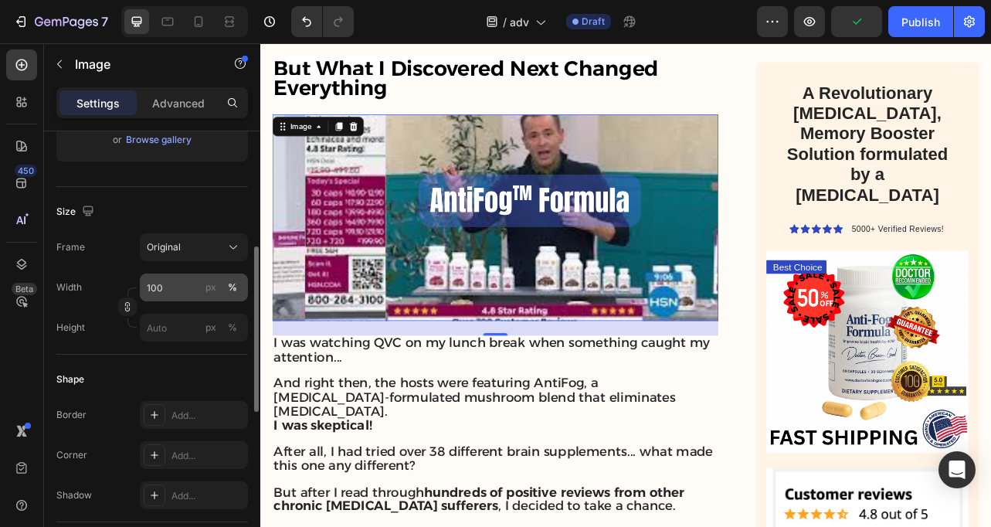
scroll to position [313, 0]
click at [181, 446] on div "Add..." at bounding box center [194, 454] width 108 height 28
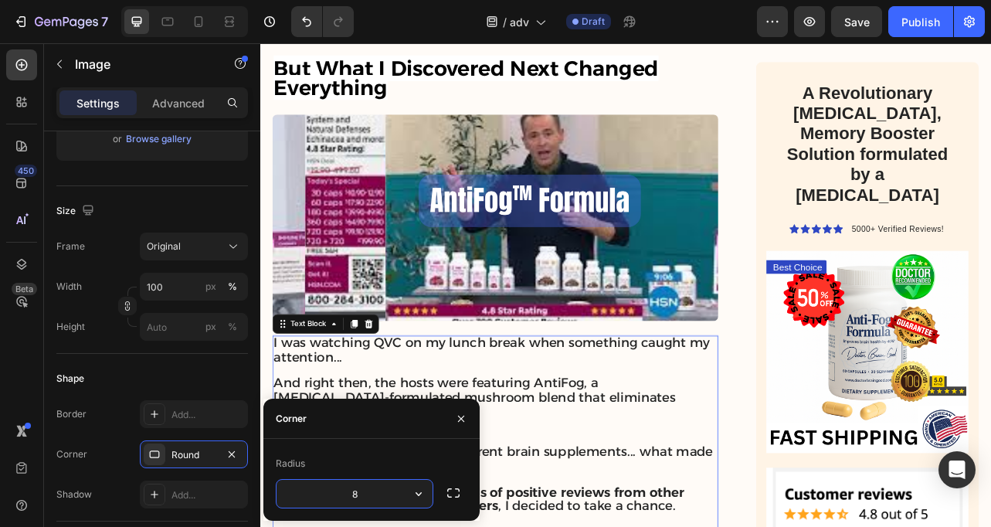
click at [487, 451] on p at bounding box center [558, 459] width 562 height 16
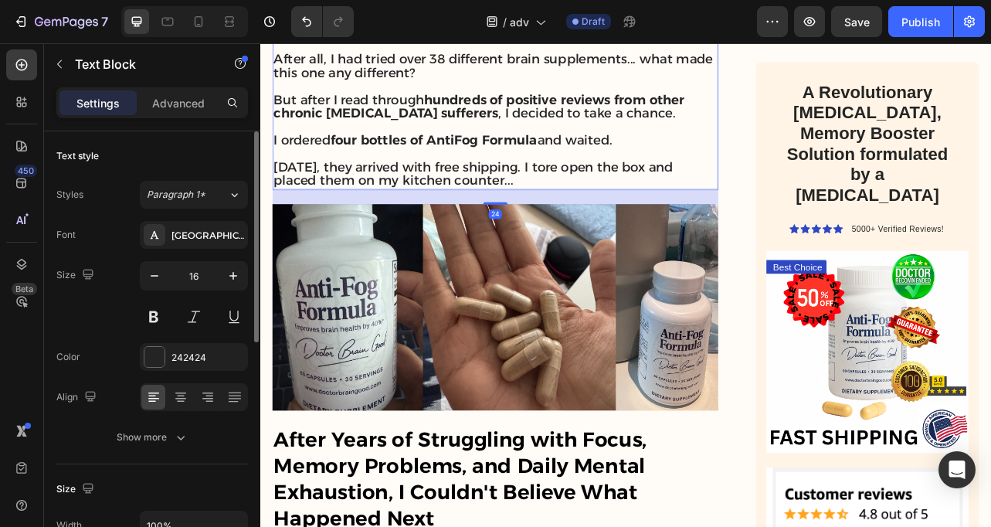
scroll to position [3774, 0]
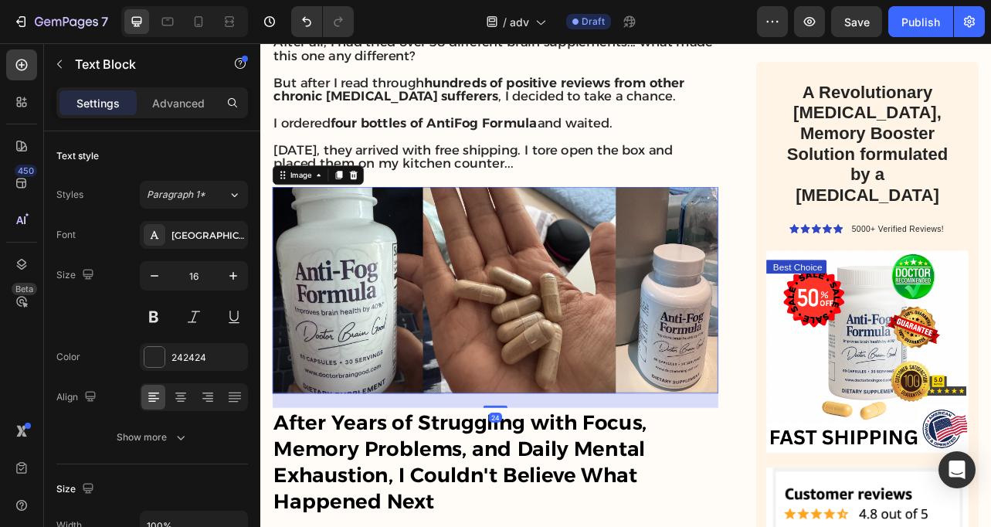
click at [489, 338] on img at bounding box center [558, 356] width 565 height 262
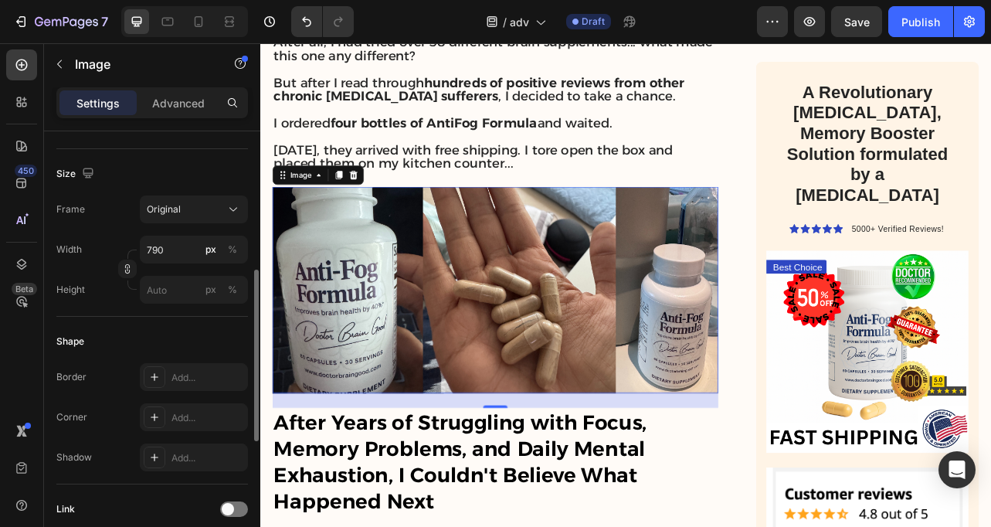
scroll to position [351, 0]
click at [188, 411] on div "Add..." at bounding box center [207, 416] width 73 height 14
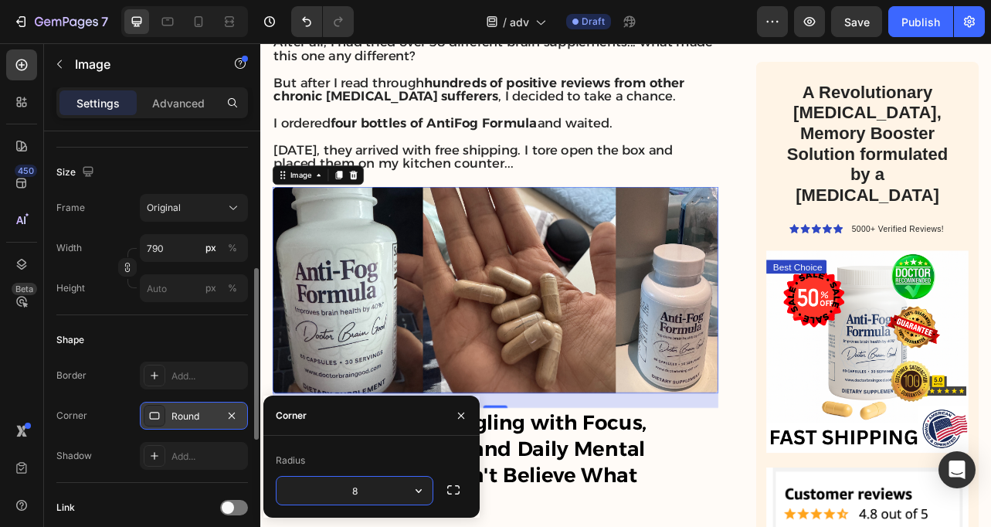
click at [346, 366] on img at bounding box center [558, 356] width 565 height 262
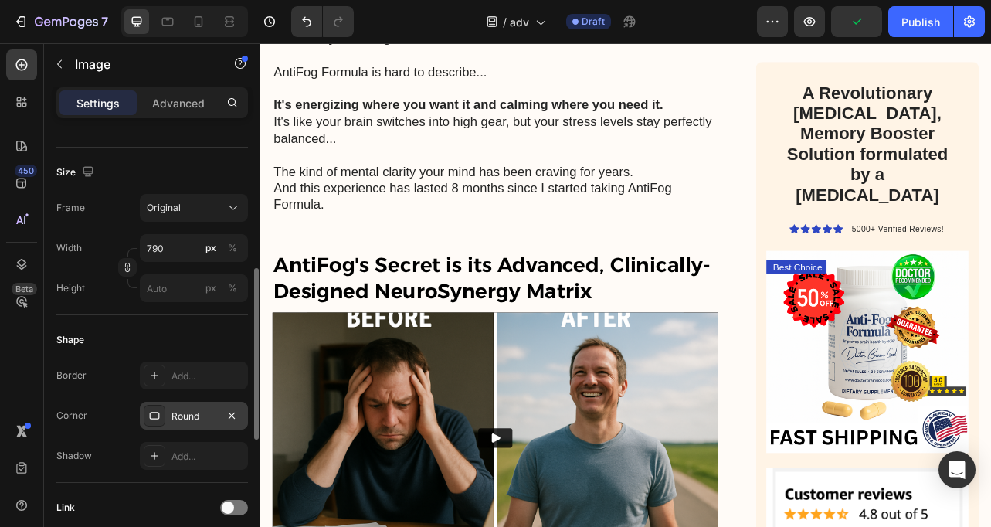
scroll to position [4574, 0]
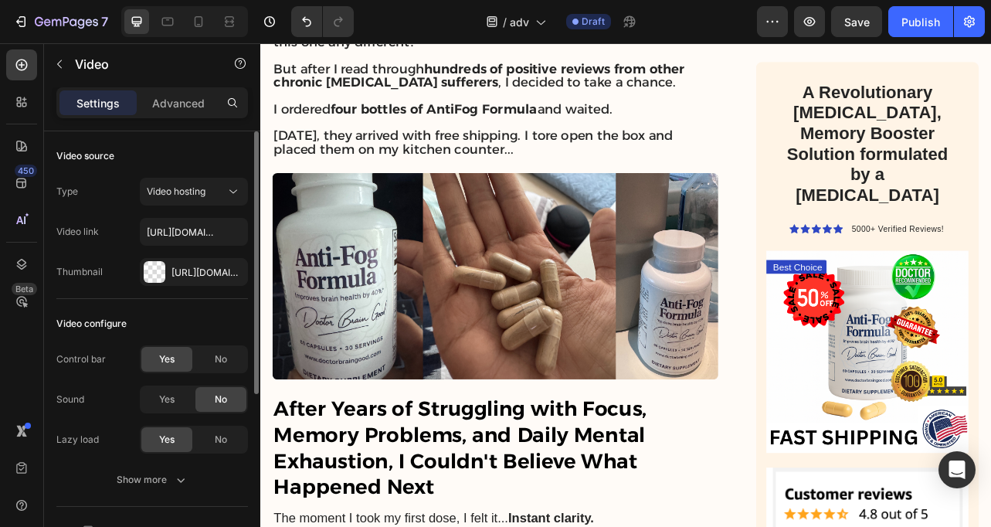
scroll to position [3786, 0]
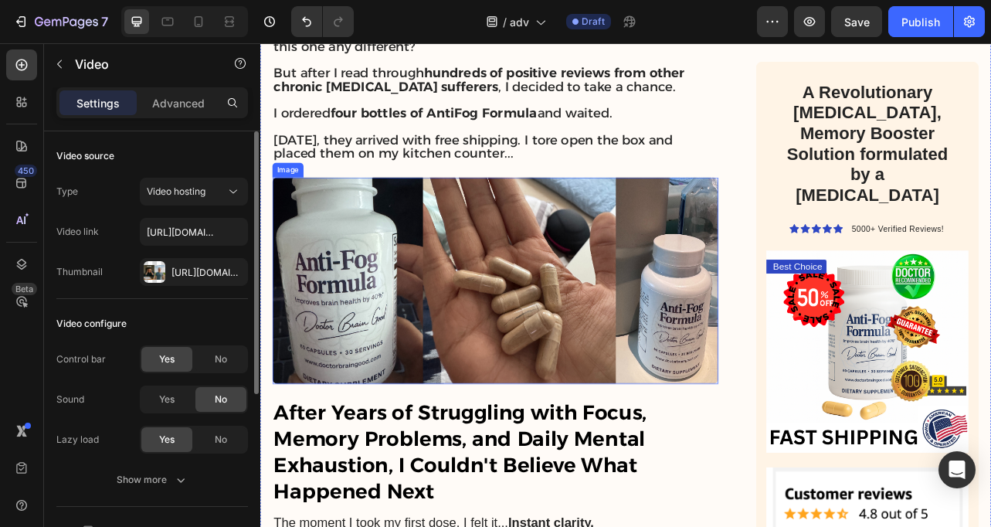
click at [354, 310] on img at bounding box center [558, 344] width 565 height 262
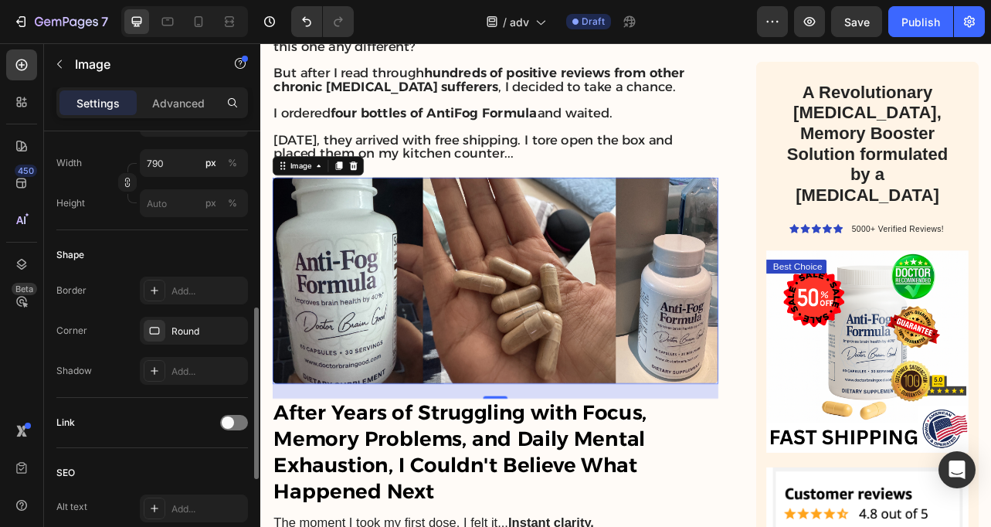
scroll to position [441, 0]
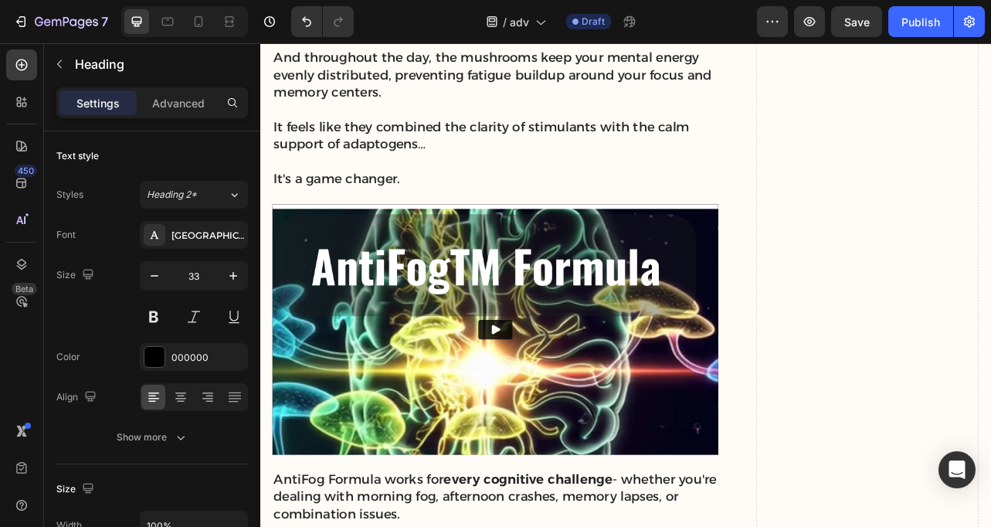
scroll to position [4726, 0]
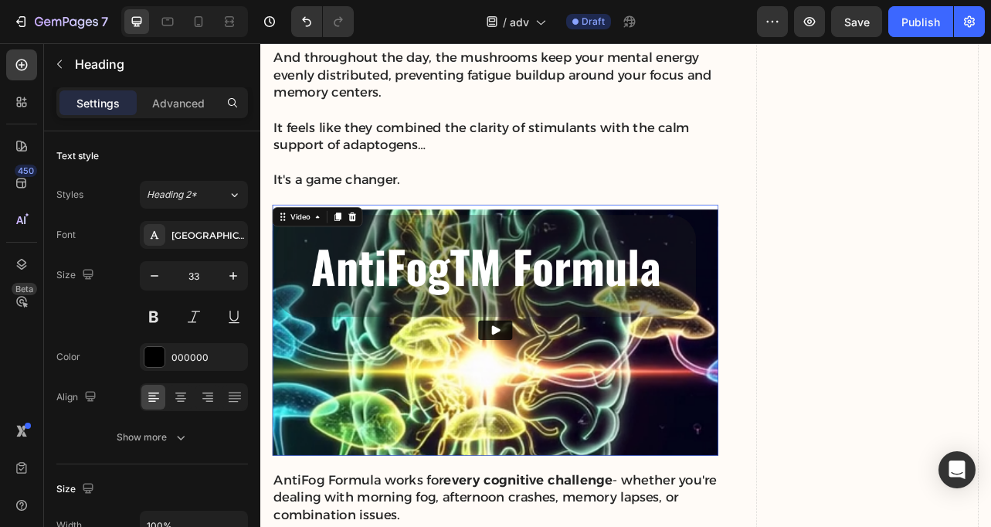
click at [492, 404] on img at bounding box center [558, 407] width 565 height 318
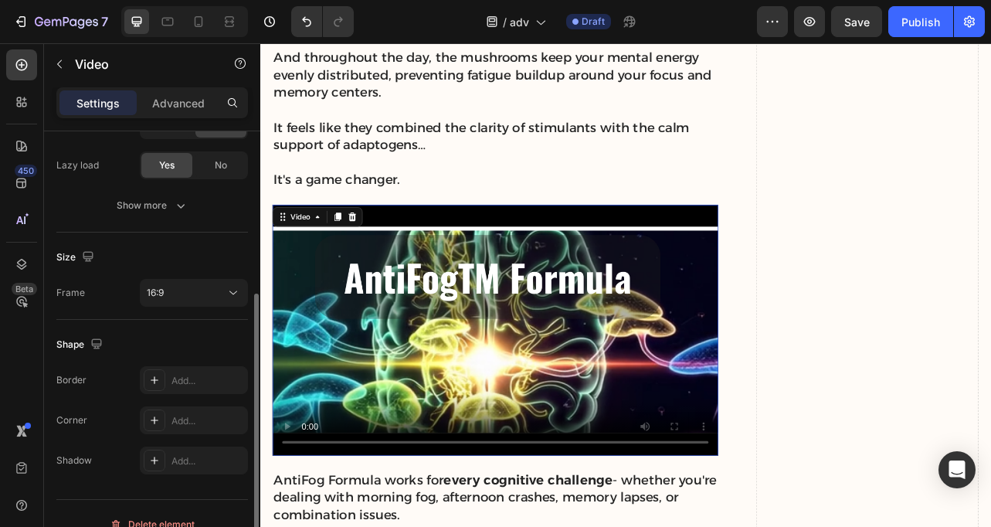
scroll to position [276, 0]
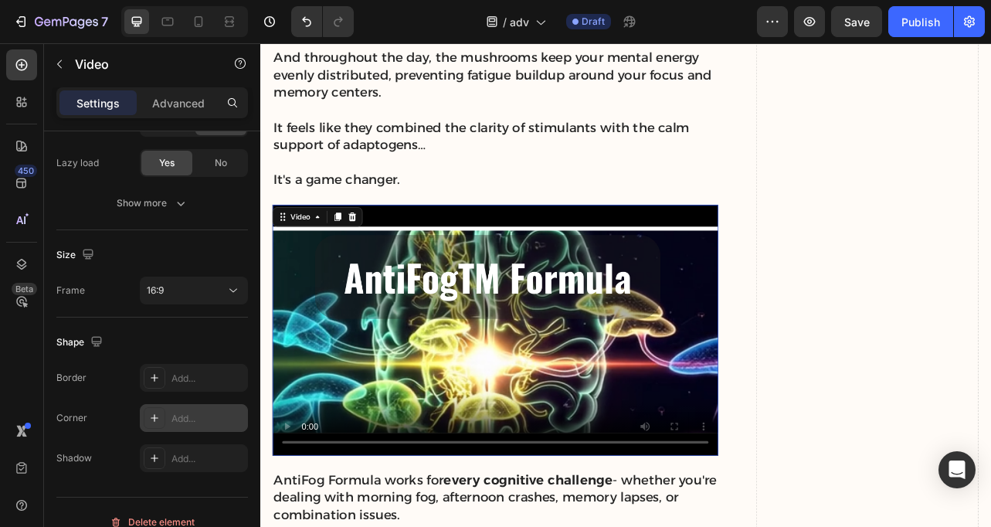
click at [187, 405] on div "Add..." at bounding box center [194, 418] width 108 height 28
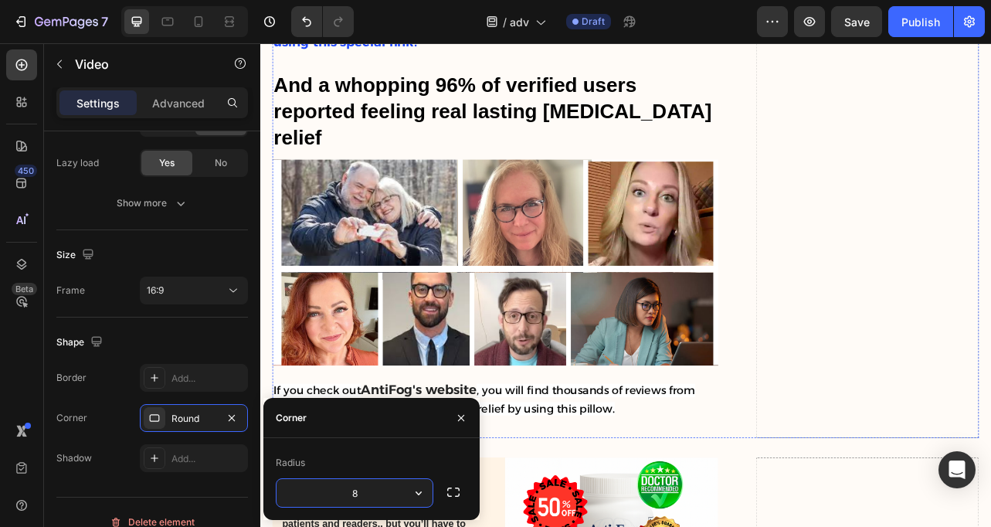
scroll to position [6826, 0]
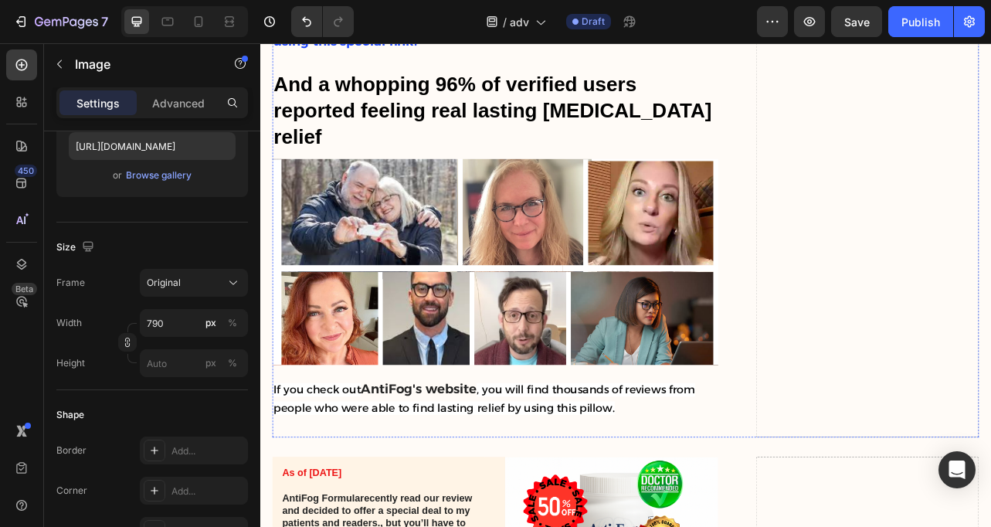
click at [395, 226] on img at bounding box center [558, 321] width 565 height 262
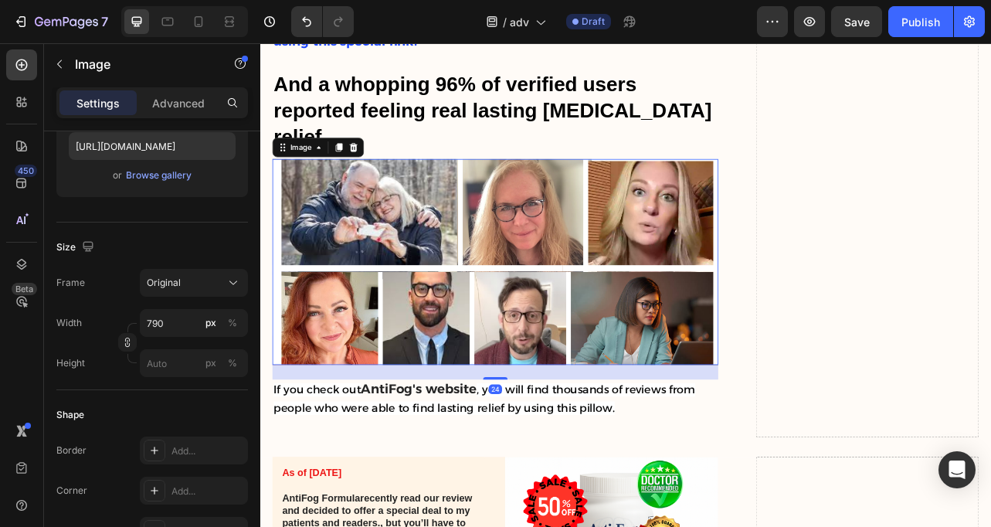
scroll to position [0, 0]
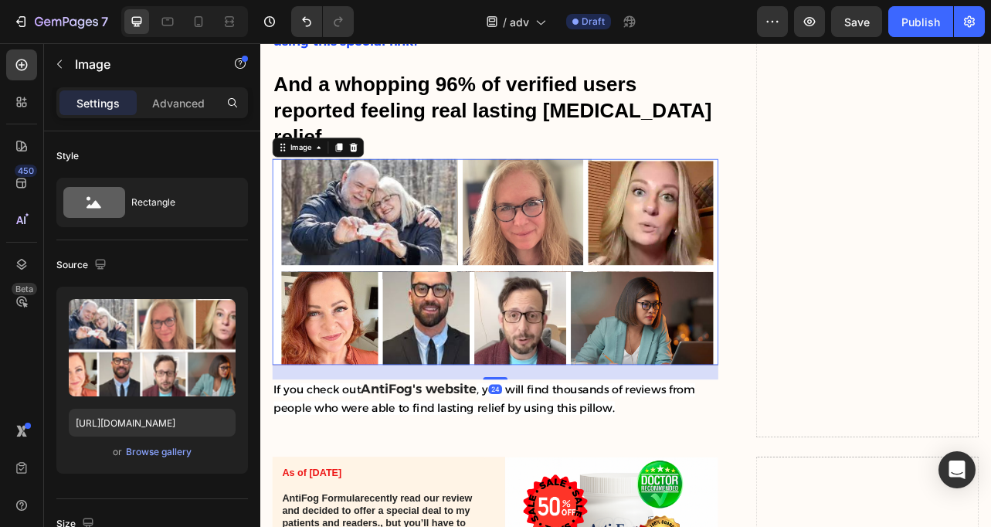
click at [378, 276] on img at bounding box center [558, 321] width 565 height 262
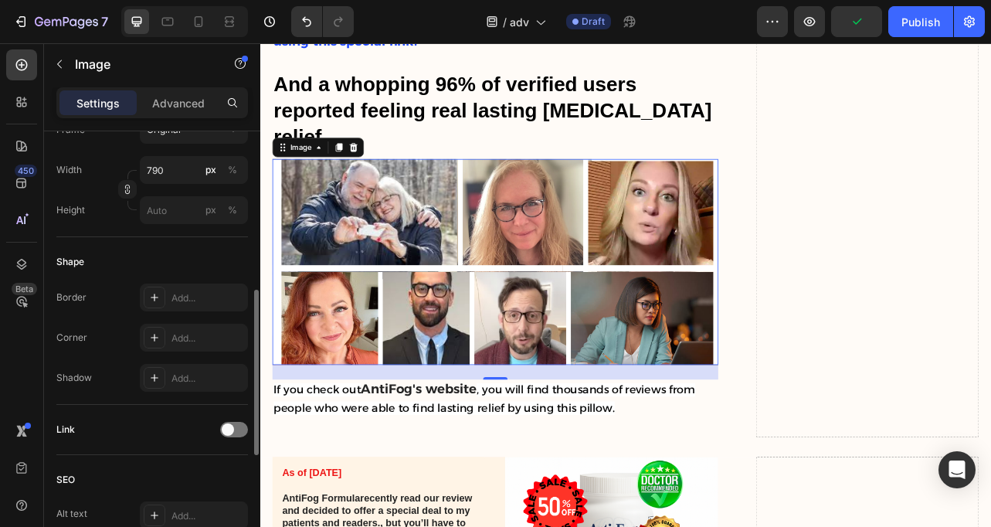
scroll to position [432, 0]
click at [159, 343] on div at bounding box center [155, 335] width 22 height 22
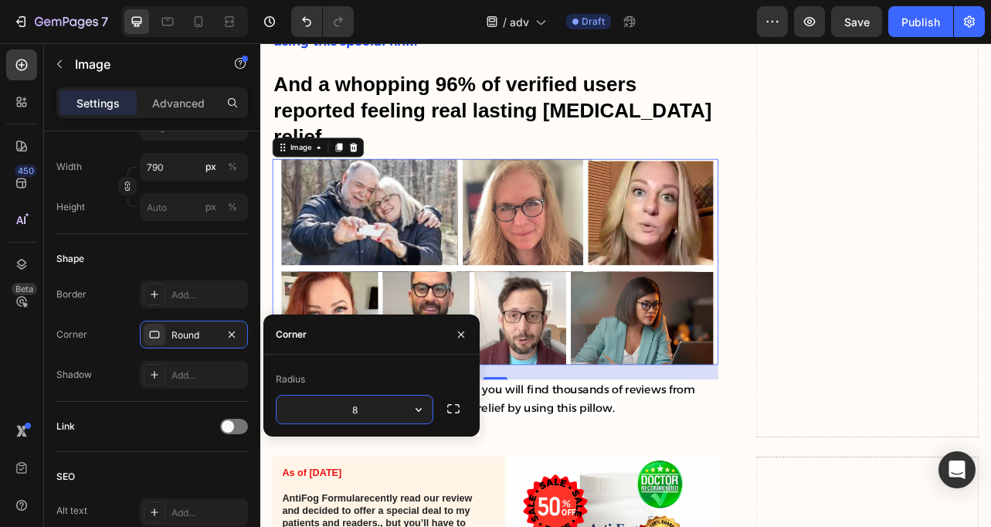
click at [582, 286] on img at bounding box center [558, 321] width 565 height 262
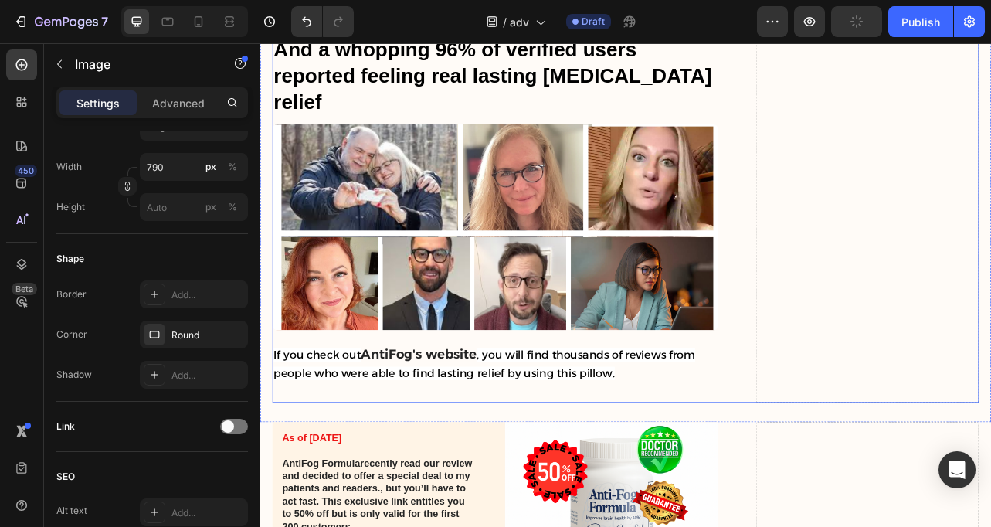
scroll to position [6819, 0]
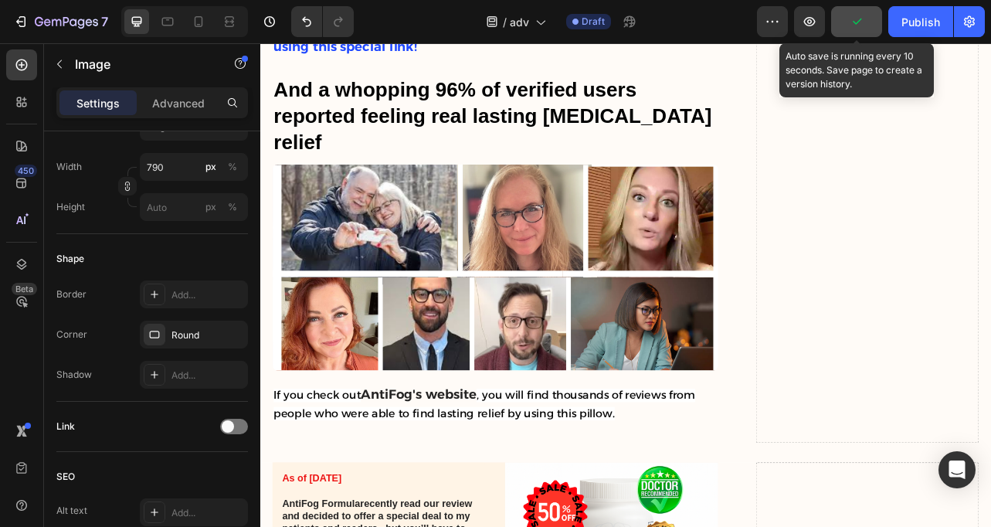
click at [869, 22] on button "button" at bounding box center [856, 21] width 51 height 31
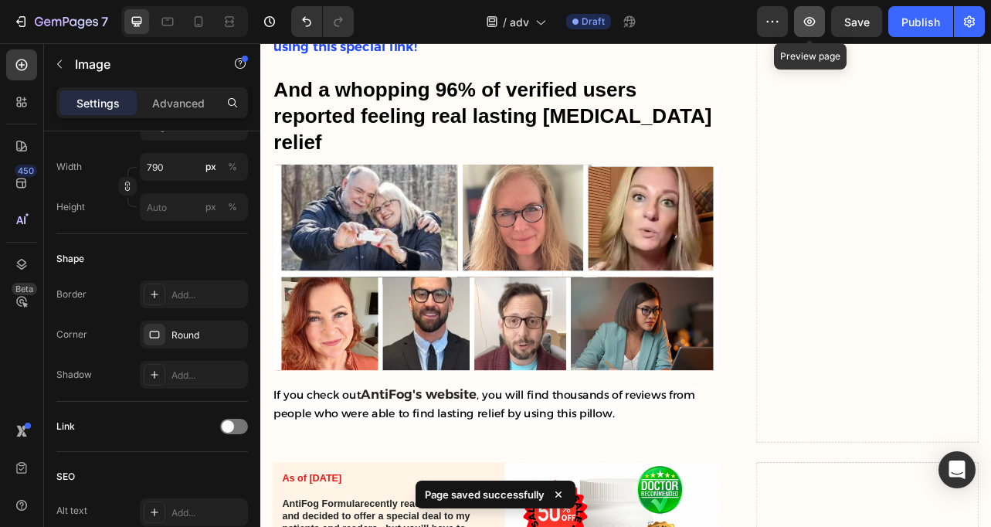
click at [807, 22] on icon "button" at bounding box center [809, 21] width 15 height 15
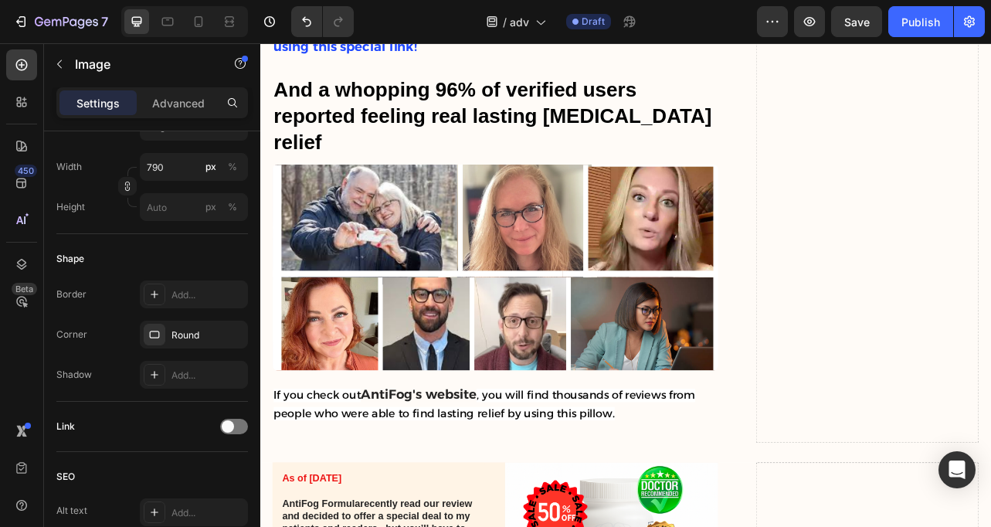
click at [377, 329] on img at bounding box center [558, 328] width 565 height 262
click at [192, 346] on div "Round" at bounding box center [194, 334] width 108 height 28
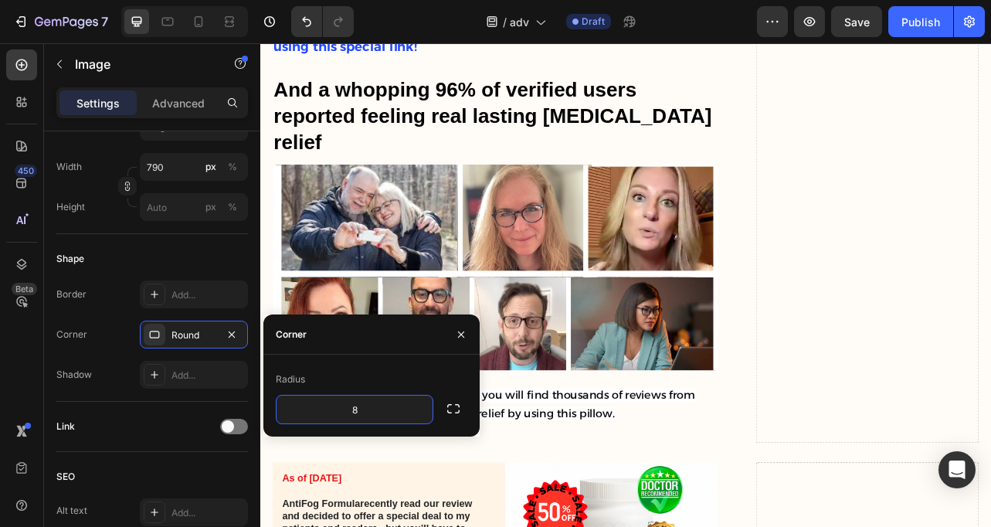
click at [629, 331] on img at bounding box center [558, 328] width 565 height 262
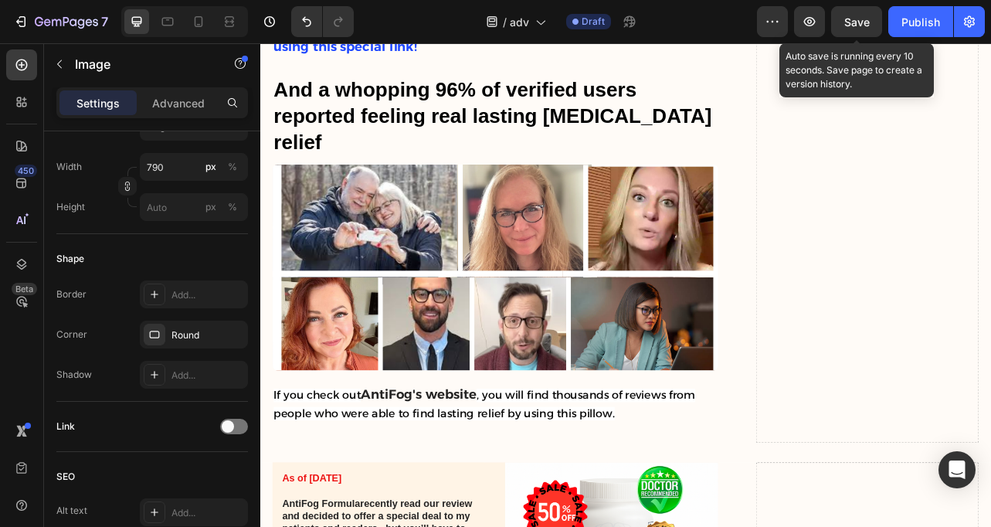
click at [849, 22] on span "Save" at bounding box center [856, 21] width 25 height 13
